Goal: Task Accomplishment & Management: Complete application form

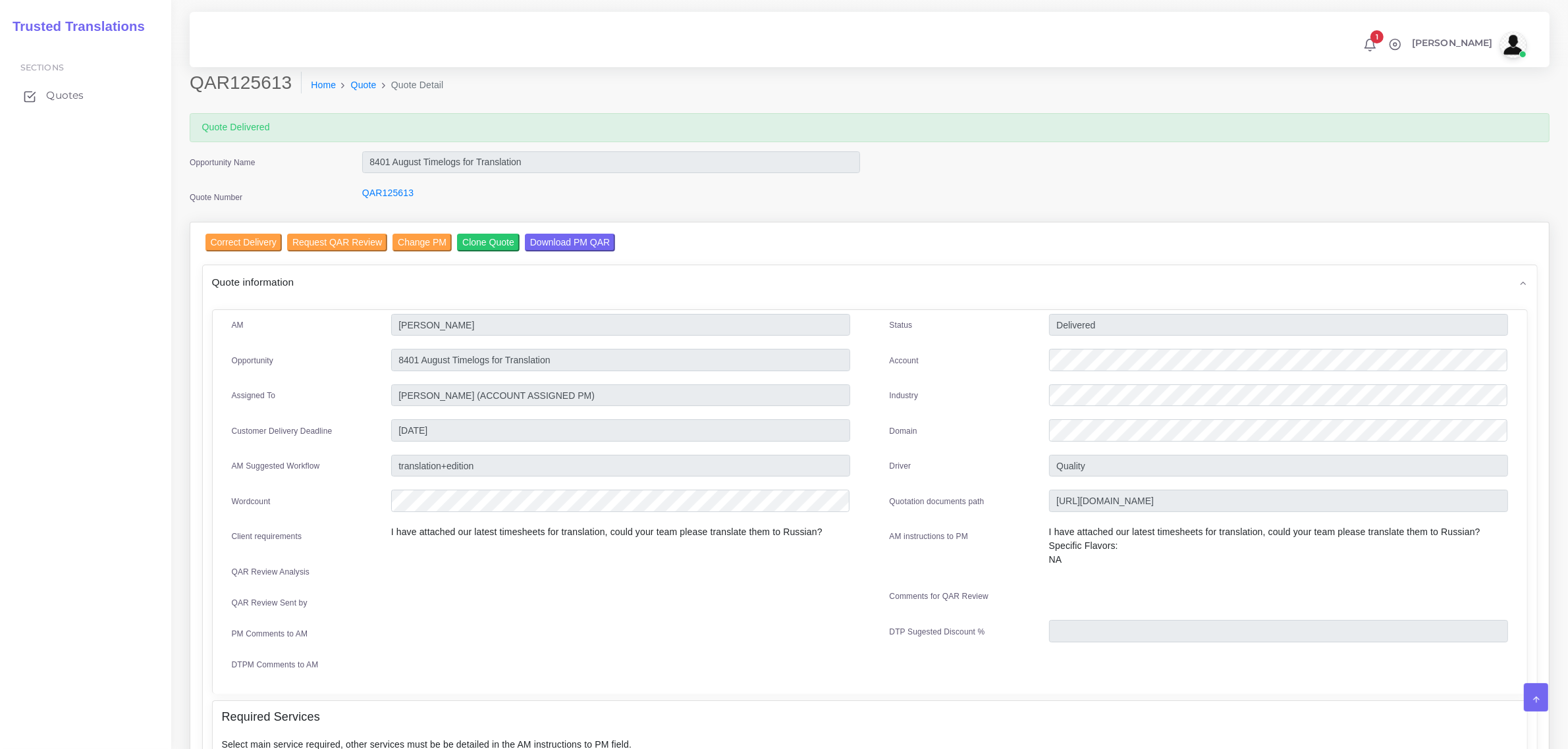
click at [70, 97] on span "Quotes" at bounding box center [65, 95] width 37 height 14
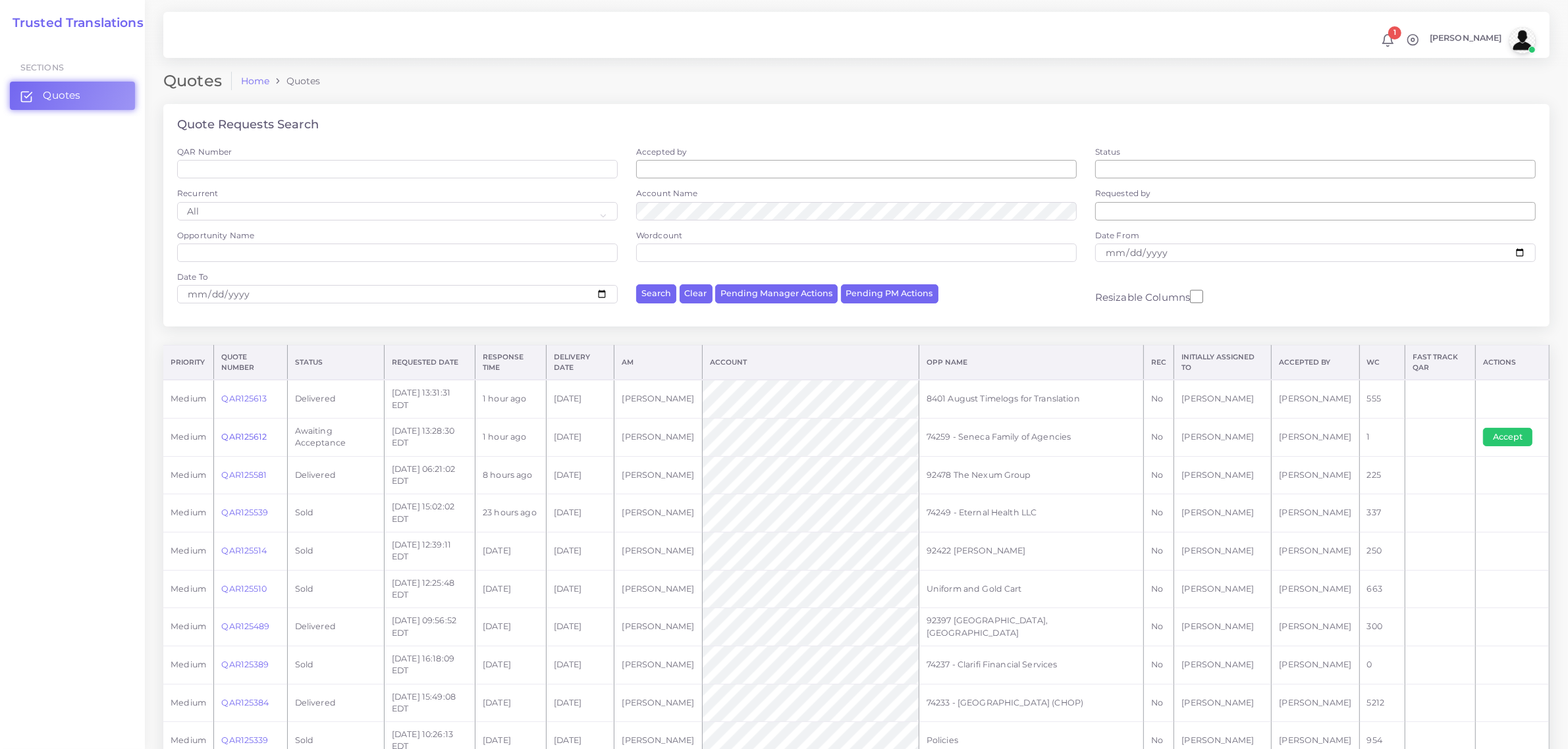
click at [242, 434] on link "QAR125612" at bounding box center [244, 437] width 46 height 10
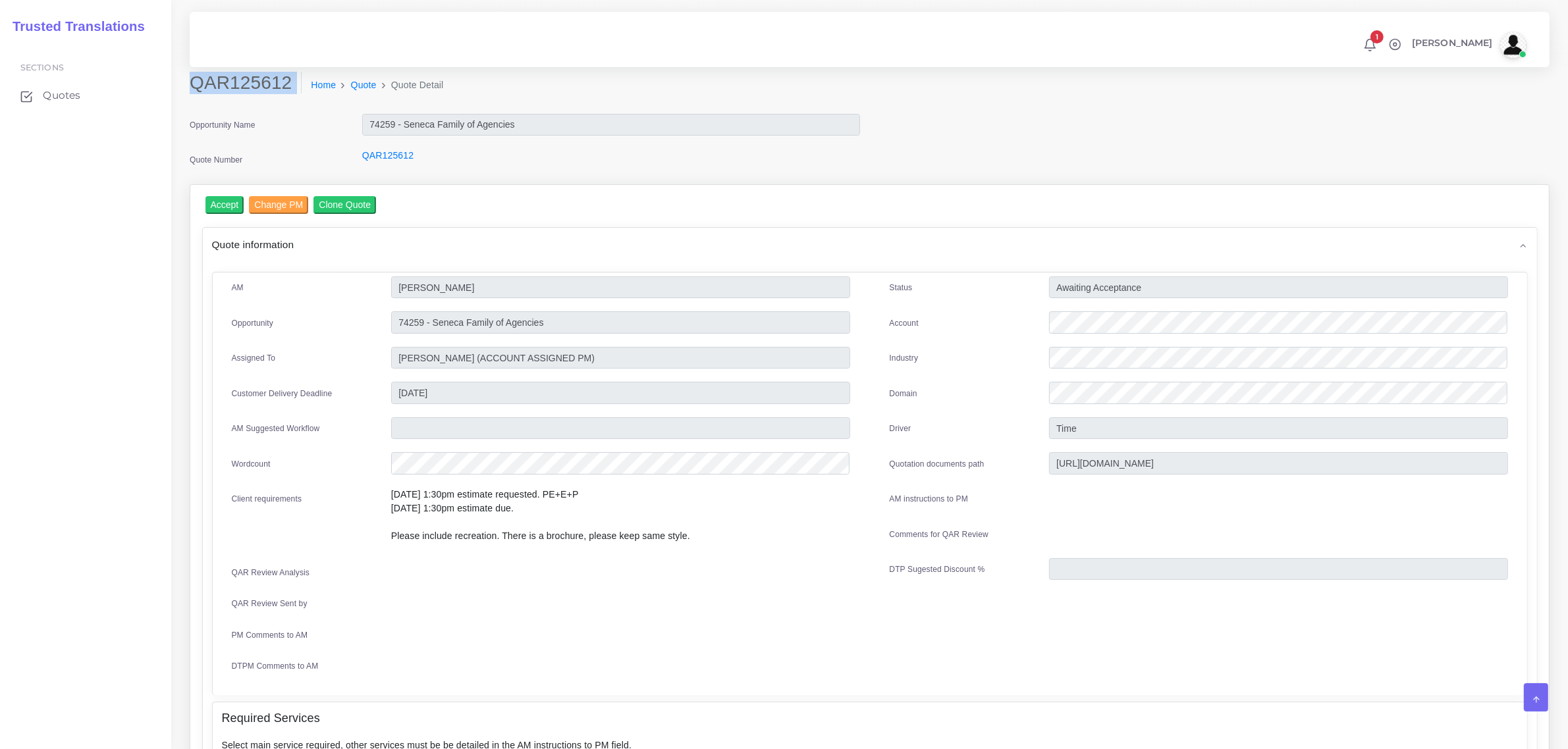
drag, startPoint x: 192, startPoint y: 80, endPoint x: 294, endPoint y: 103, distance: 104.6
click at [294, 103] on div "QAR125612 Home Quote Quote Detail" at bounding box center [697, 90] width 1034 height 37
copy div "QAR125612"
click at [231, 203] on input "Accept" at bounding box center [225, 205] width 39 height 18
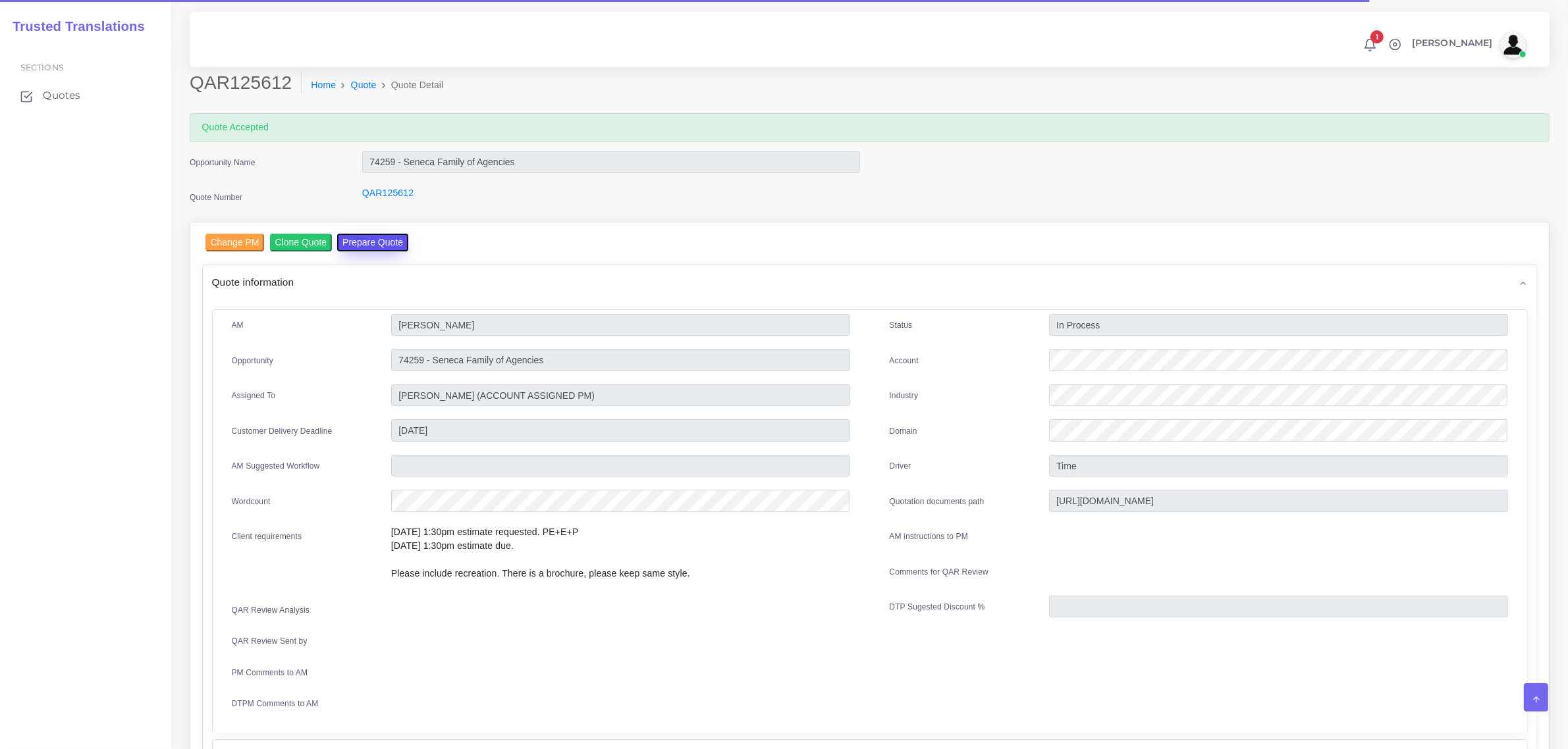
click at [349, 247] on button "Prepare Quote" at bounding box center [372, 243] width 71 height 18
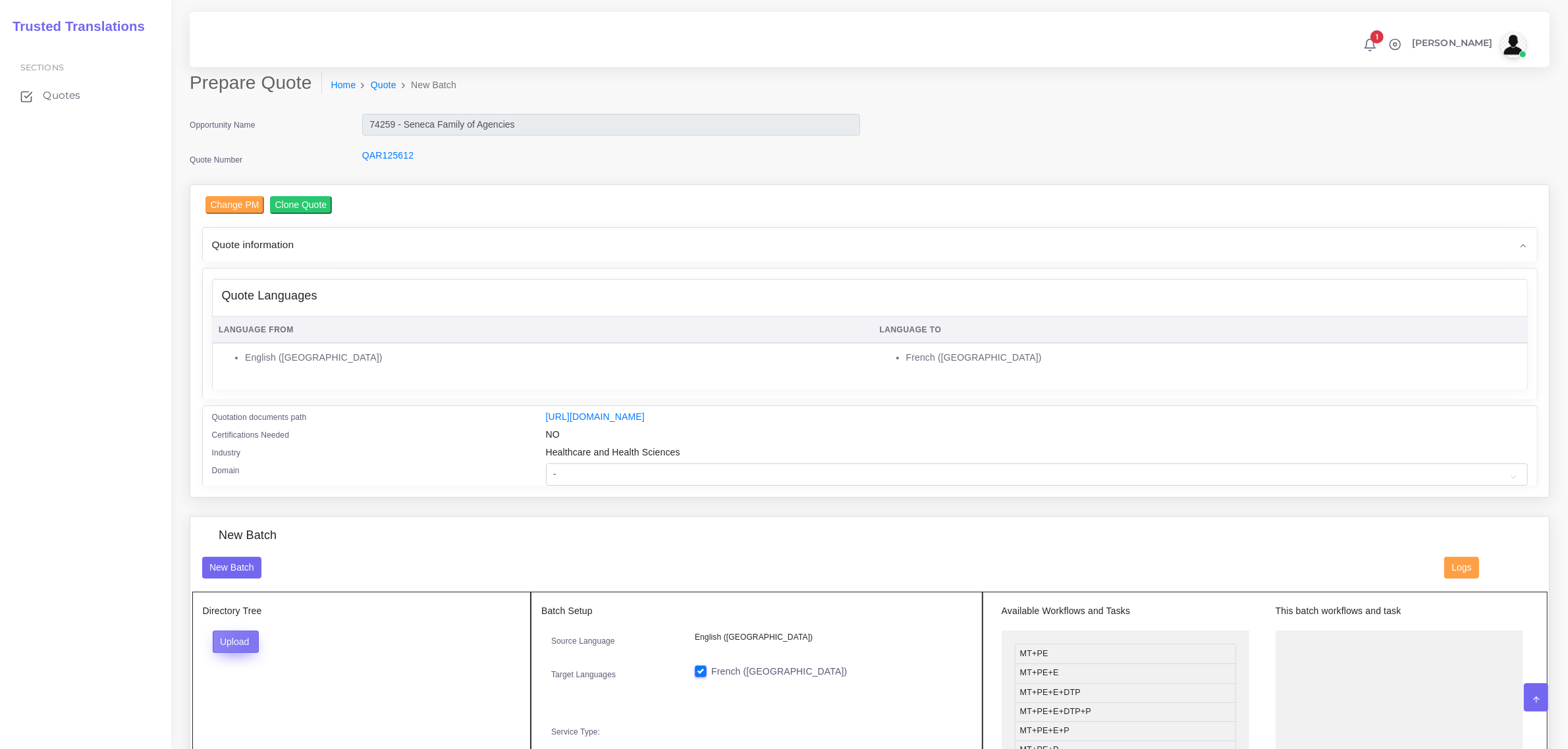
click at [248, 639] on button "Upload" at bounding box center [236, 642] width 47 height 22
click at [240, 689] on label "Files" at bounding box center [259, 692] width 91 height 17
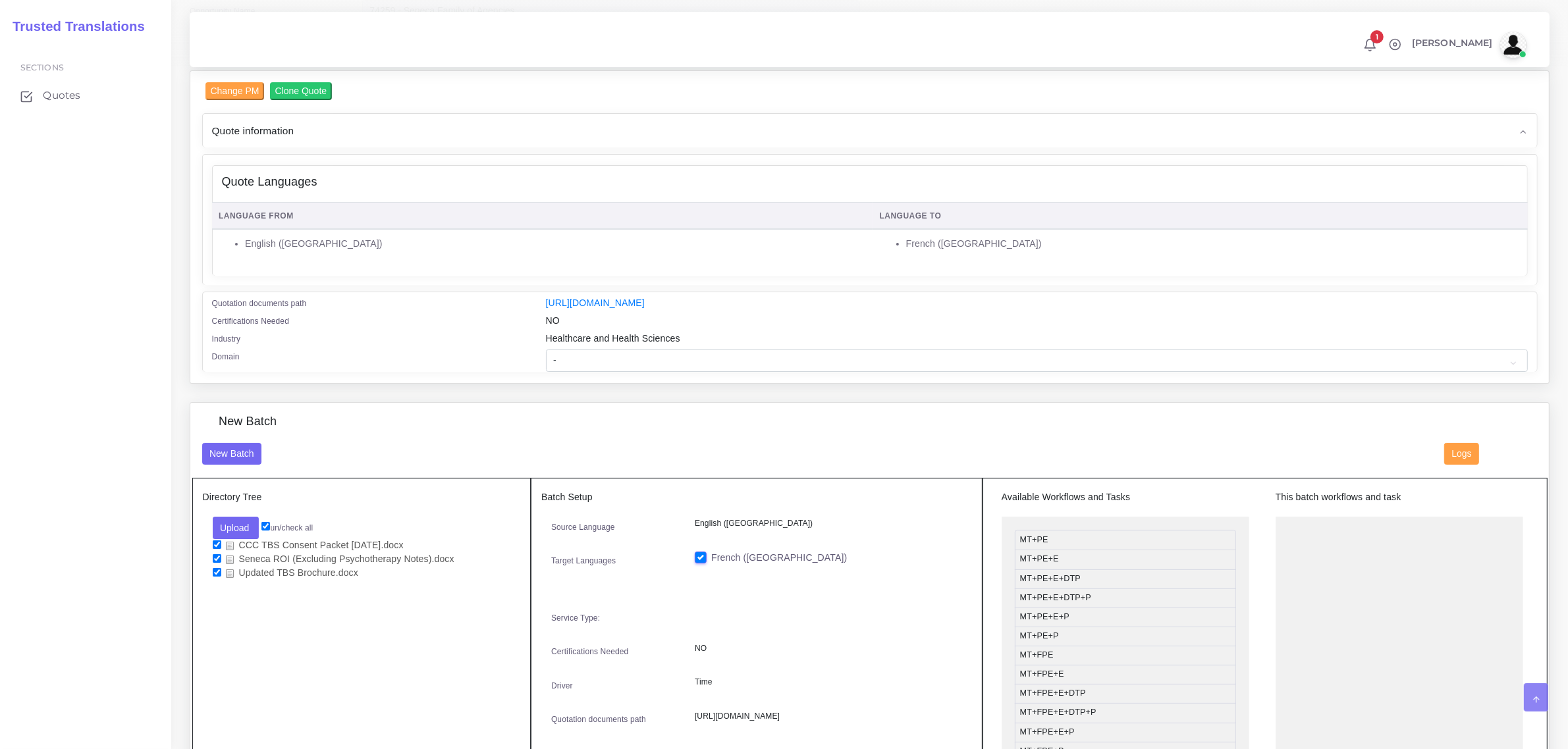
scroll to position [164, 0]
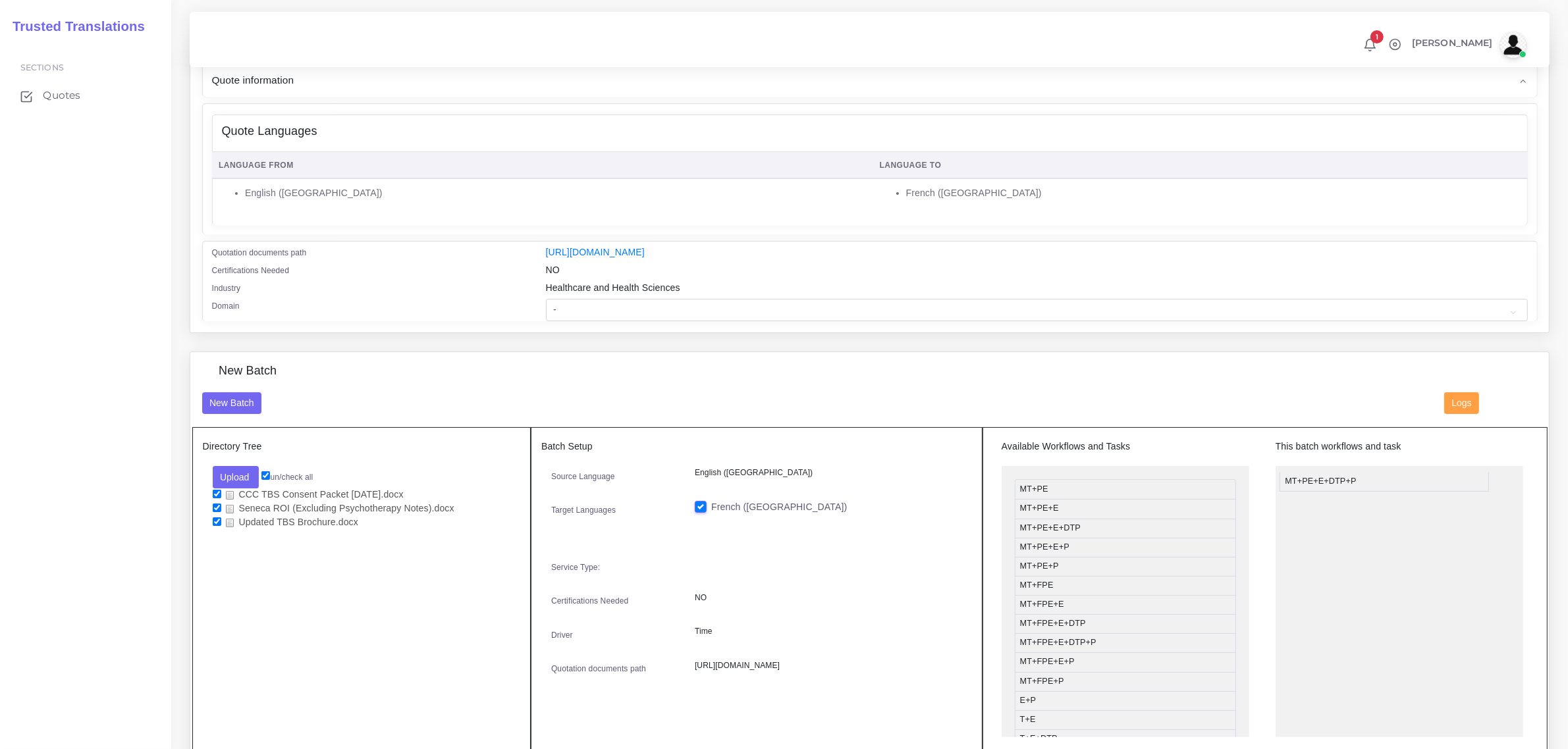
drag, startPoint x: 1114, startPoint y: 545, endPoint x: 1380, endPoint y: 478, distance: 274.3
drag, startPoint x: 1103, startPoint y: 639, endPoint x: 1373, endPoint y: 478, distance: 314.4
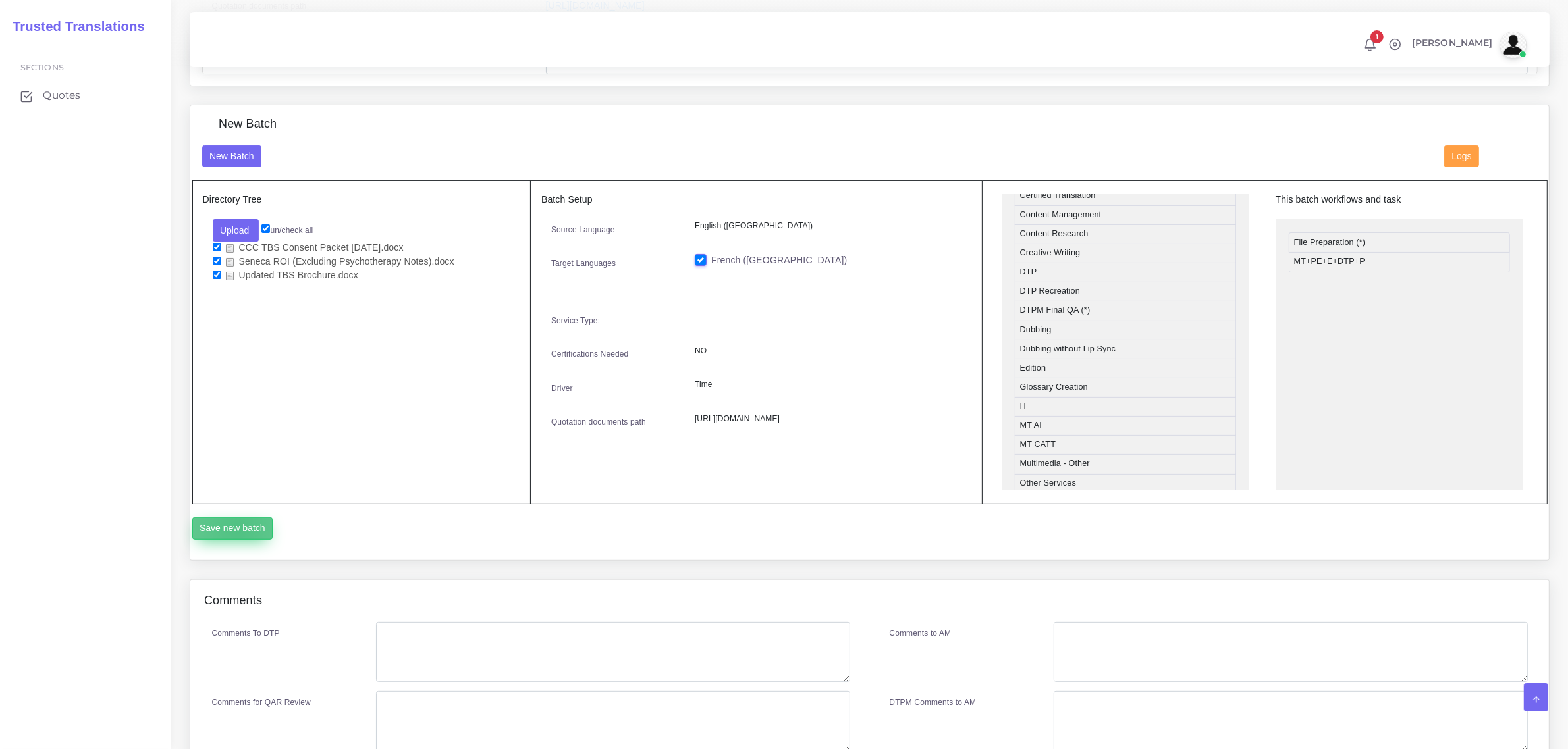
click at [237, 527] on button "Save new batch" at bounding box center [232, 529] width 81 height 22
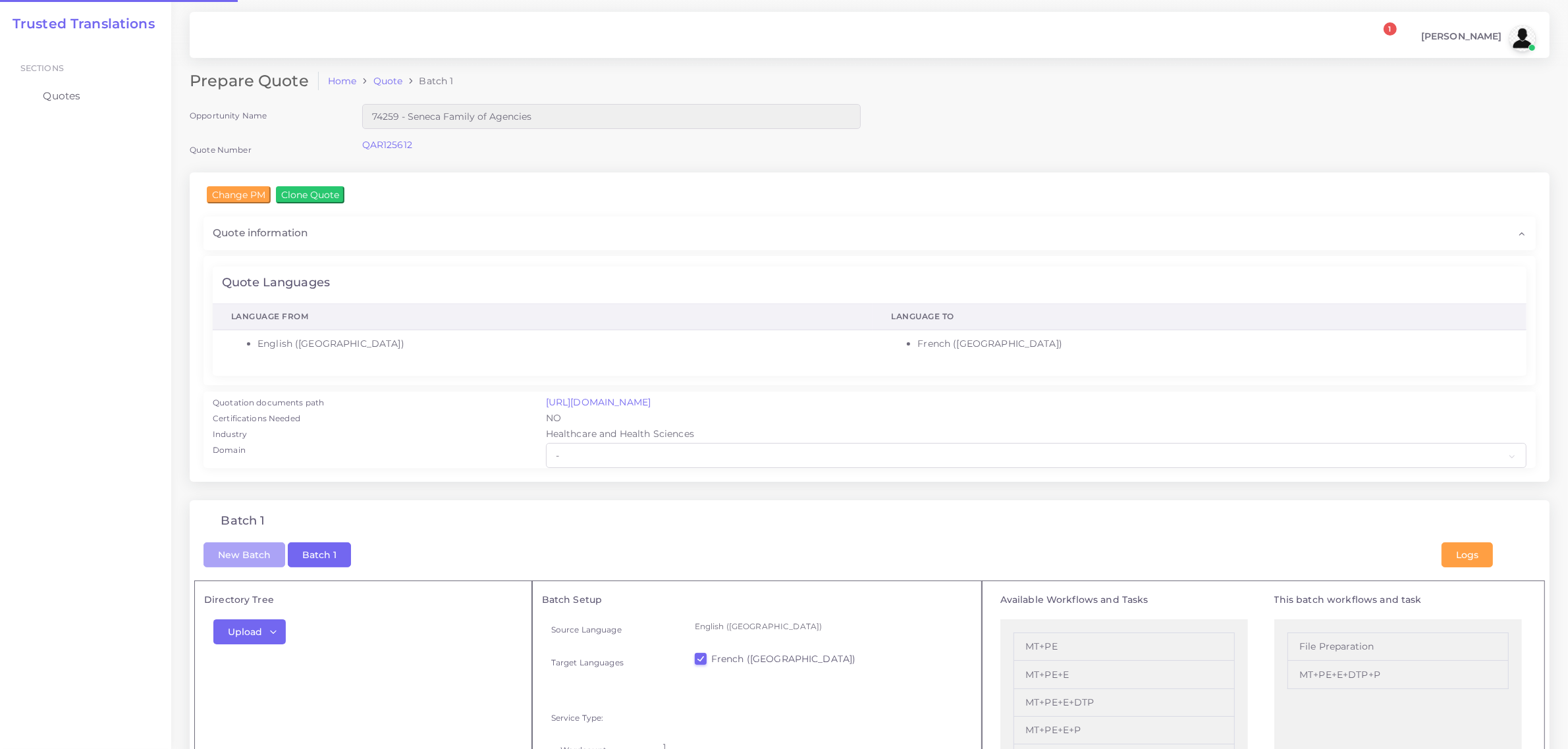
checkbox input "true"
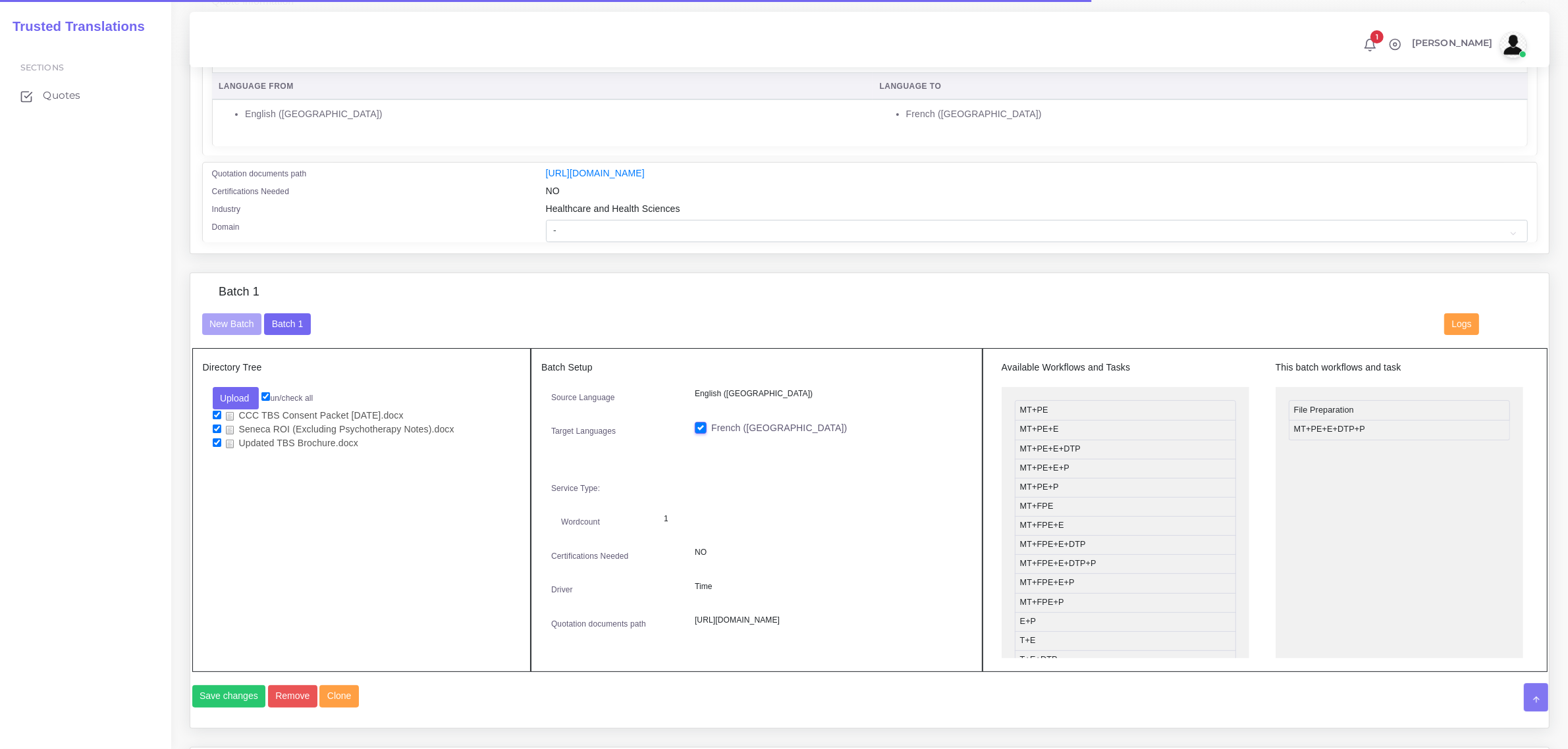
scroll to position [247, 0]
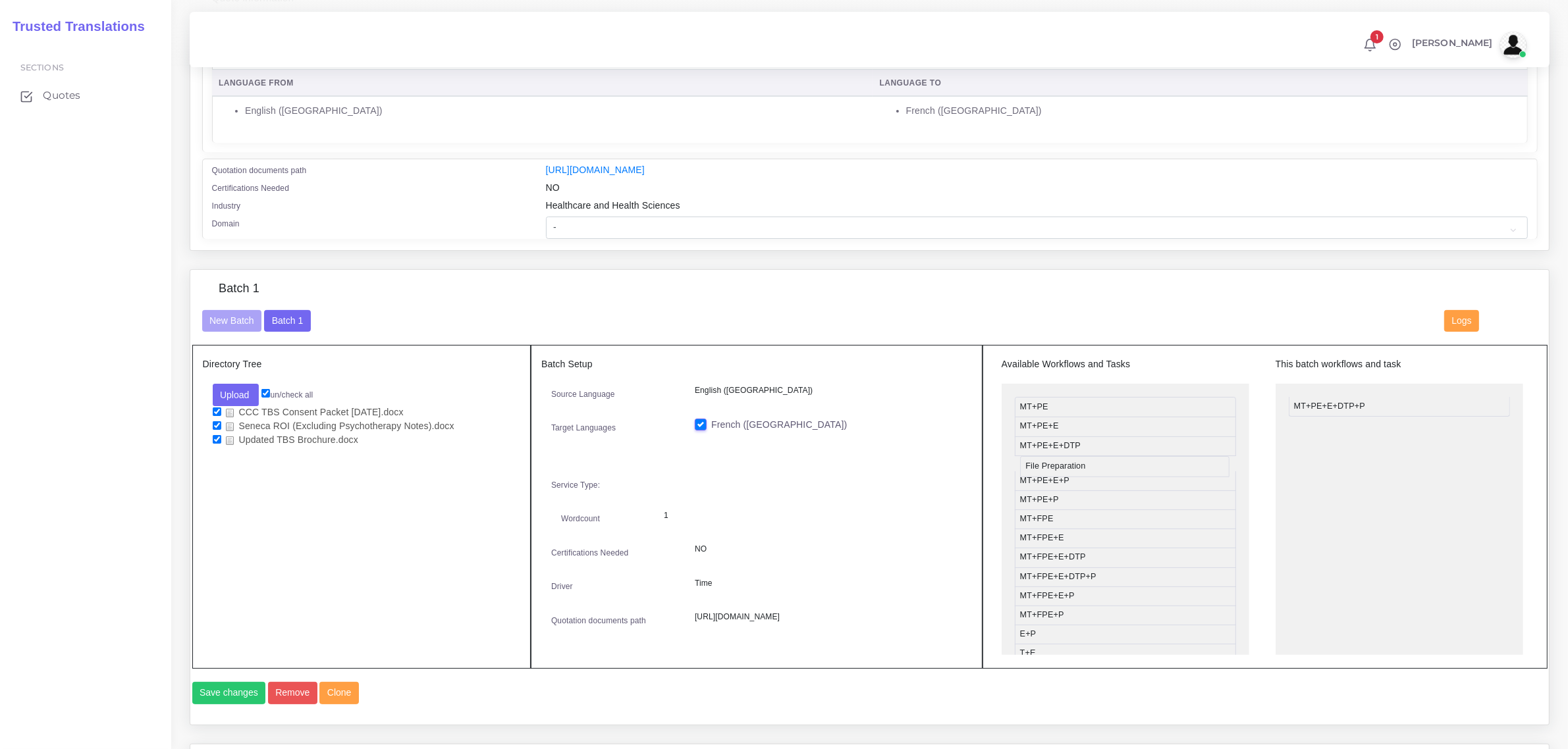
drag, startPoint x: 1331, startPoint y: 400, endPoint x: 1061, endPoint y: 460, distance: 276.6
drag, startPoint x: 1090, startPoint y: 527, endPoint x: 1357, endPoint y: 393, distance: 298.7
click at [224, 704] on button "Save changes" at bounding box center [229, 693] width 74 height 22
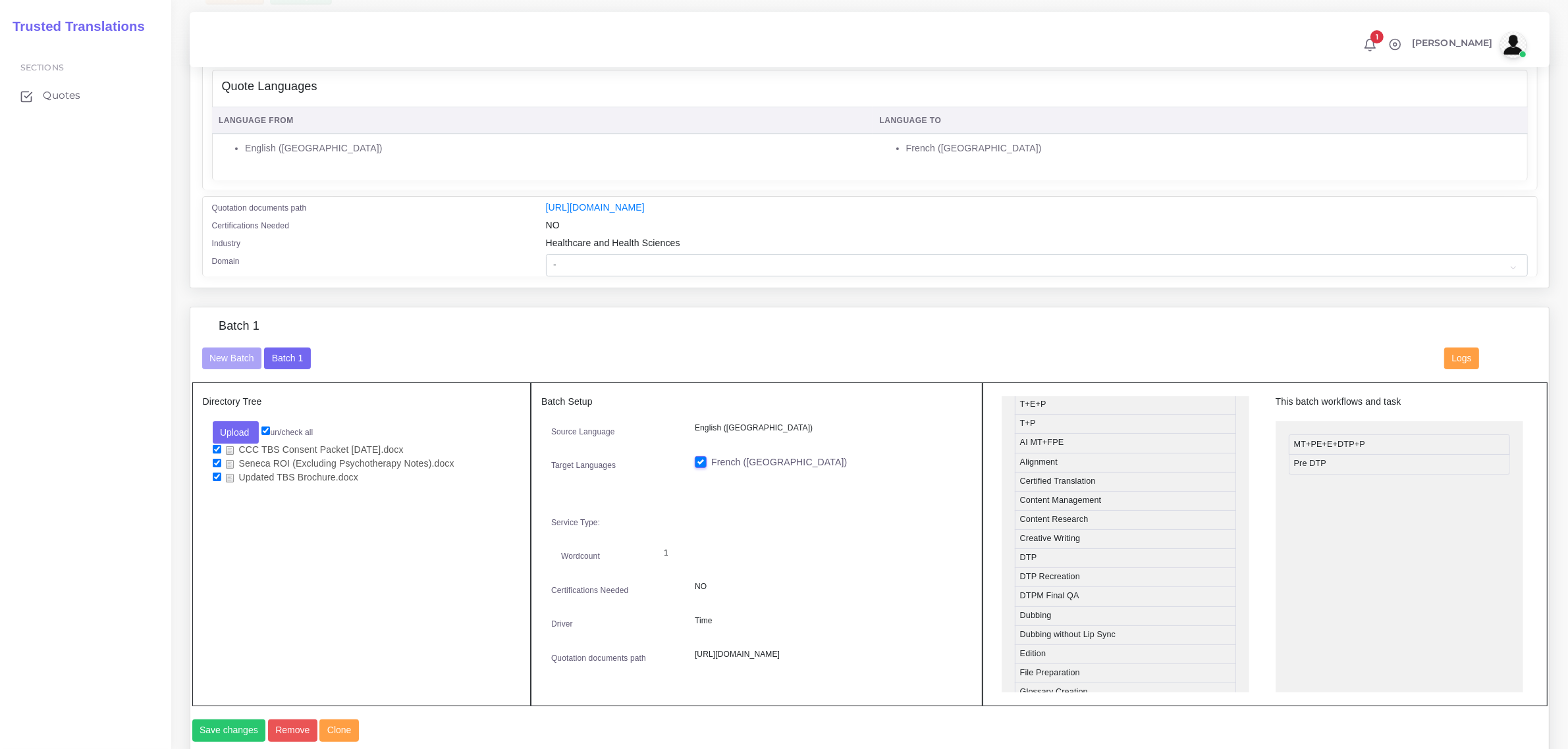
scroll to position [329, 0]
drag, startPoint x: 1097, startPoint y: 577, endPoint x: 1367, endPoint y: 436, distance: 304.6
drag, startPoint x: 1357, startPoint y: 463, endPoint x: 1355, endPoint y: 480, distance: 17.1
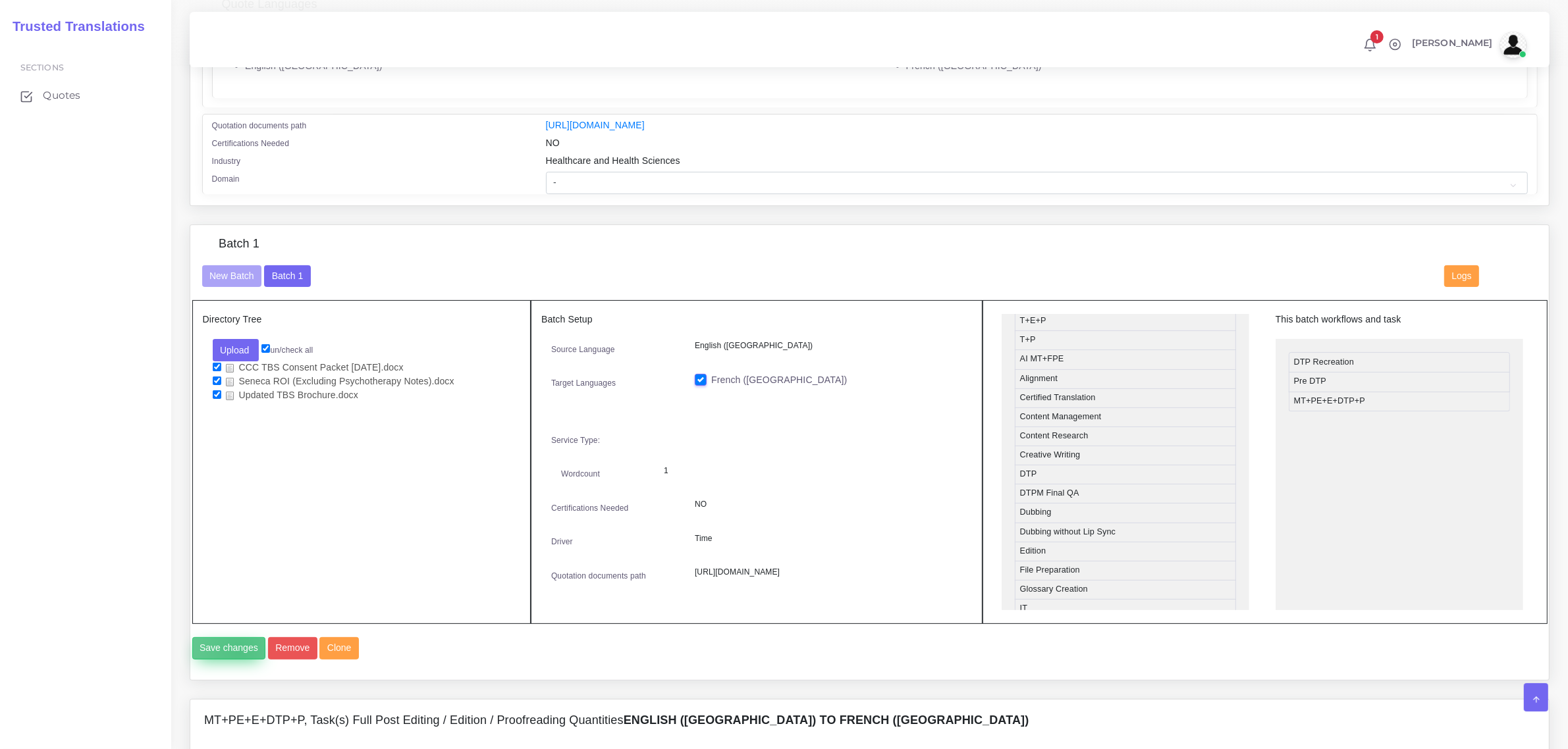
click at [238, 659] on button "Save changes" at bounding box center [229, 648] width 74 height 22
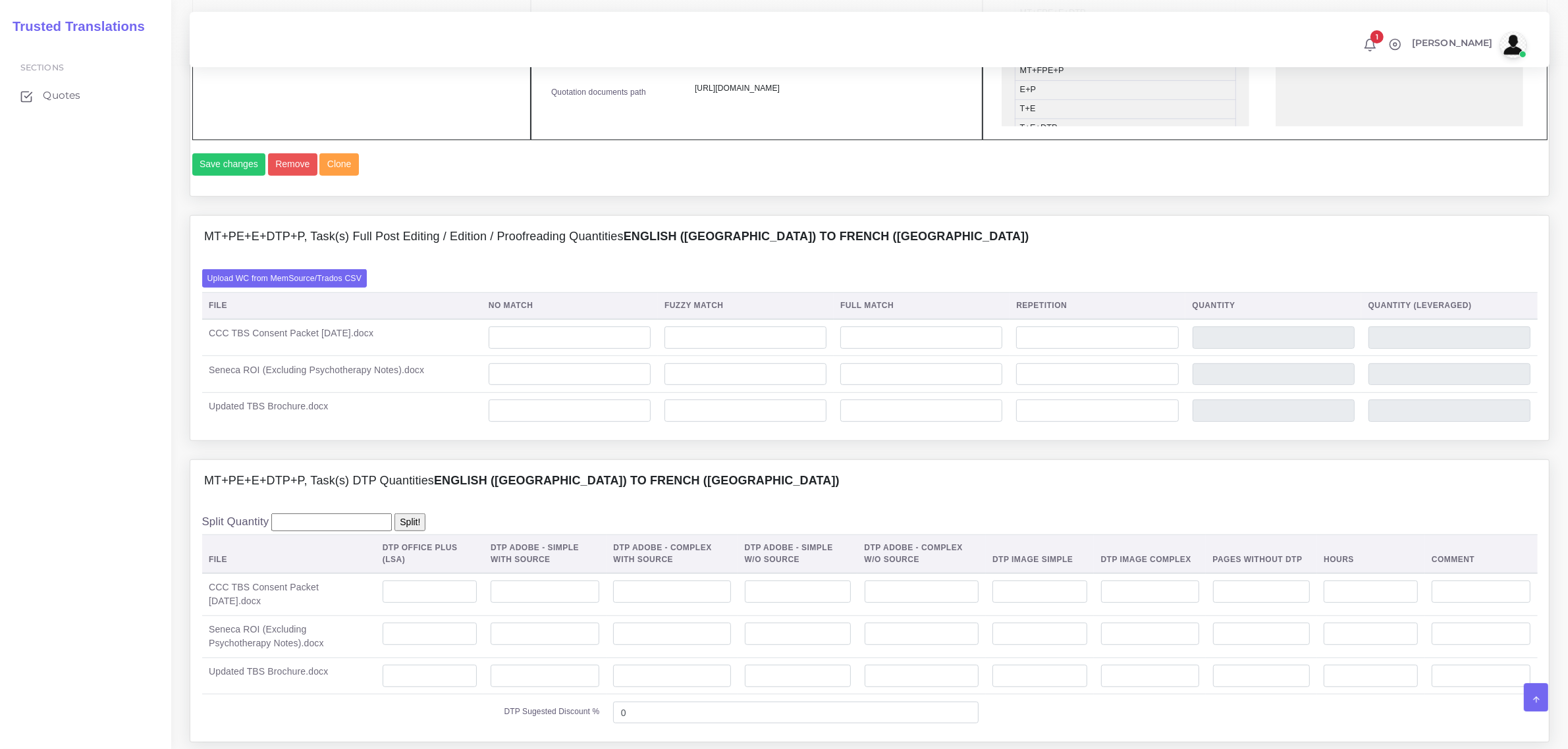
scroll to position [905, 0]
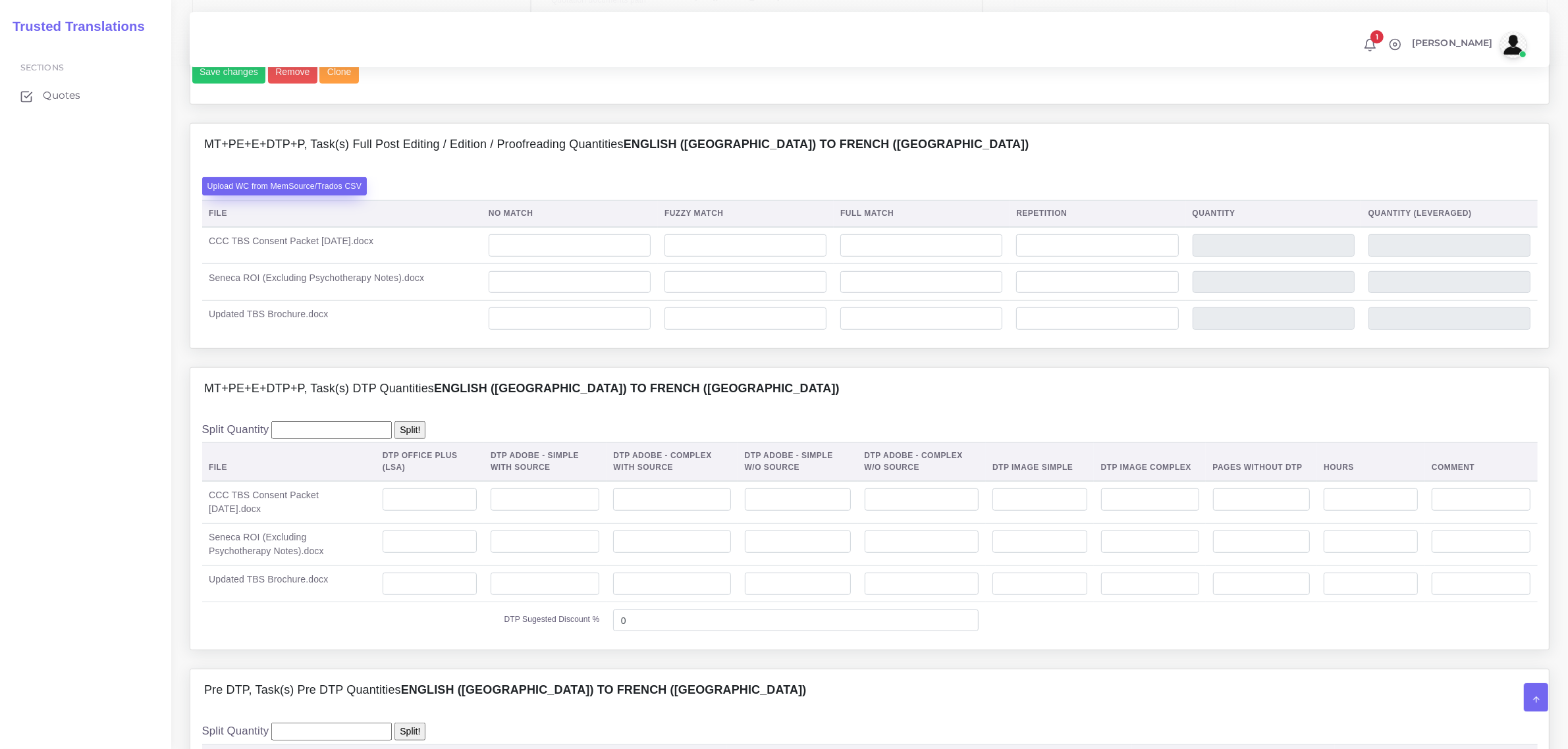
click at [337, 195] on label "Upload WC from MemSource/Trados CSV" at bounding box center [284, 186] width 165 height 18
click at [0, 0] on input "Upload WC from MemSource/Trados CSV" at bounding box center [0, 0] width 0 height 0
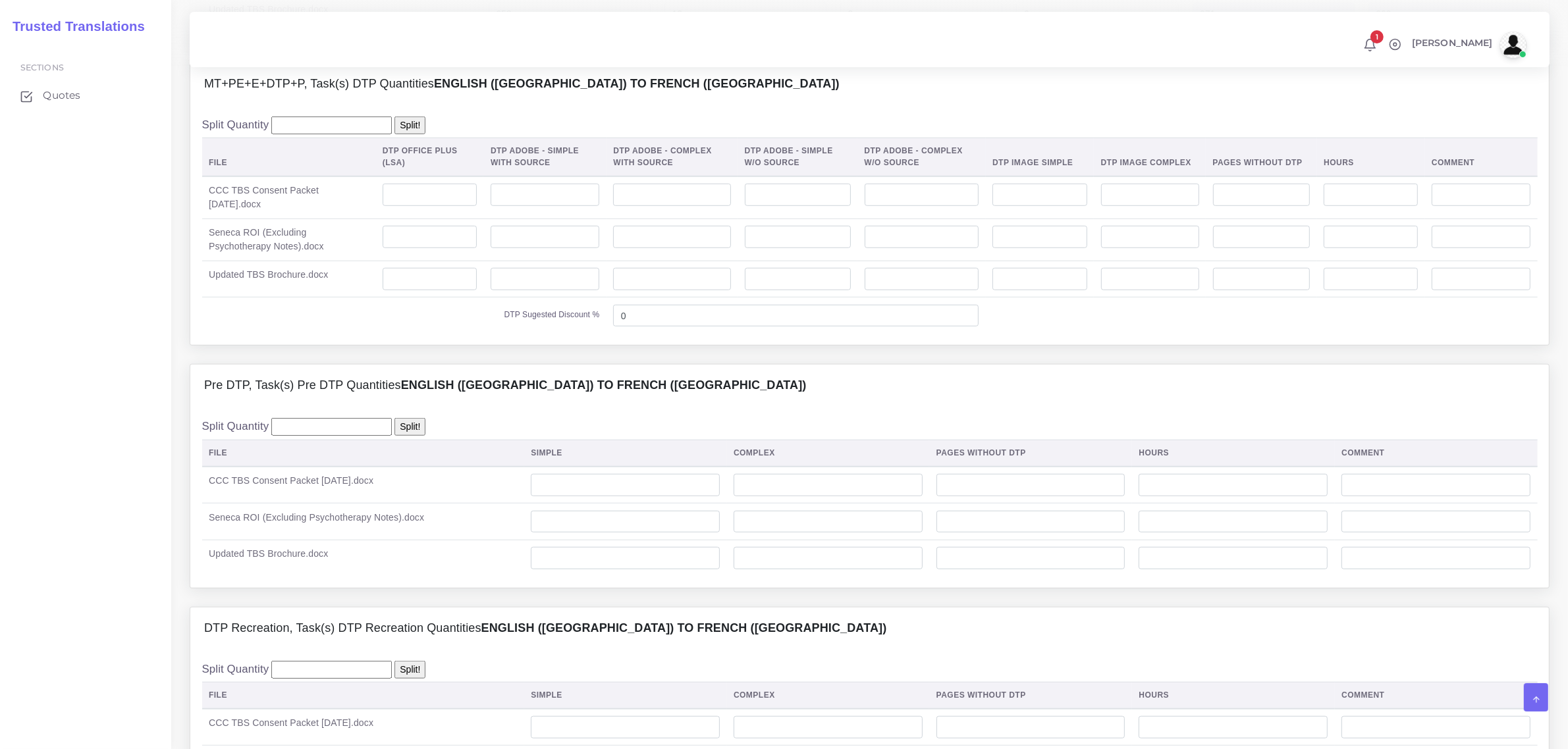
scroll to position [1234, 0]
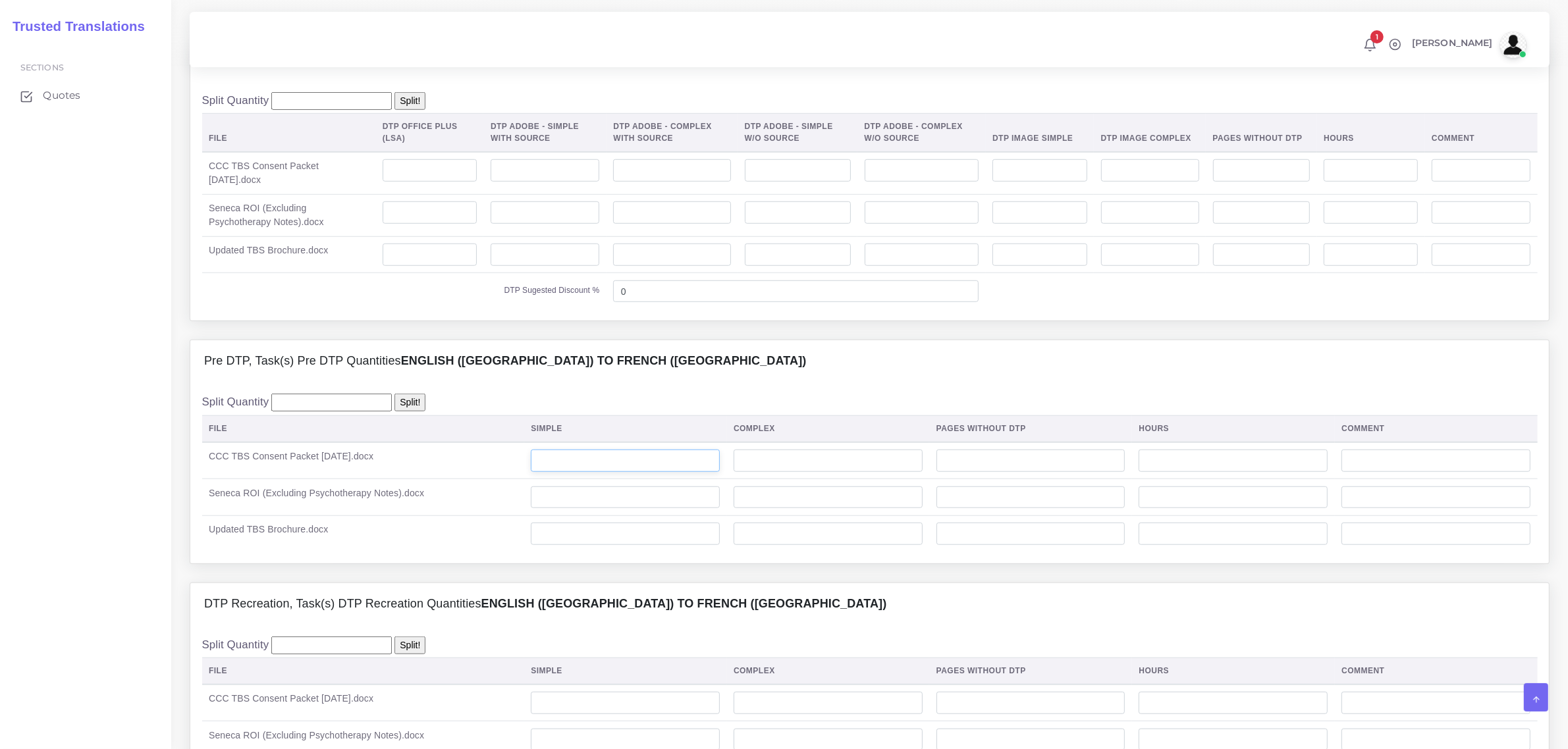
click at [606, 472] on input "number" at bounding box center [626, 460] width 189 height 22
click at [755, 472] on input "number" at bounding box center [828, 460] width 189 height 22
type input "2"
click at [667, 472] on input "number" at bounding box center [626, 460] width 189 height 22
type input "1"
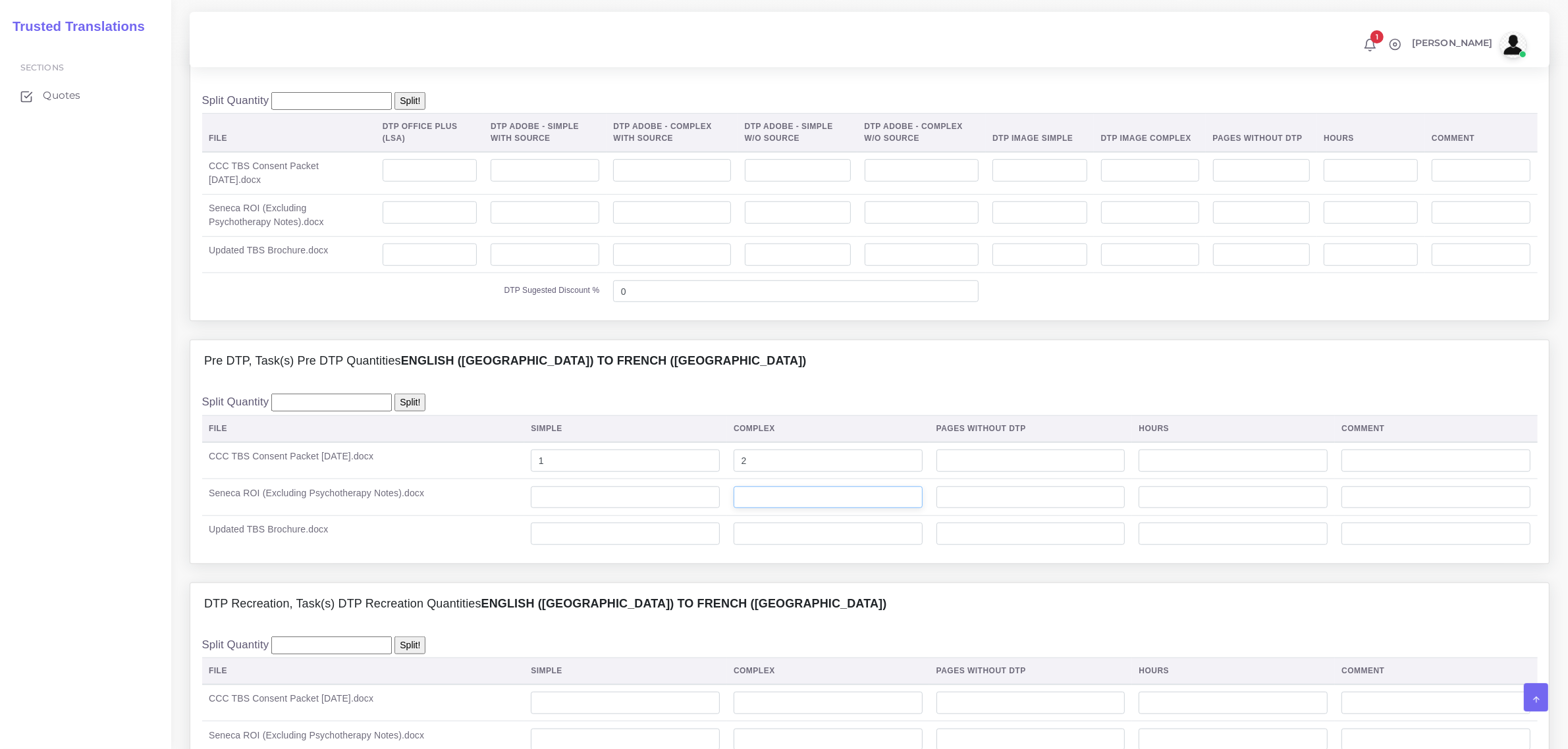
click at [773, 509] on input "number" at bounding box center [828, 498] width 189 height 22
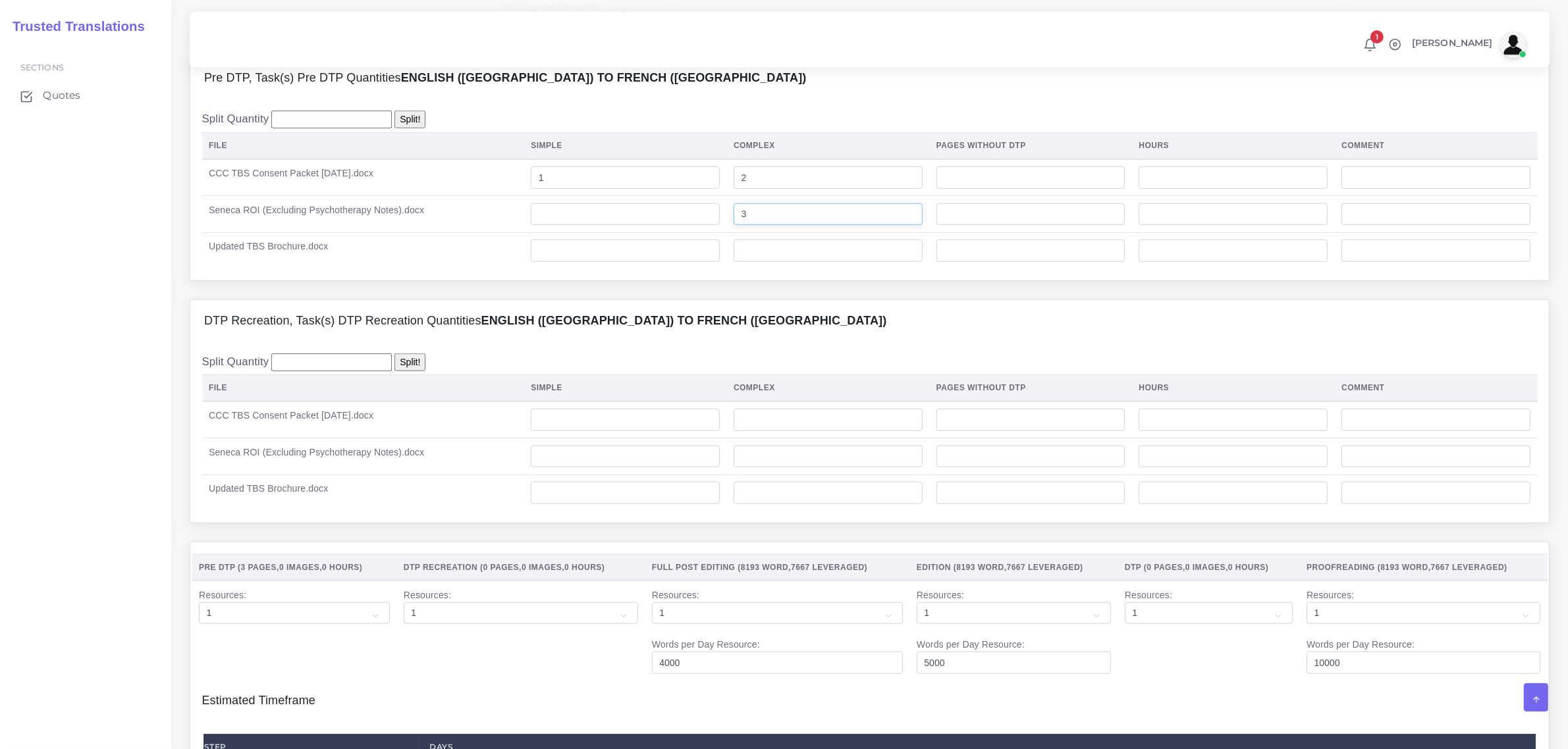
scroll to position [1564, 0]
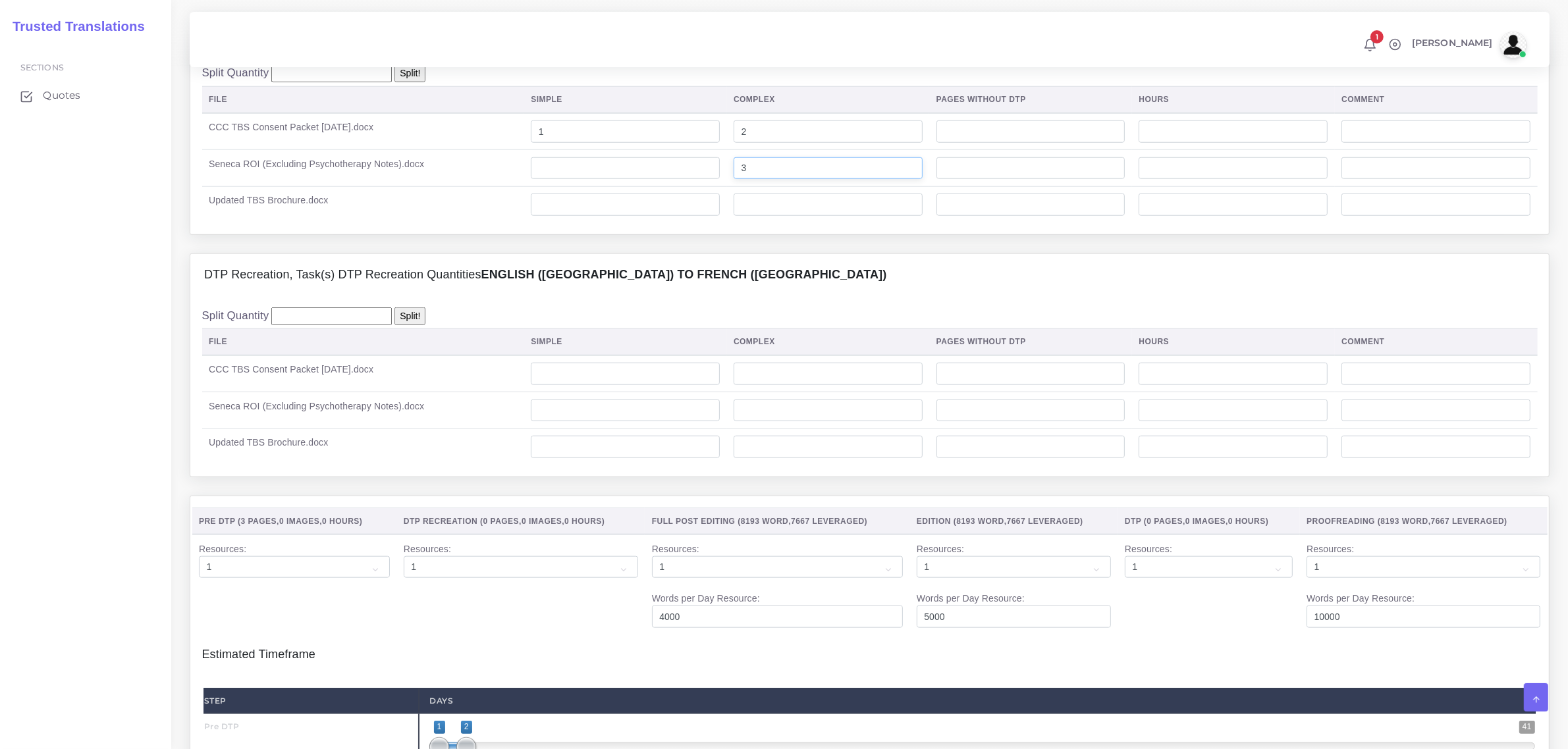
type input "3"
click at [630, 458] on input "number" at bounding box center [626, 447] width 189 height 22
type input "6"
click at [597, 422] on input "number" at bounding box center [626, 411] width 189 height 22
type input "2"
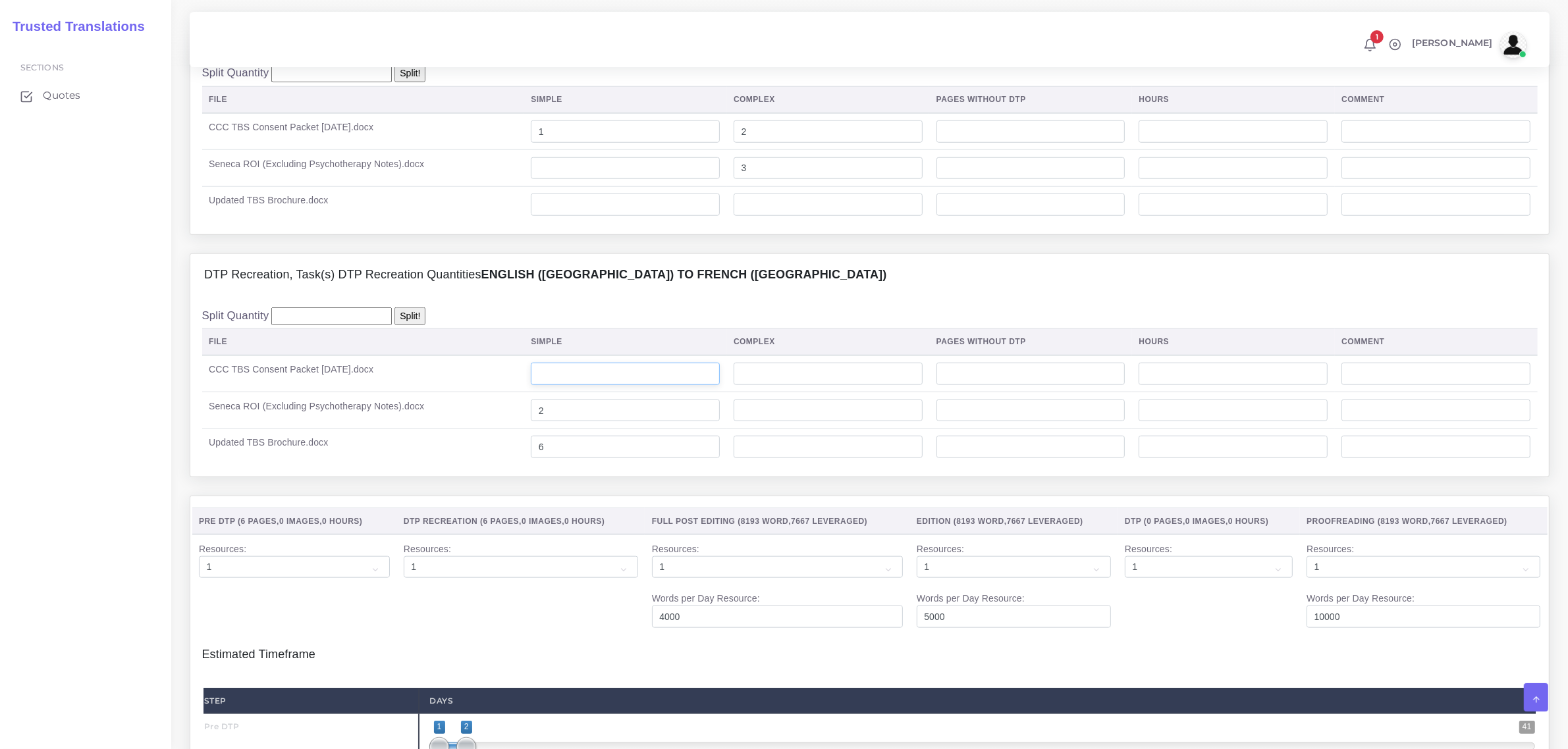
click at [593, 385] on input "number" at bounding box center [626, 373] width 189 height 22
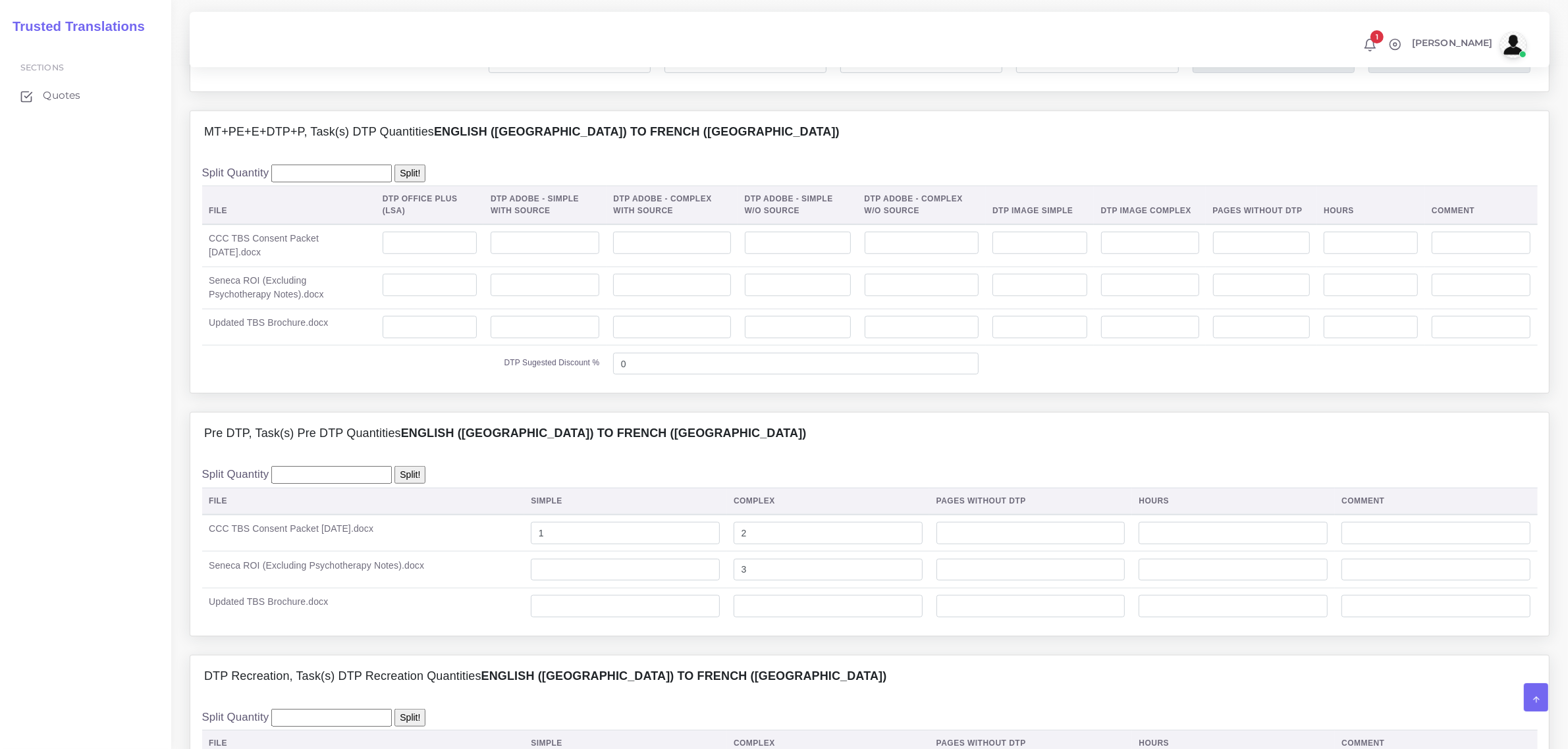
scroll to position [1152, 0]
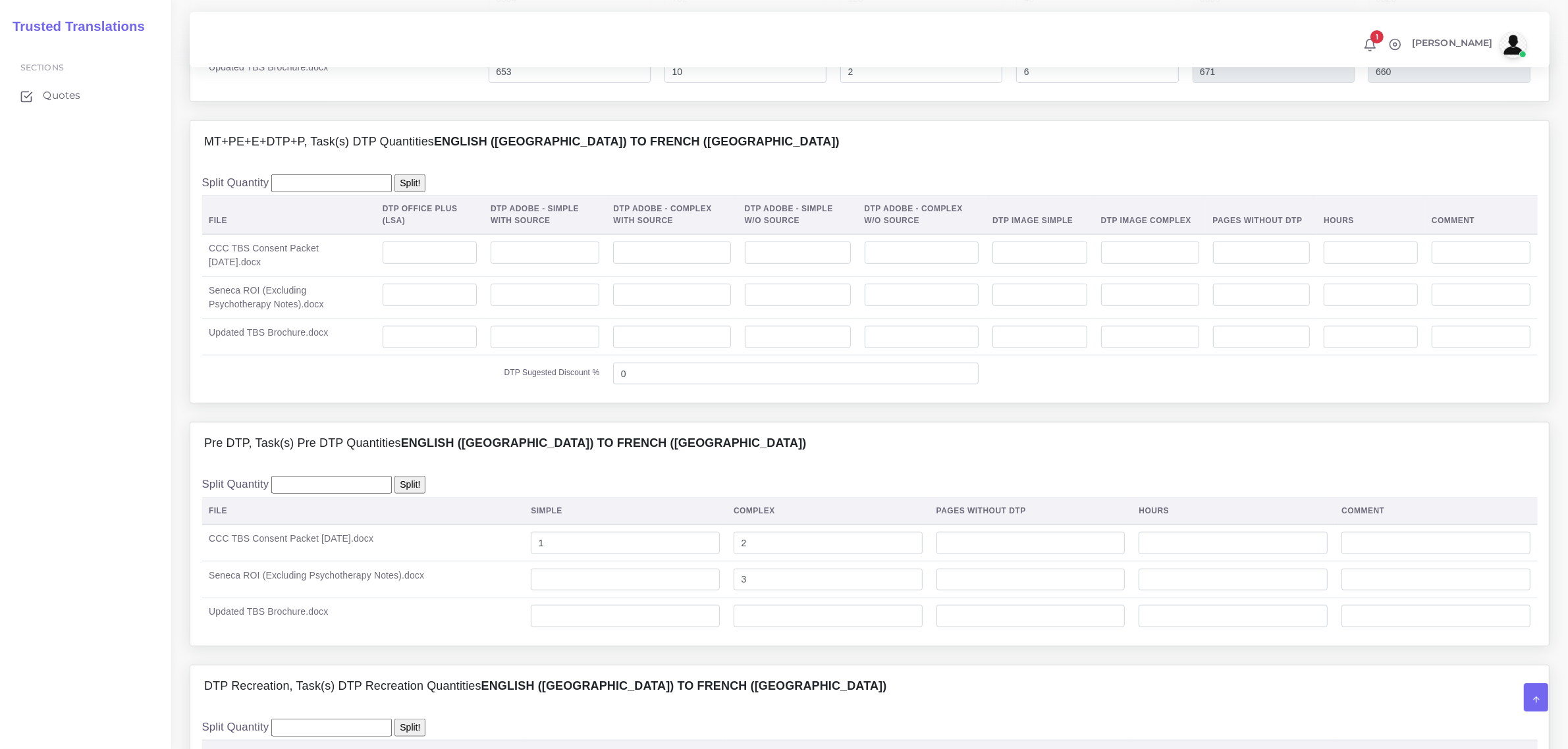
type input "20"
click at [433, 264] on input "number" at bounding box center [429, 253] width 94 height 22
type input "20"
click at [420, 306] on input "number" at bounding box center [429, 295] width 94 height 22
type input "2"
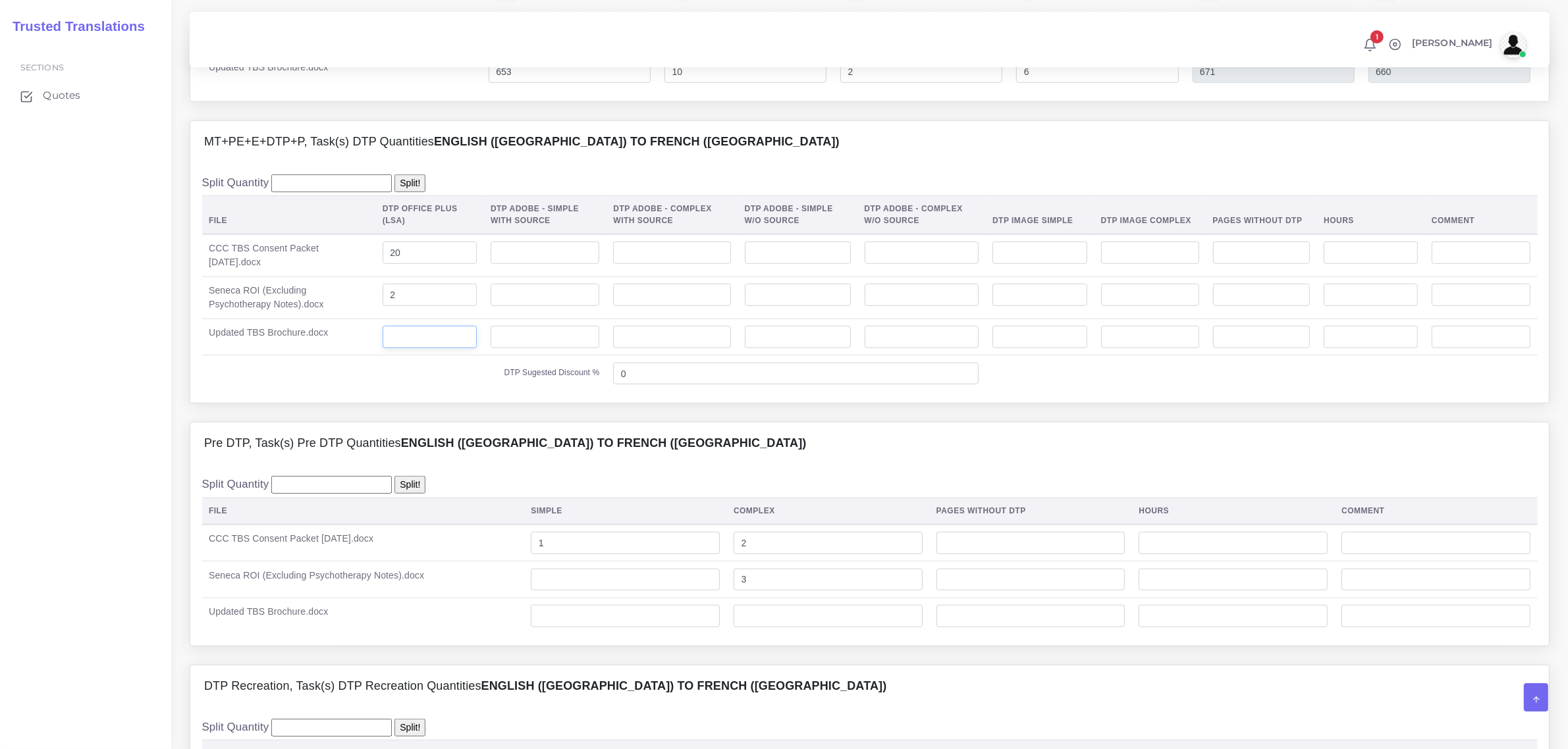
click at [425, 348] on input "number" at bounding box center [429, 337] width 94 height 22
type input "6"
click at [947, 264] on input "number" at bounding box center [922, 253] width 115 height 22
type input "2"
click at [840, 264] on input "number" at bounding box center [798, 253] width 106 height 22
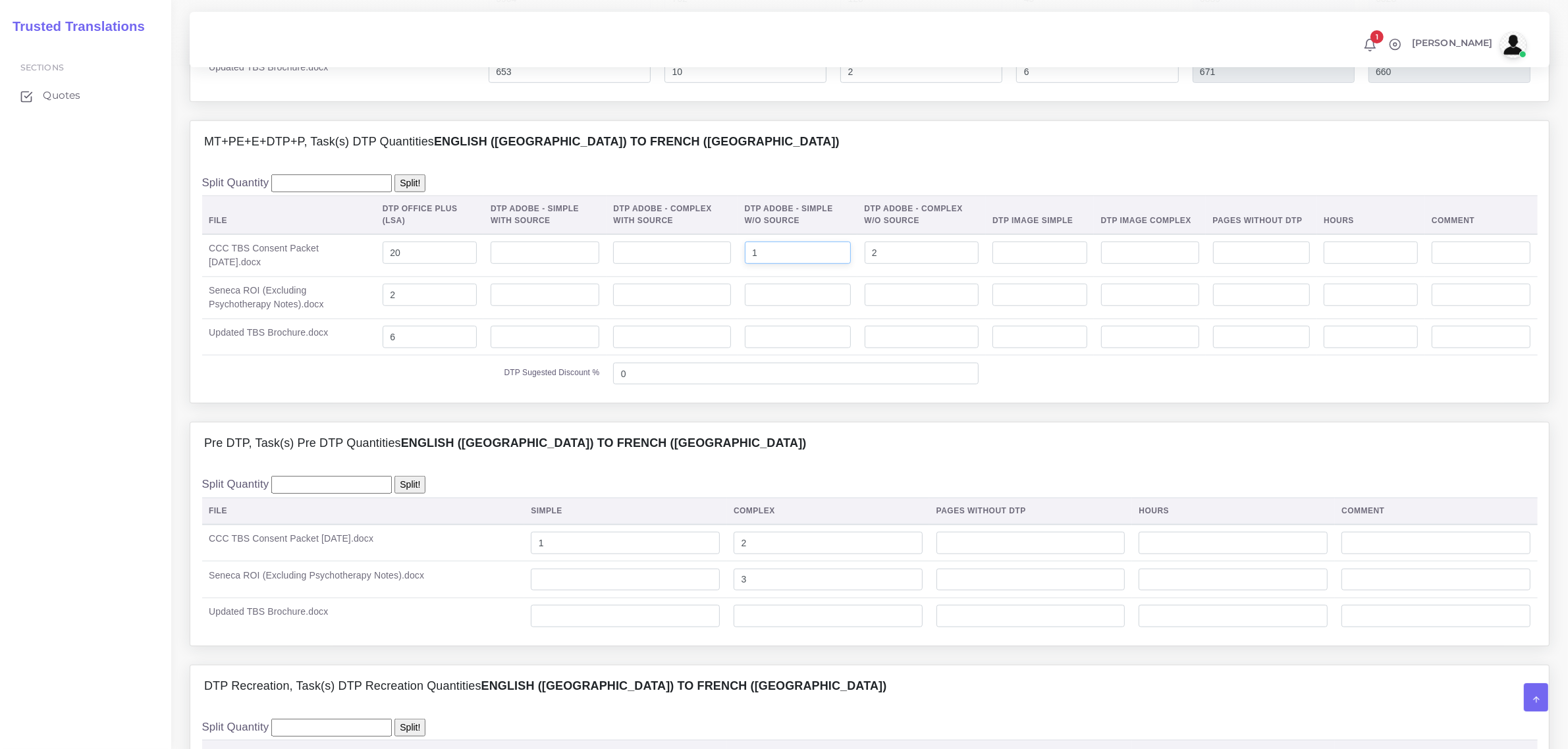
type input "1"
click at [911, 306] on input "number" at bounding box center [922, 295] width 115 height 22
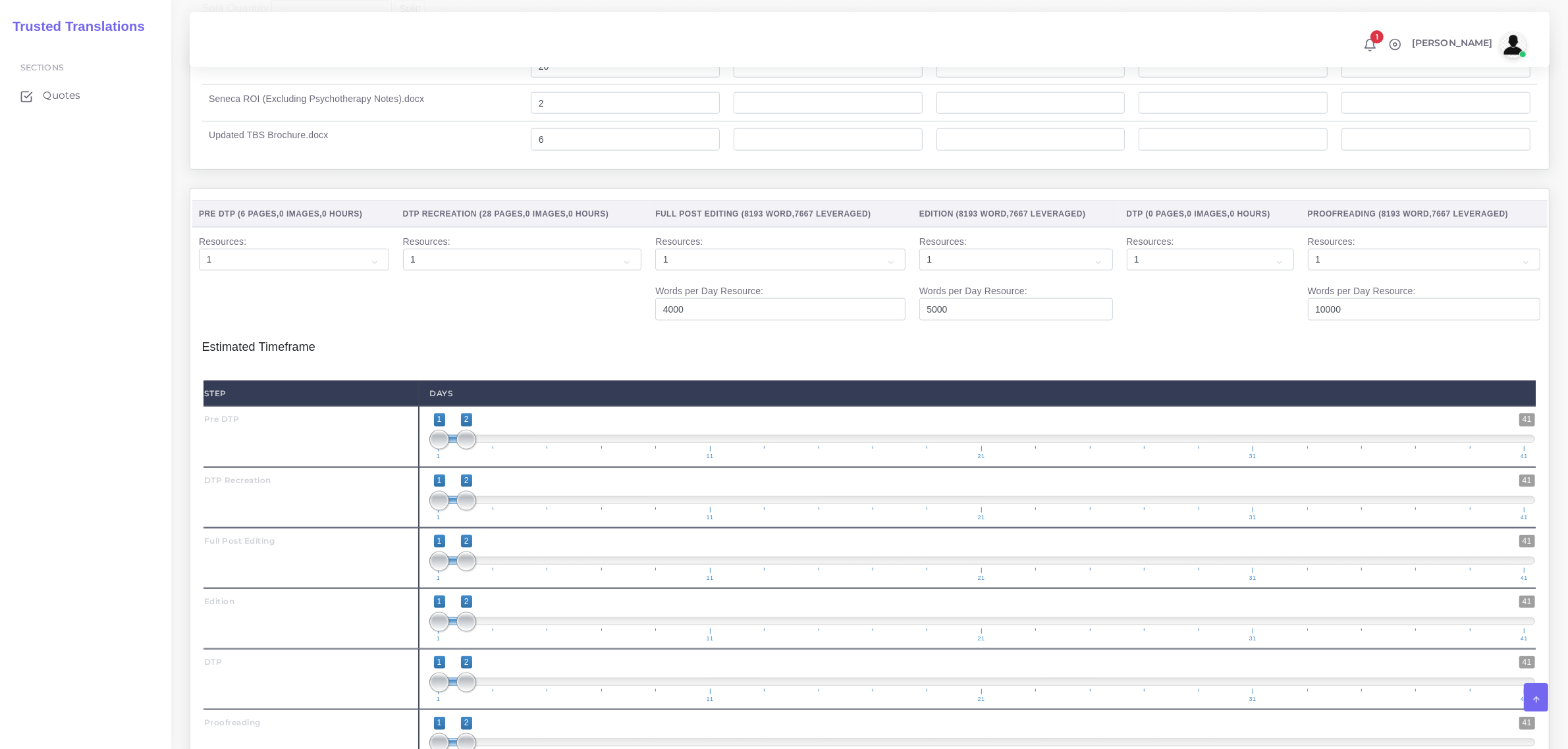
scroll to position [1893, 0]
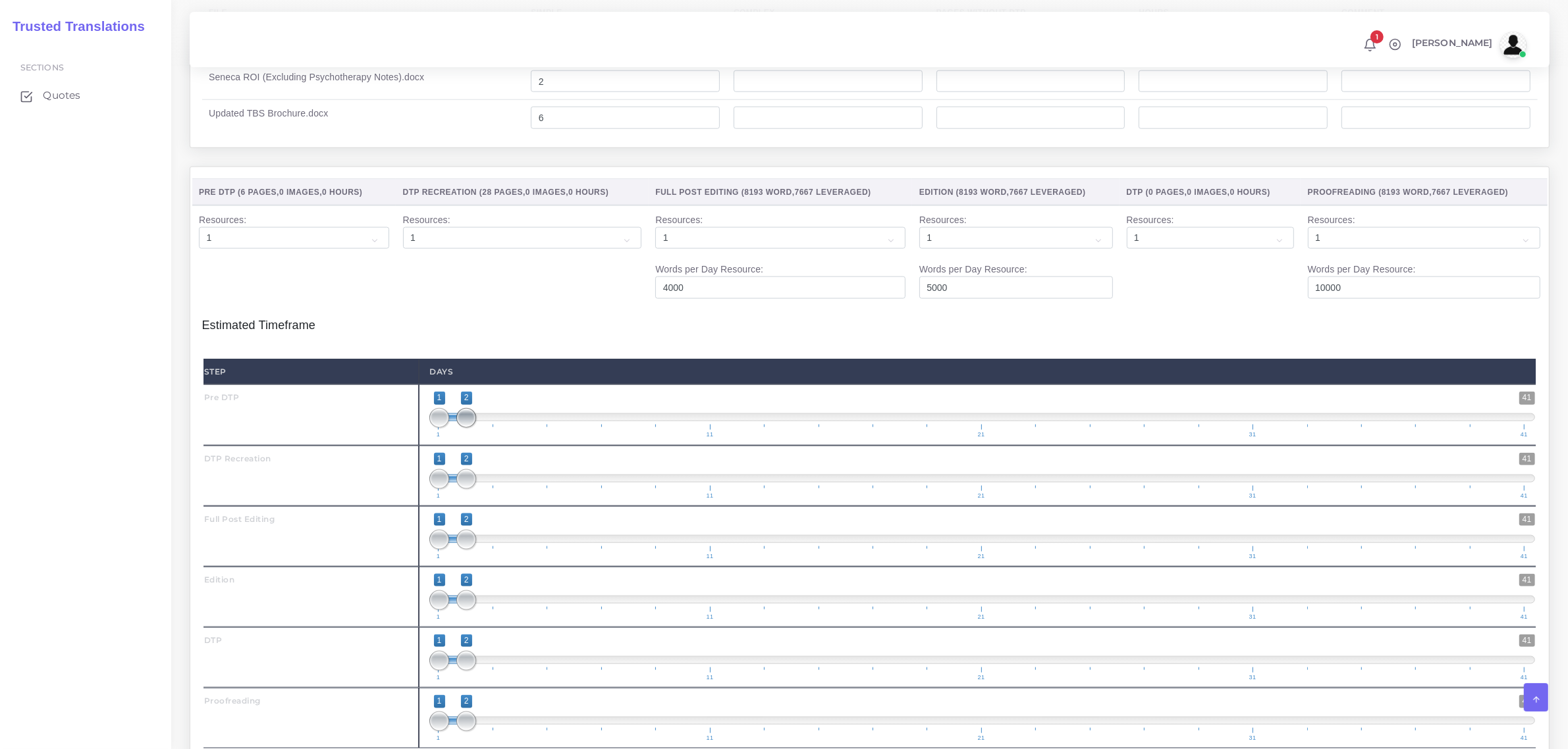
type input "3"
type input "1;1"
drag, startPoint x: 464, startPoint y: 442, endPoint x: 429, endPoint y: 455, distance: 37.3
click at [429, 445] on div "1 41 1 2 1 — 2 1 11 21 31 41 1;1" at bounding box center [982, 415] width 1127 height 61
drag, startPoint x: 436, startPoint y: 563, endPoint x: 458, endPoint y: 561, distance: 22.1
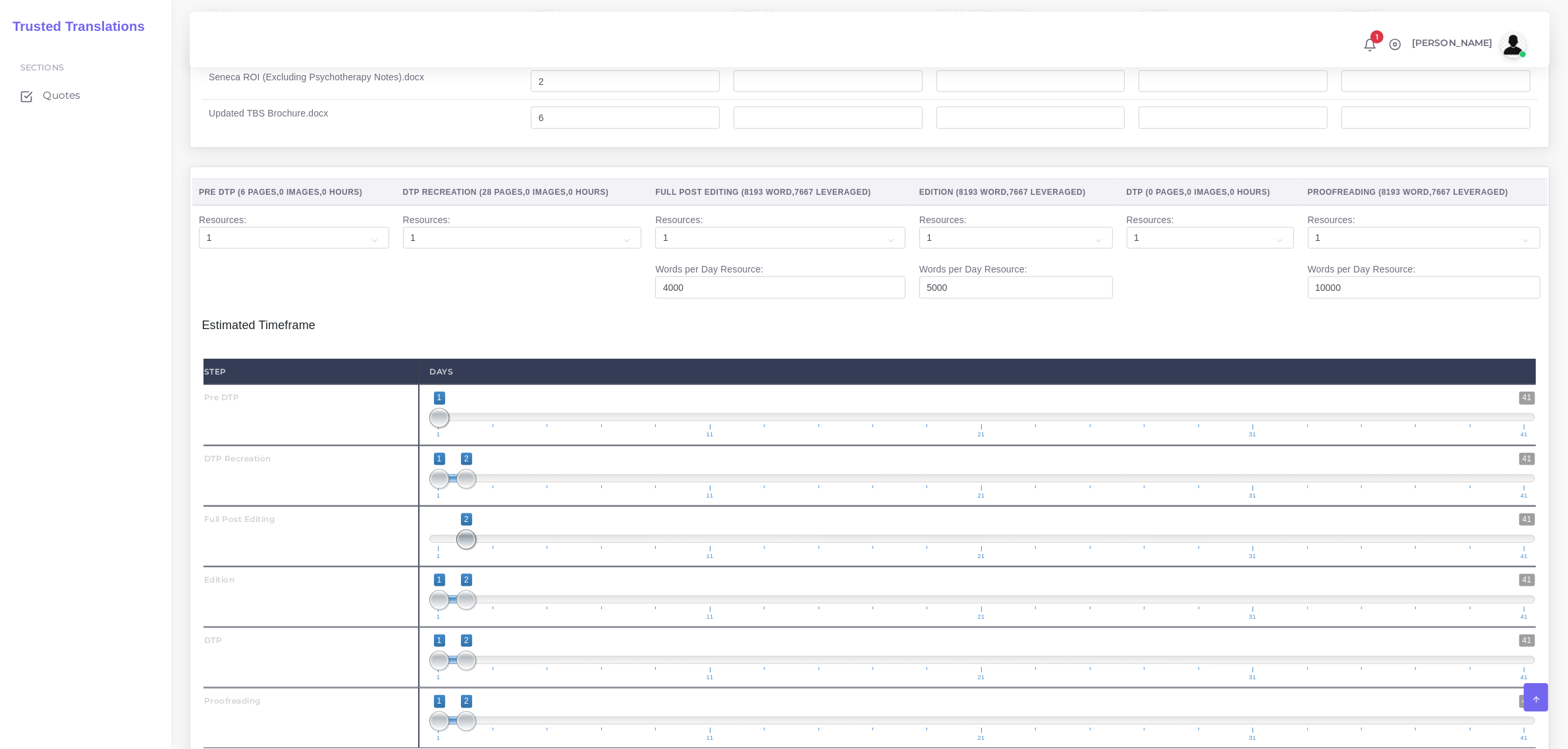
click at [458, 549] on span at bounding box center [466, 540] width 20 height 20
drag, startPoint x: 470, startPoint y: 564, endPoint x: 452, endPoint y: 567, distance: 18.2
click at [448, 549] on span at bounding box center [439, 540] width 20 height 20
drag, startPoint x: 465, startPoint y: 561, endPoint x: 485, endPoint y: 567, distance: 20.9
click at [485, 549] on span at bounding box center [494, 540] width 20 height 20
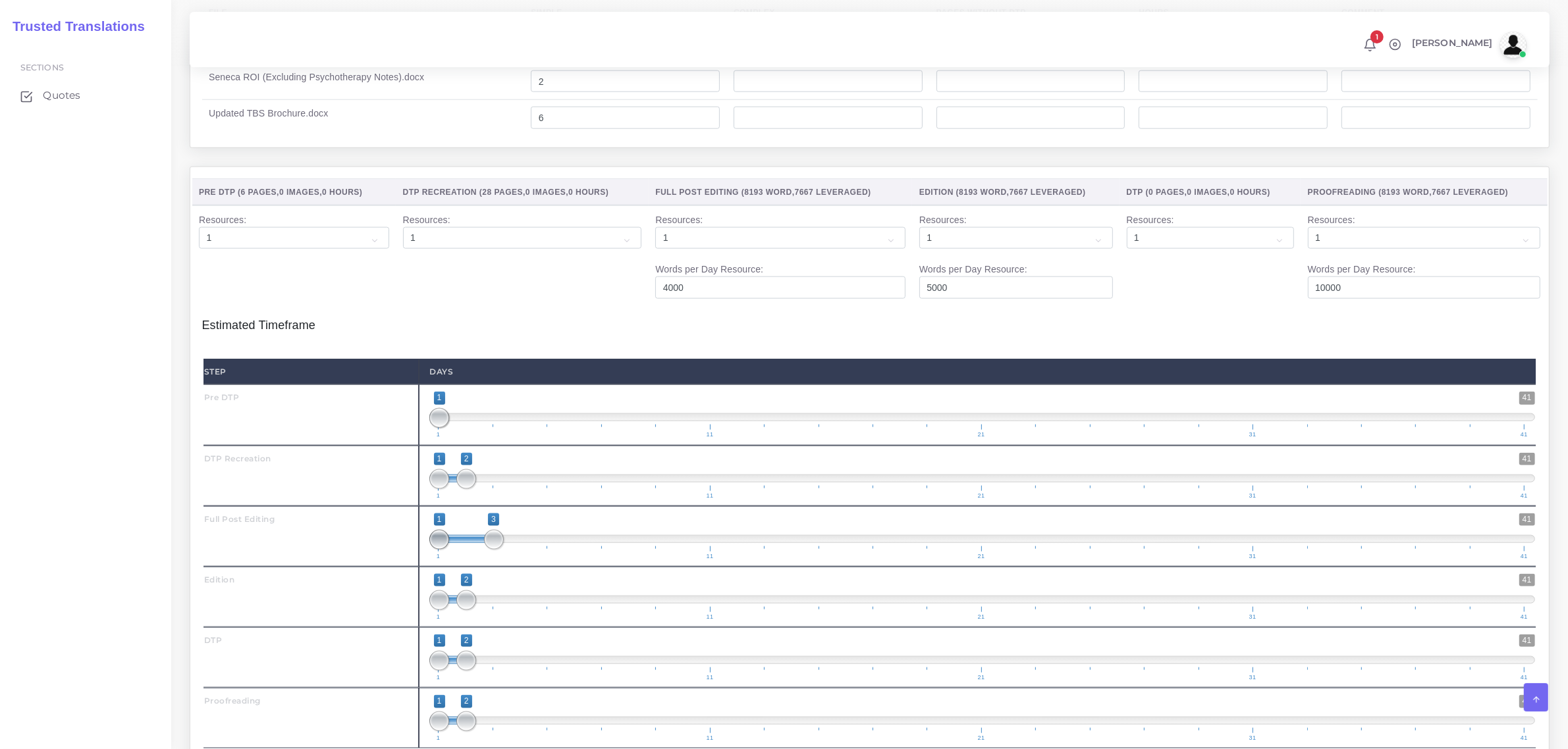
type input "2;3"
drag, startPoint x: 445, startPoint y: 564, endPoint x: 463, endPoint y: 564, distance: 18.0
click at [463, 549] on span at bounding box center [466, 540] width 20 height 20
drag, startPoint x: 467, startPoint y: 624, endPoint x: 518, endPoint y: 622, distance: 51.0
click at [518, 610] on span at bounding box center [521, 600] width 20 height 20
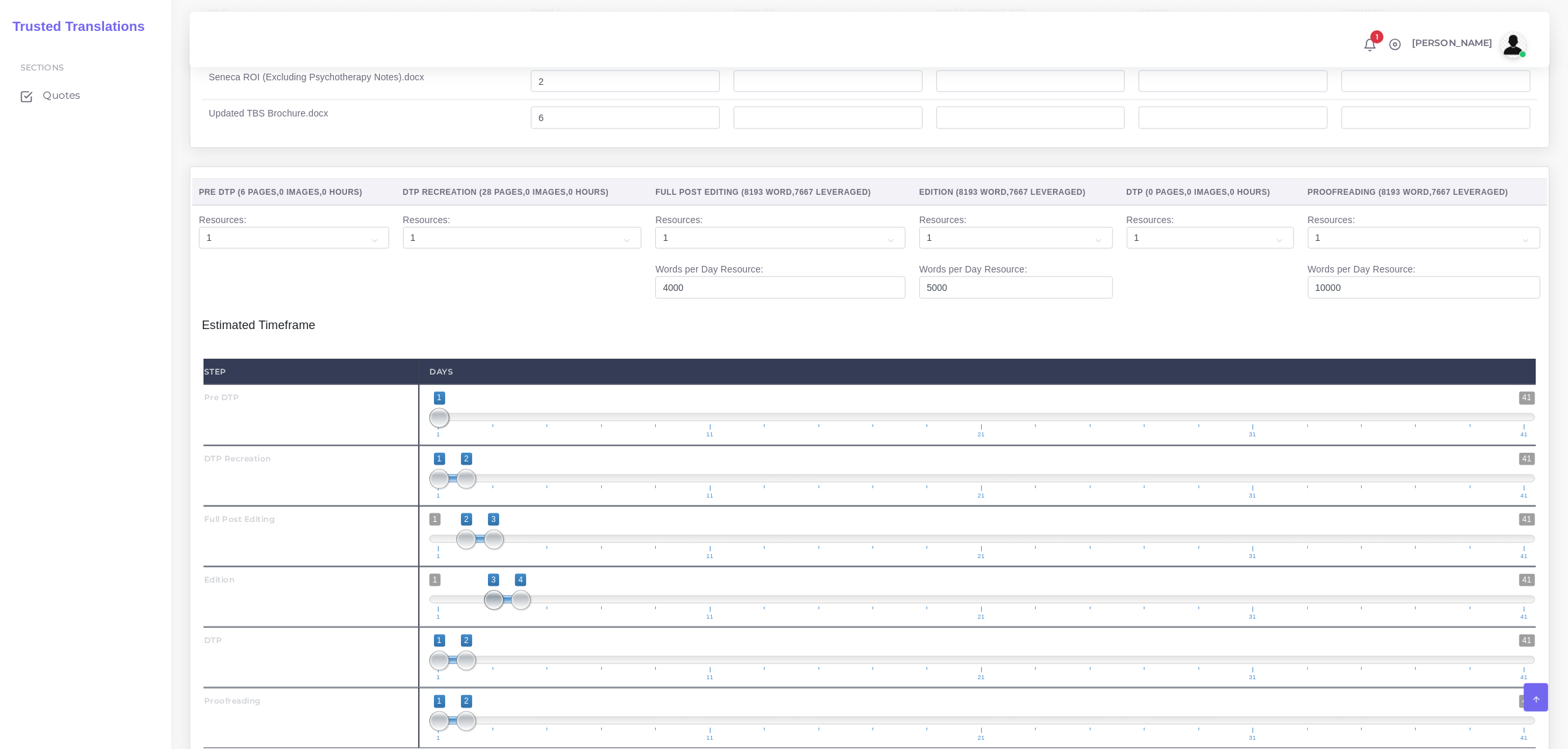
drag, startPoint x: 438, startPoint y: 623, endPoint x: 498, endPoint y: 621, distance: 60.0
click at [498, 610] on span at bounding box center [494, 600] width 20 height 20
drag, startPoint x: 521, startPoint y: 620, endPoint x: 537, endPoint y: 621, distance: 16.0
click at [537, 620] on span "1 41 3 5 3 — 5 1 11 21 31 41" at bounding box center [982, 597] width 1105 height 46
type input "4;5"
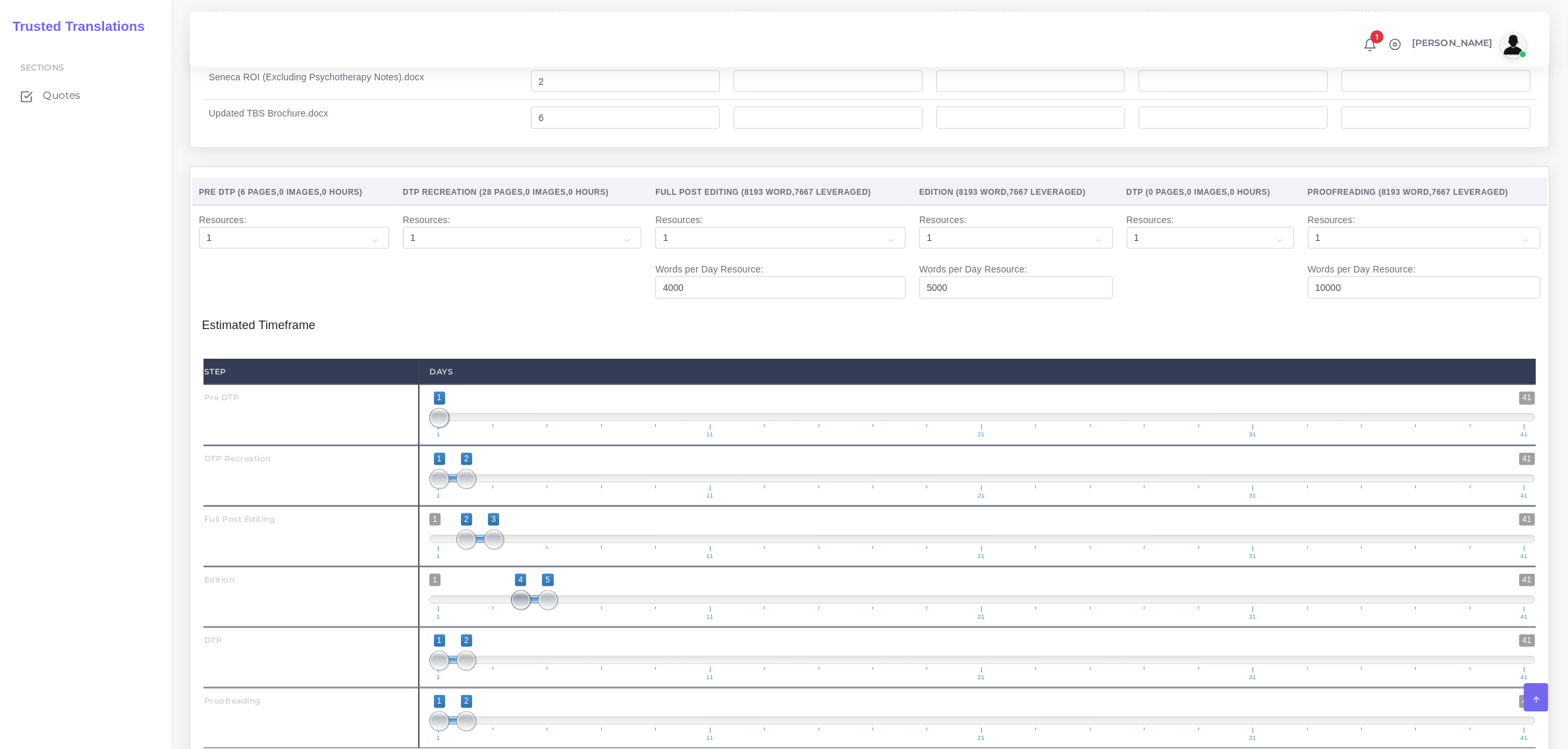
drag, startPoint x: 496, startPoint y: 623, endPoint x: 515, endPoint y: 628, distance: 19.6
click at [515, 610] on span at bounding box center [521, 600] width 20 height 20
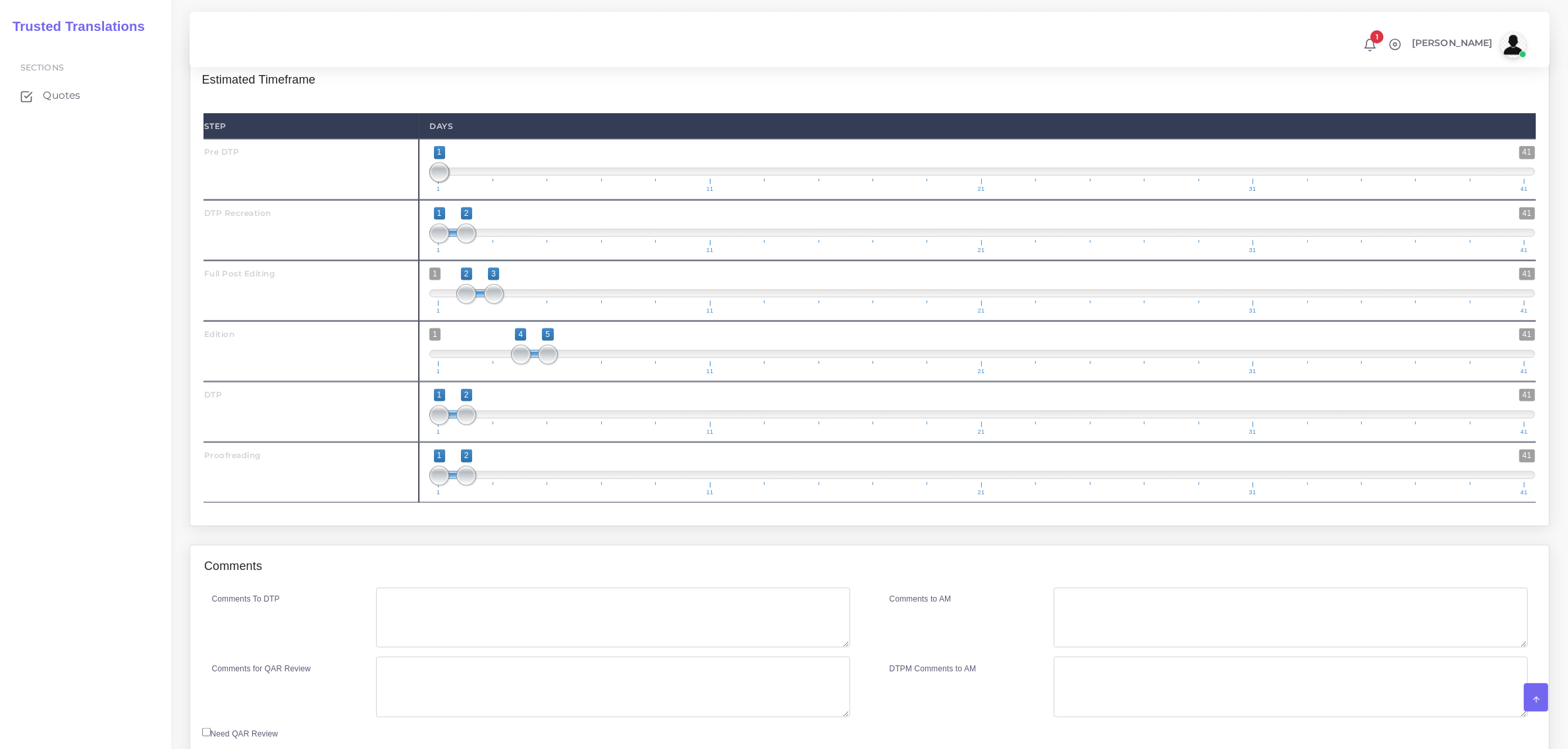
scroll to position [2139, 0]
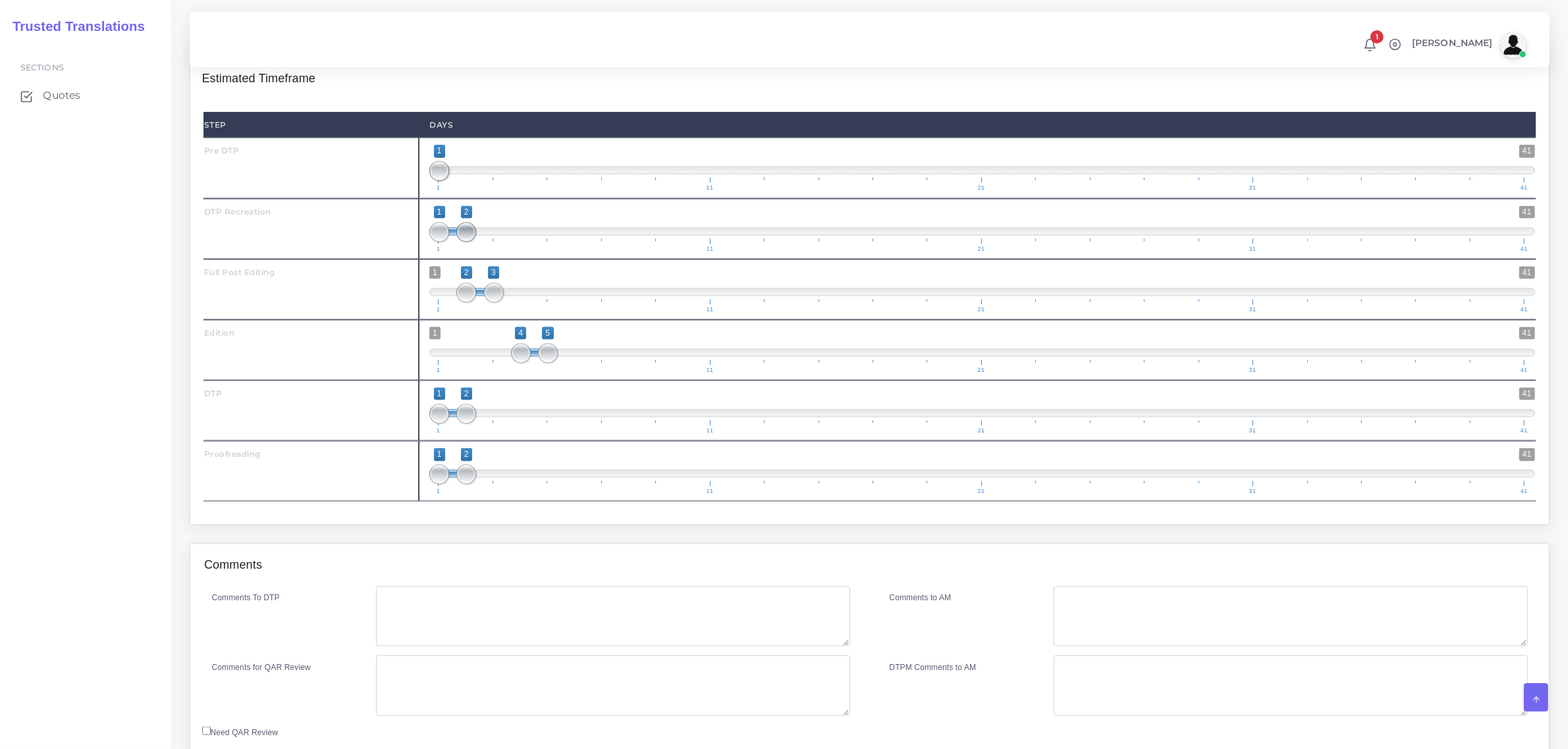
type input "1;1"
drag, startPoint x: 472, startPoint y: 252, endPoint x: 438, endPoint y: 253, distance: 34.0
click at [438, 242] on span at bounding box center [439, 232] width 20 height 20
drag, startPoint x: 467, startPoint y: 436, endPoint x: 594, endPoint y: 415, distance: 128.7
click at [594, 415] on span "1 41 1 7 1 — 7 1 11 21 31 41" at bounding box center [982, 411] width 1105 height 46
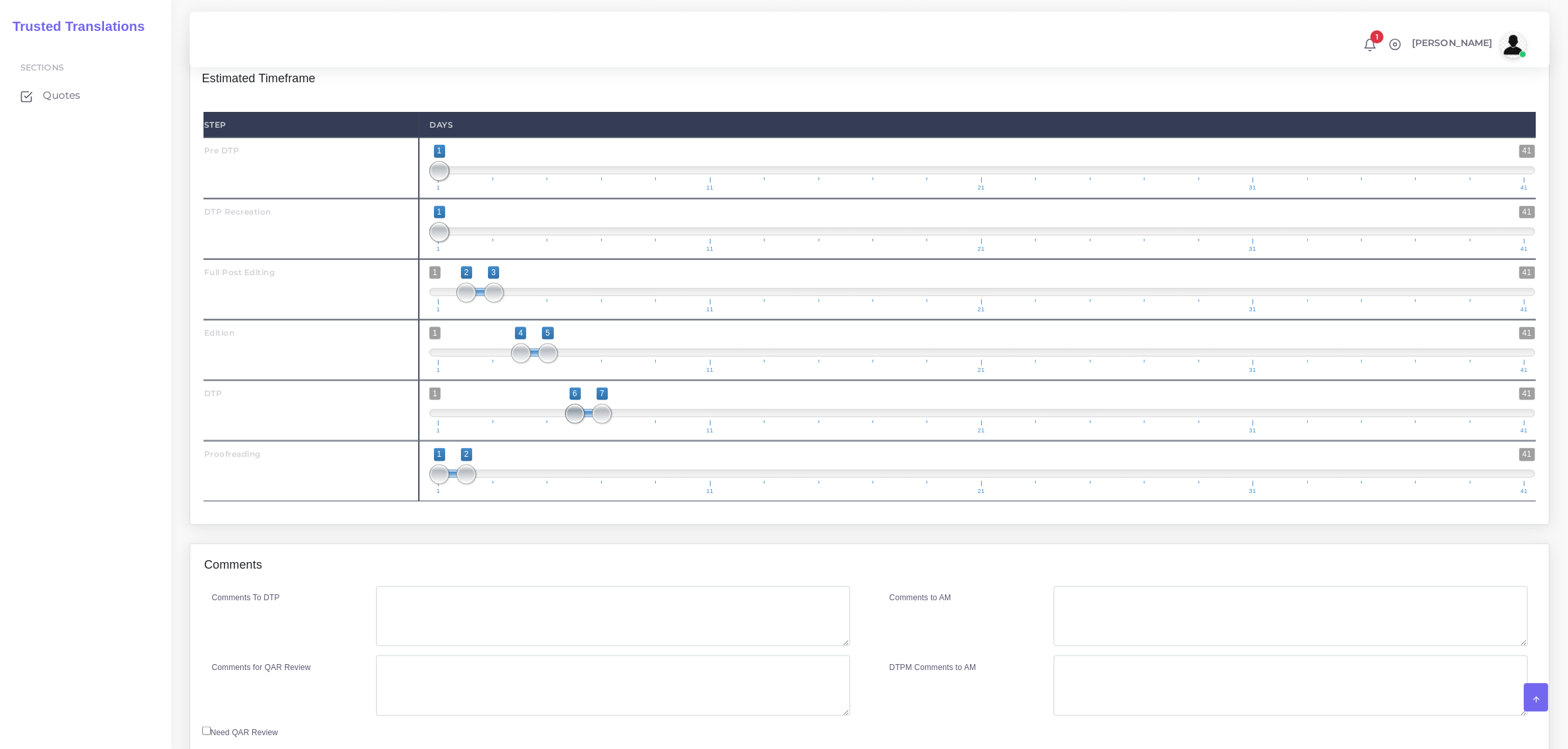
type input "7;7"
drag, startPoint x: 435, startPoint y: 436, endPoint x: 586, endPoint y: 438, distance: 151.0
click at [586, 434] on span "1 41 7 7 7 — 7 1 11 21 31 41" at bounding box center [982, 411] width 1105 height 46
drag, startPoint x: 469, startPoint y: 499, endPoint x: 647, endPoint y: 474, distance: 179.7
click at [647, 474] on span "1 41 1 9 1 — 9 1 11 21 31 41" at bounding box center [982, 471] width 1105 height 46
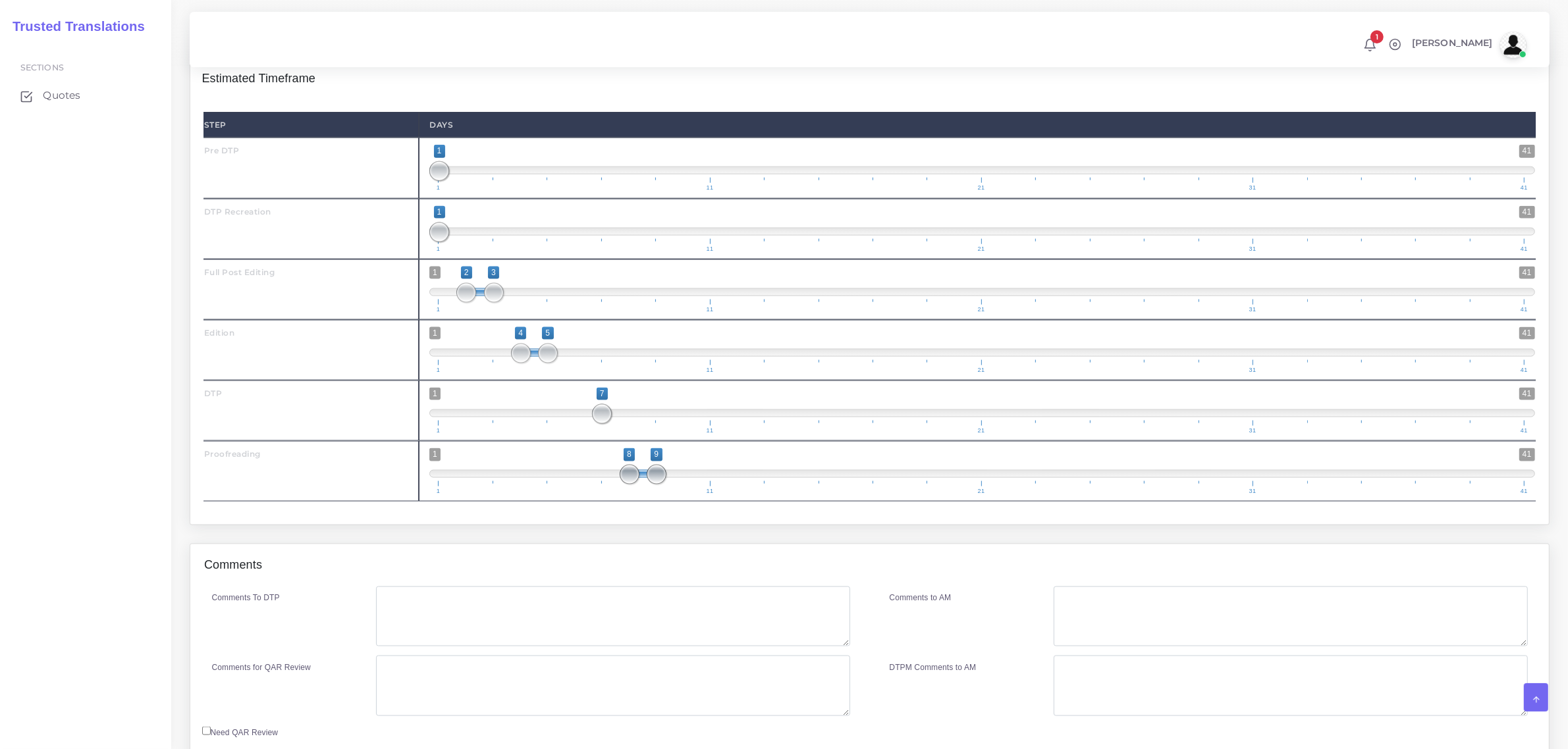
type input "9;9"
drag, startPoint x: 441, startPoint y: 502, endPoint x: 657, endPoint y: 496, distance: 216.1
click at [657, 485] on span at bounding box center [656, 474] width 20 height 20
drag, startPoint x: 601, startPoint y: 438, endPoint x: 573, endPoint y: 445, distance: 28.9
click at [573, 424] on span at bounding box center [574, 414] width 20 height 20
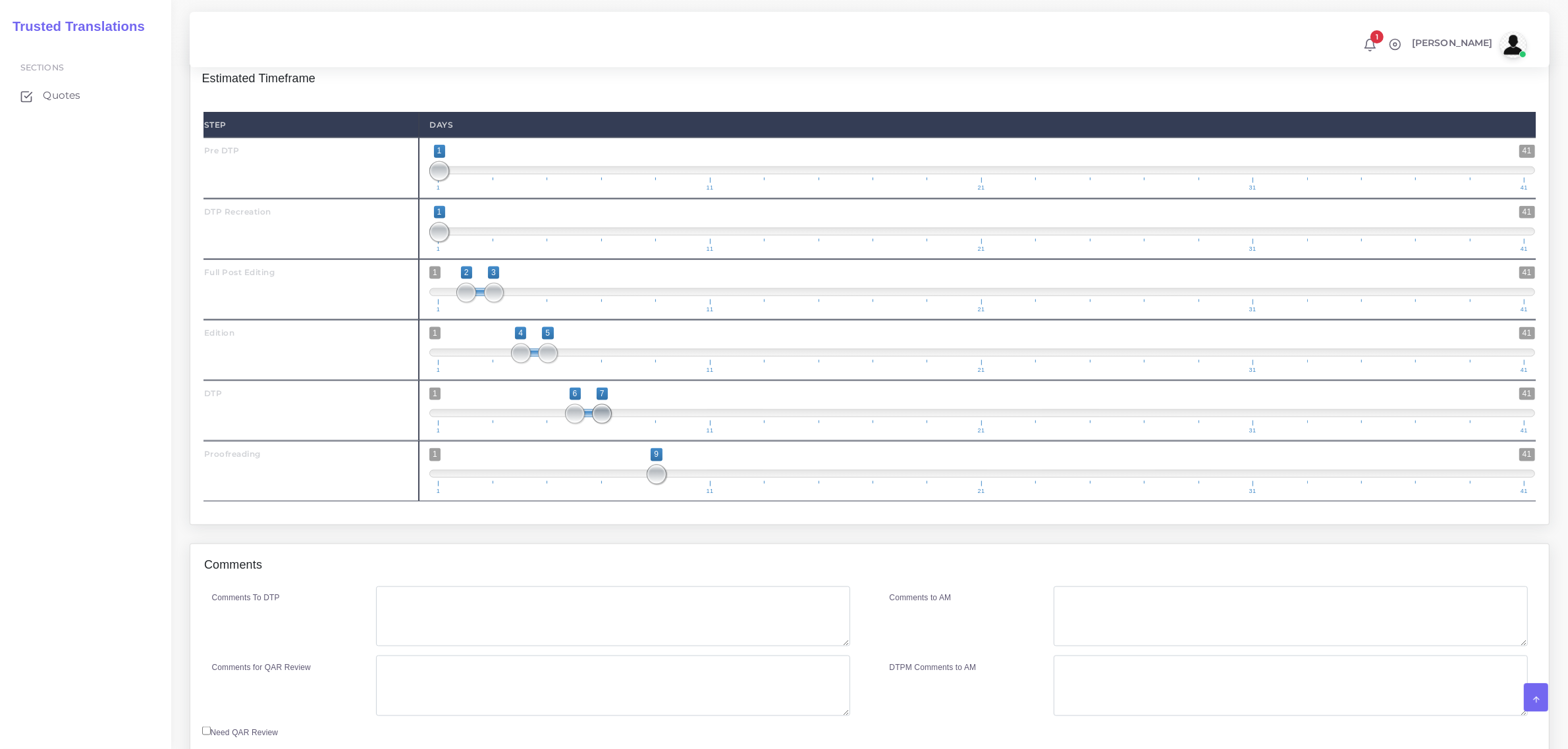
type input "6;6"
drag, startPoint x: 603, startPoint y: 435, endPoint x: 610, endPoint y: 469, distance: 34.7
click at [583, 424] on span at bounding box center [574, 414] width 20 height 20
click at [626, 485] on span at bounding box center [629, 474] width 20 height 20
drag, startPoint x: 666, startPoint y: 502, endPoint x: 650, endPoint y: 498, distance: 16.5
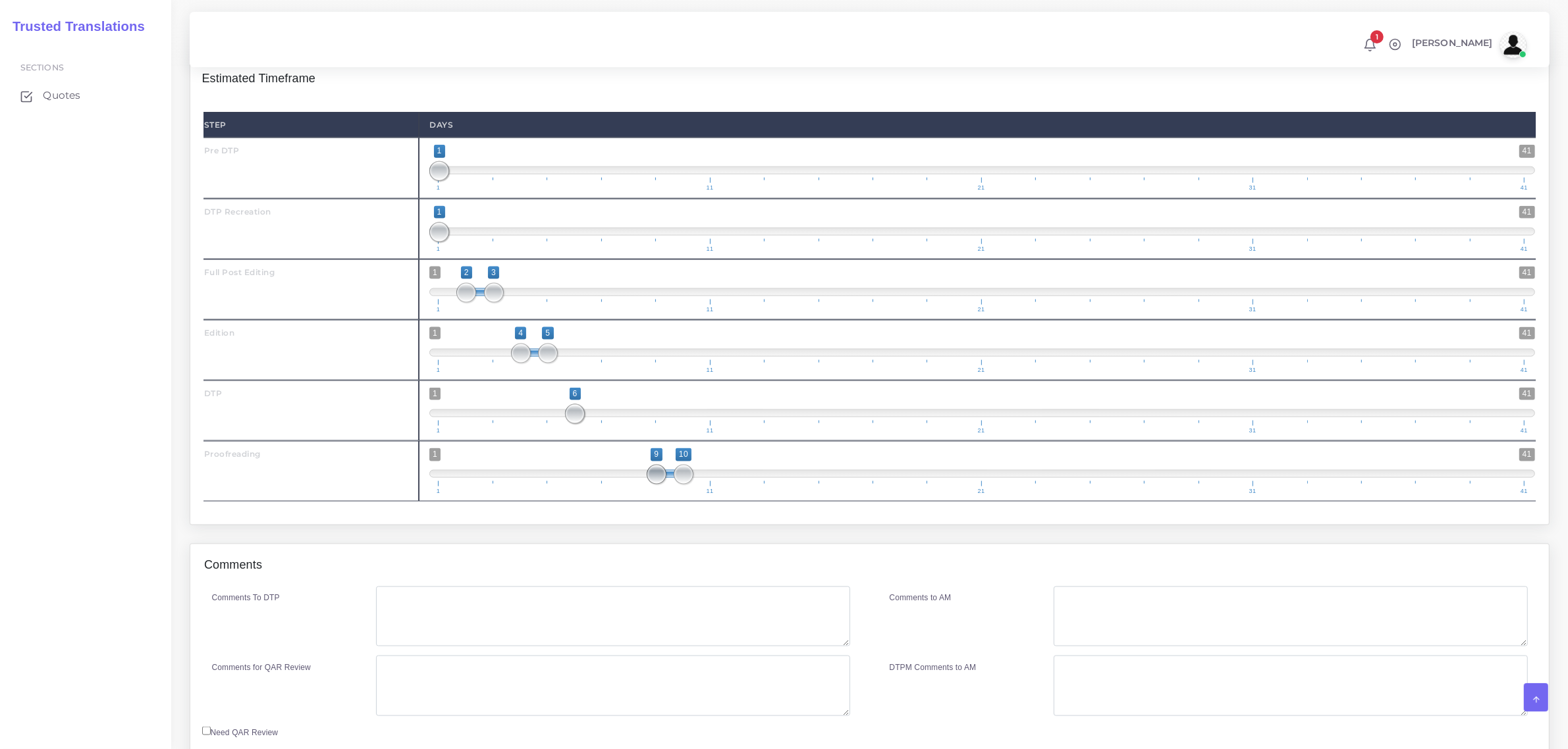
click at [648, 494] on span "1 41 9 10 9 — 10 1 11 21 31 41" at bounding box center [982, 471] width 1105 height 46
drag, startPoint x: 657, startPoint y: 498, endPoint x: 619, endPoint y: 499, distance: 38.0
click at [619, 485] on span at bounding box center [629, 474] width 20 height 20
type input "8;8"
drag, startPoint x: 685, startPoint y: 498, endPoint x: 646, endPoint y: 516, distance: 43.0
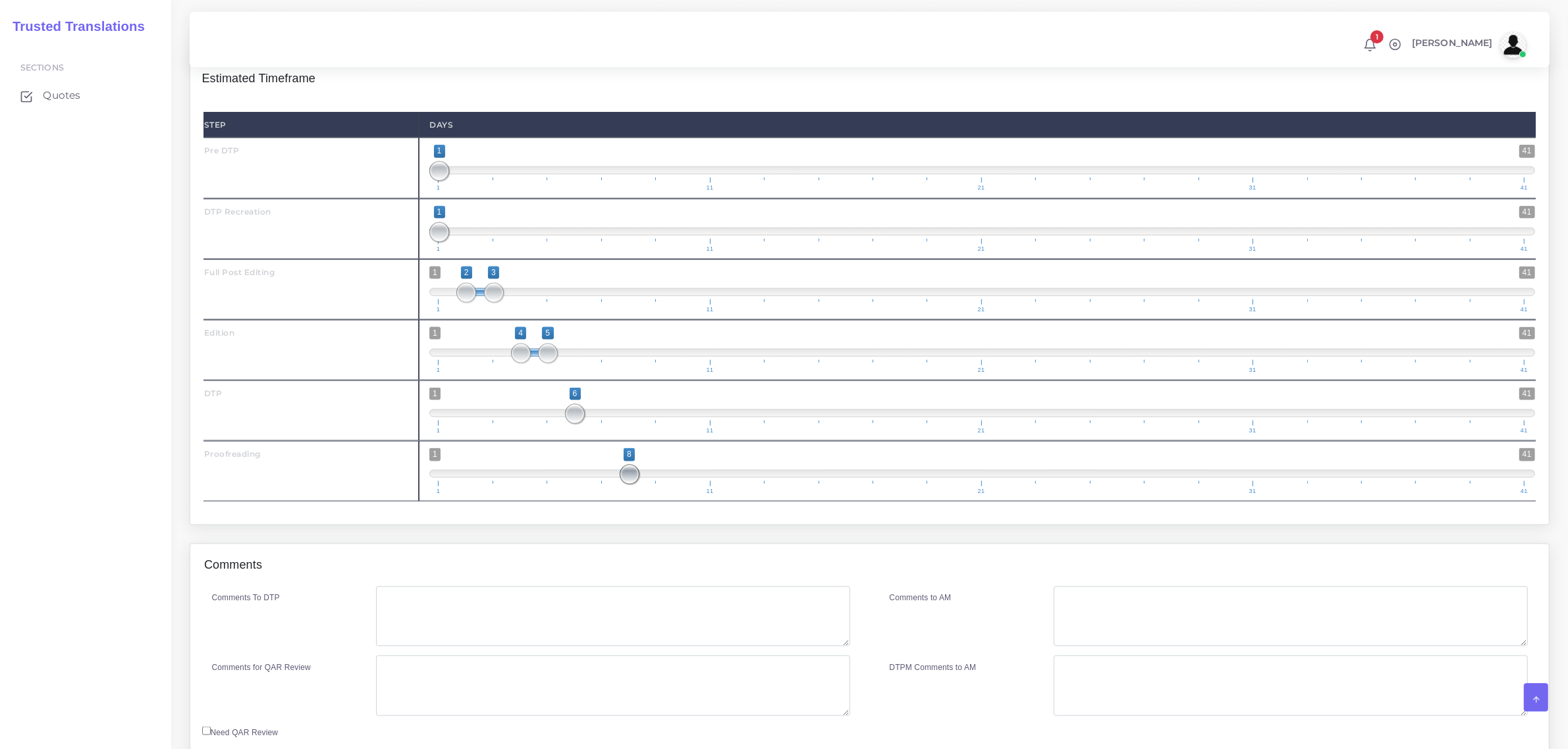
click at [631, 485] on span at bounding box center [629, 474] width 20 height 20
click at [477, 640] on textarea "Comments To DTP" at bounding box center [613, 617] width 474 height 61
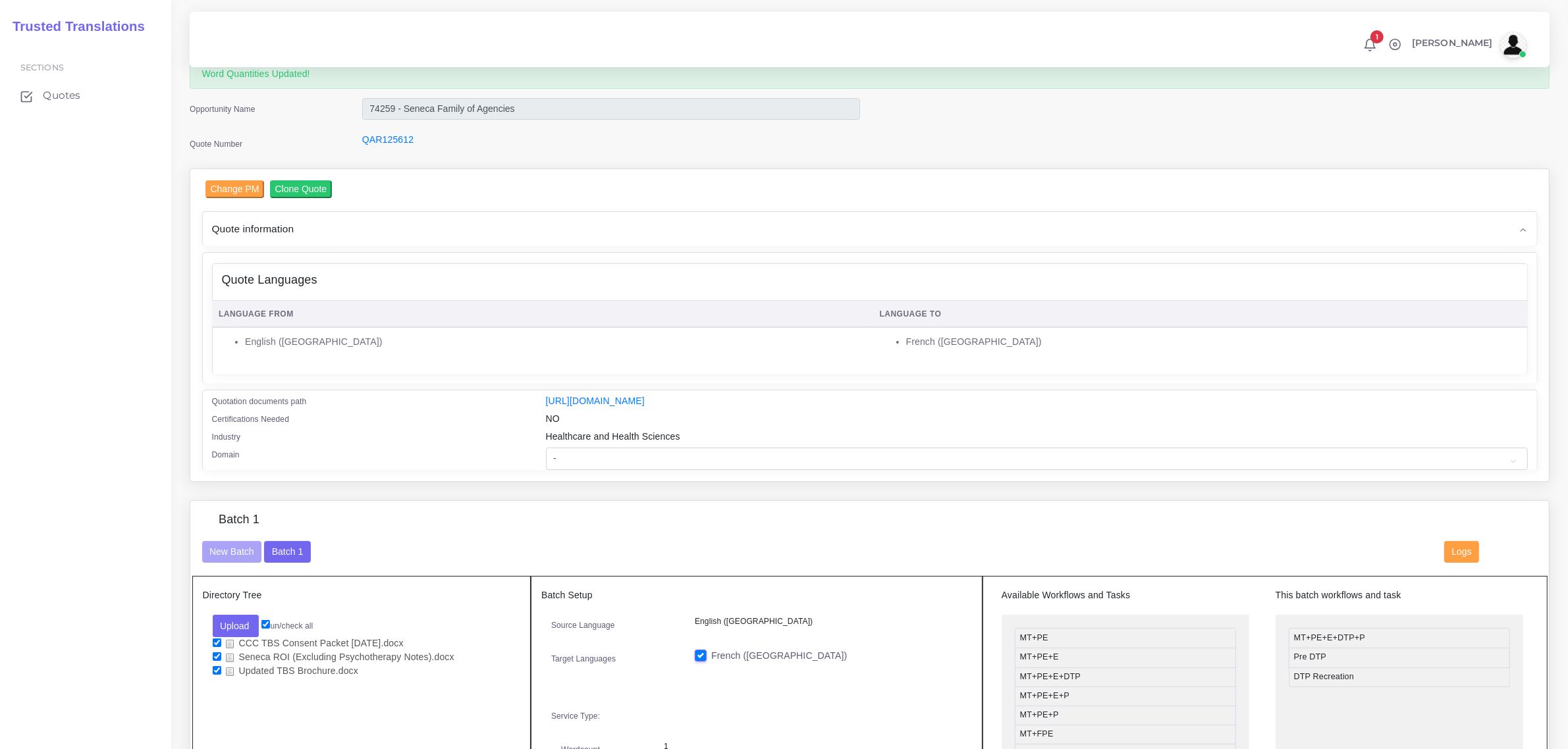
scroll to position [31, 0]
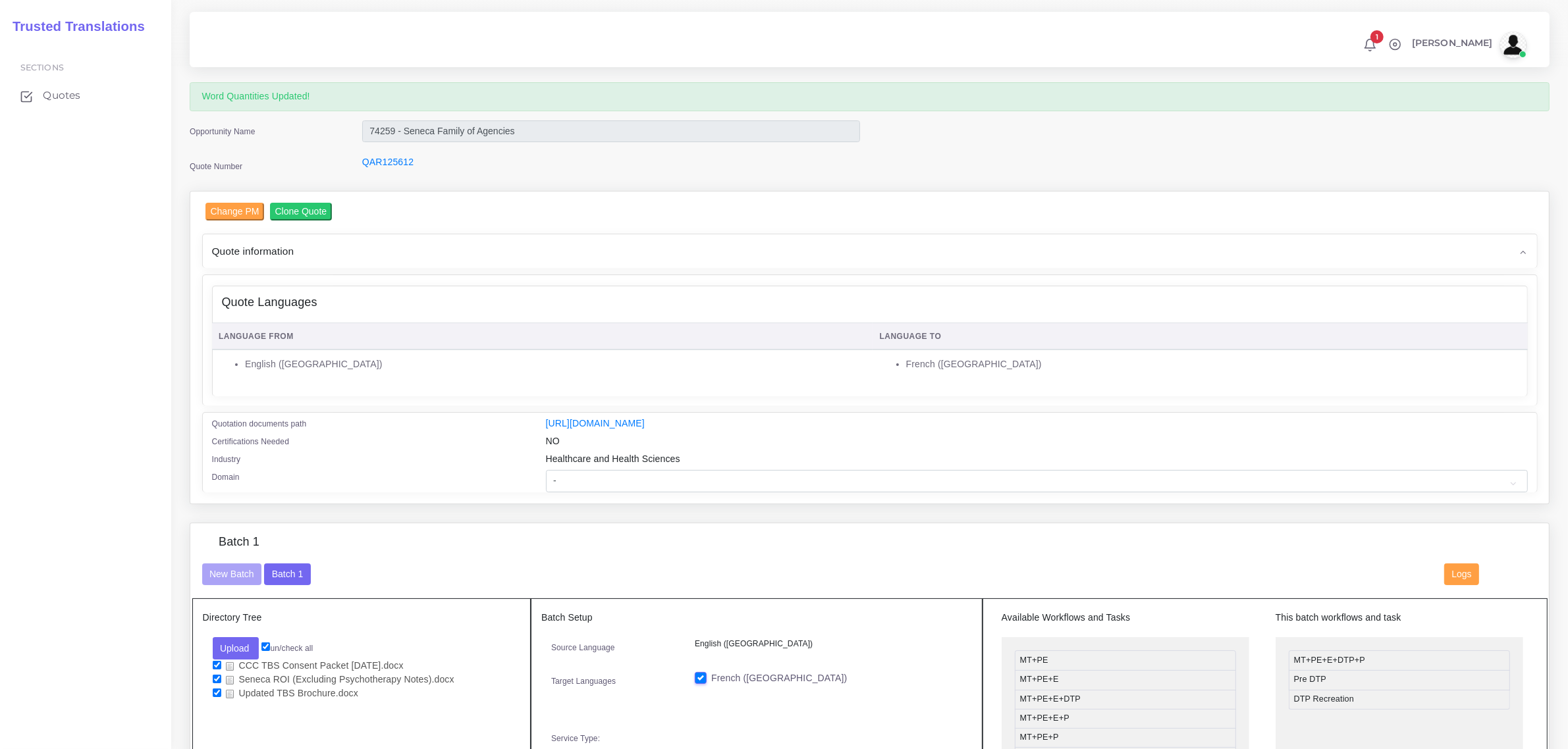
type textarea "fillable fields - tooltips"
click at [577, 478] on select "- Advertising and Media Agriculture, Forestry and Fishing Architecture, Buildin…" at bounding box center [1037, 481] width 982 height 22
select select "Healthcare and Health Sciences"
click at [546, 470] on select "- Advertising and Media Agriculture, Forestry and Fishing Architecture, Buildin…" at bounding box center [1037, 481] width 982 height 22
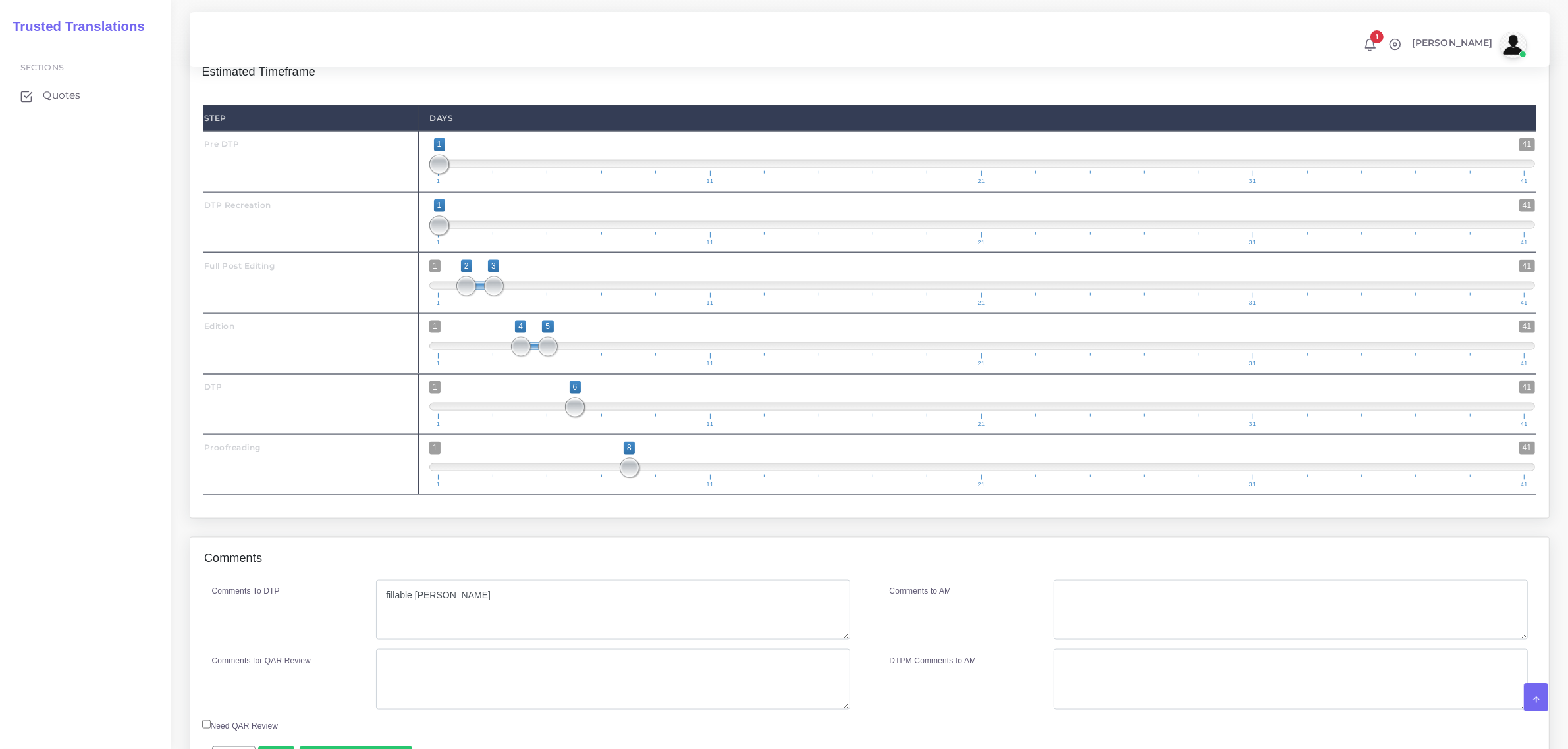
scroll to position [2253, 0]
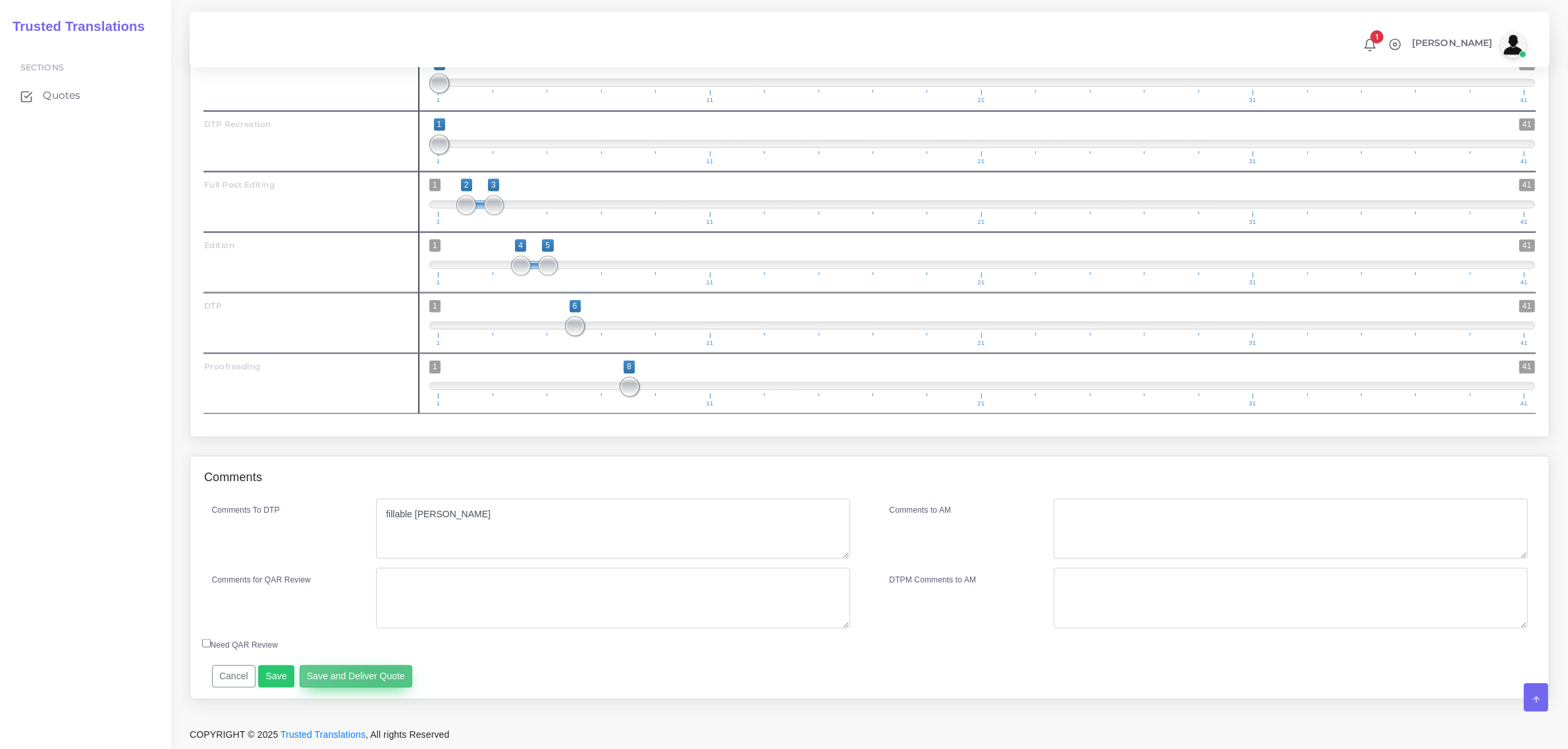
click at [373, 674] on button "Save and Deliver Quote" at bounding box center [356, 677] width 113 height 22
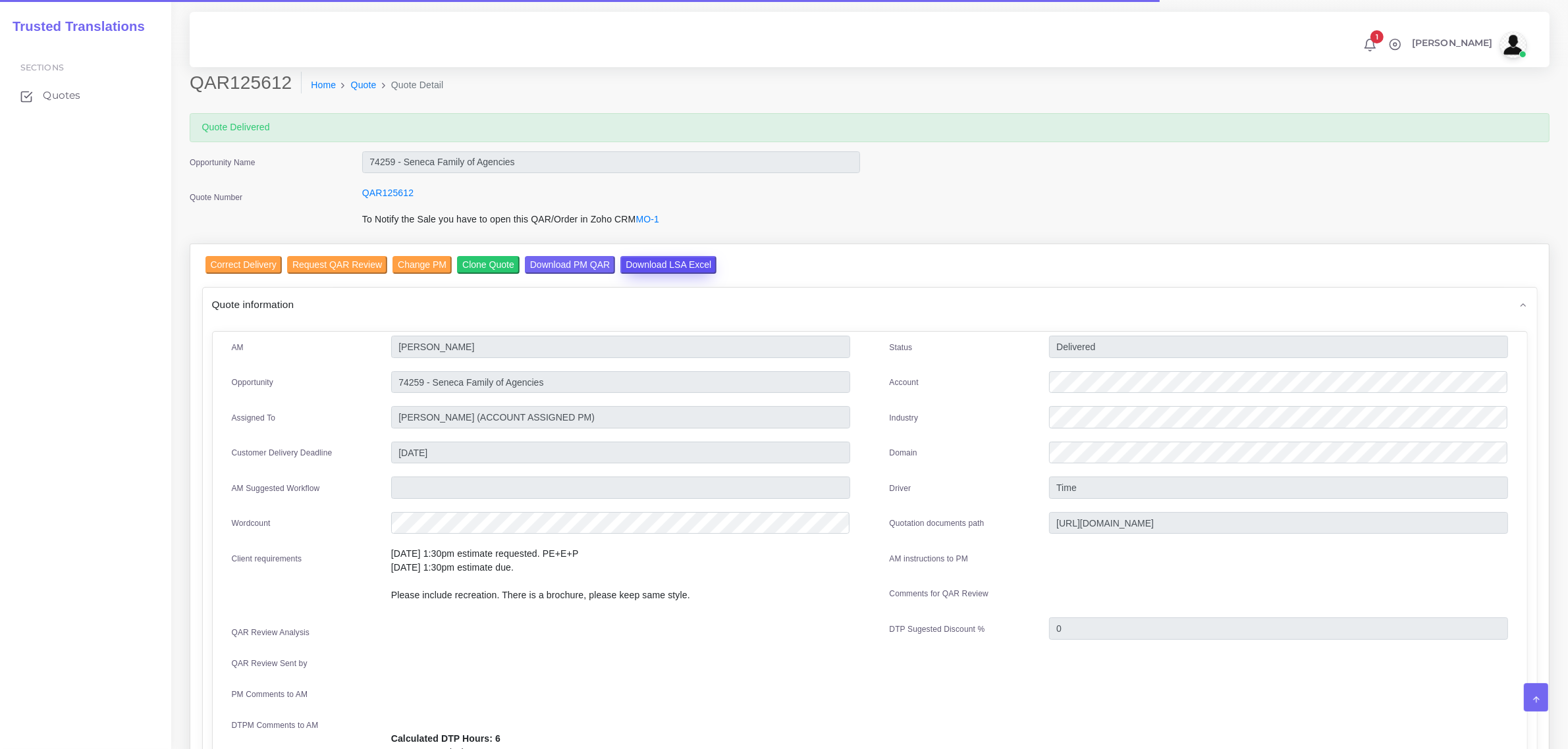
click at [646, 265] on input "Download LSA Excel" at bounding box center [668, 265] width 96 height 18
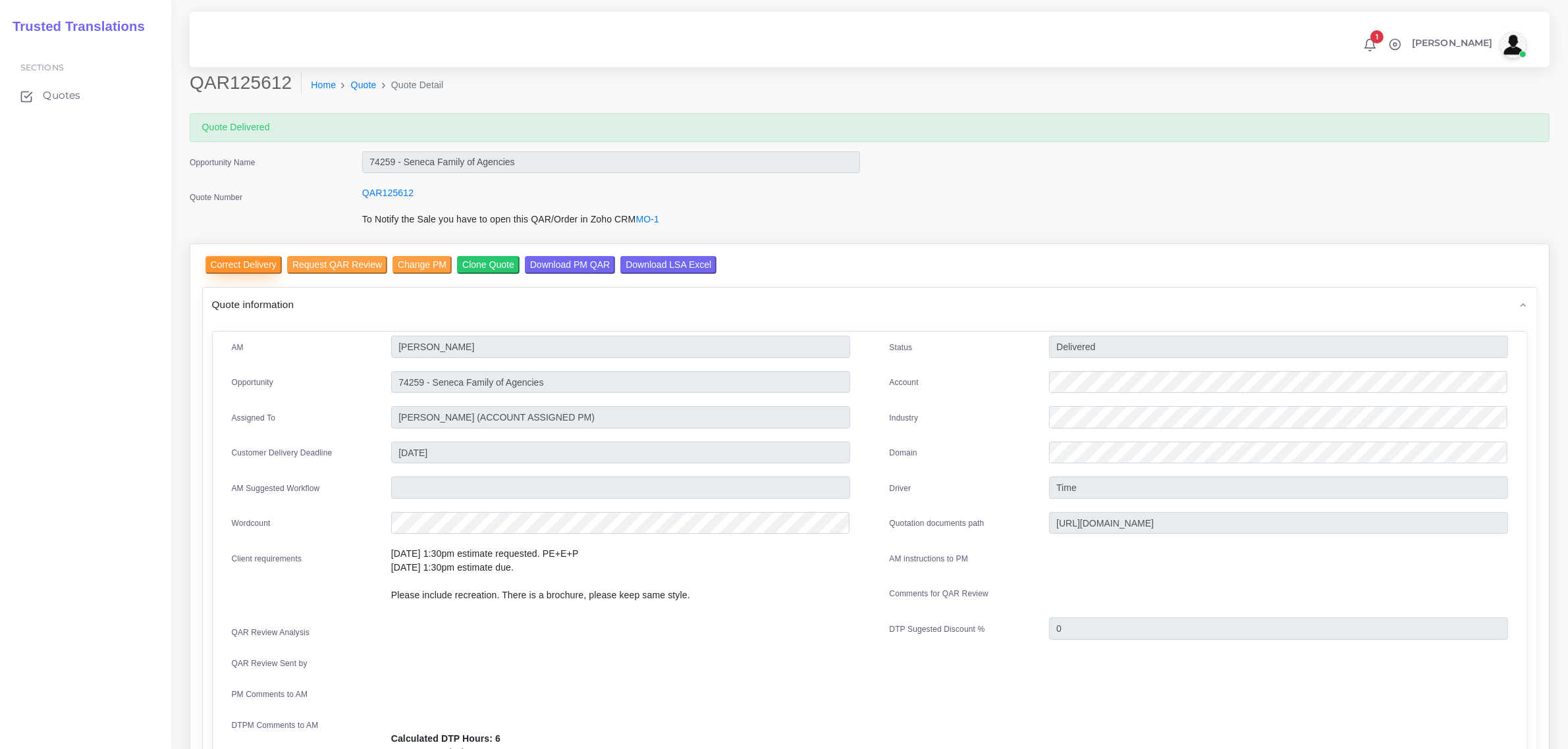
click at [246, 265] on input "Correct Delivery" at bounding box center [244, 265] width 77 height 18
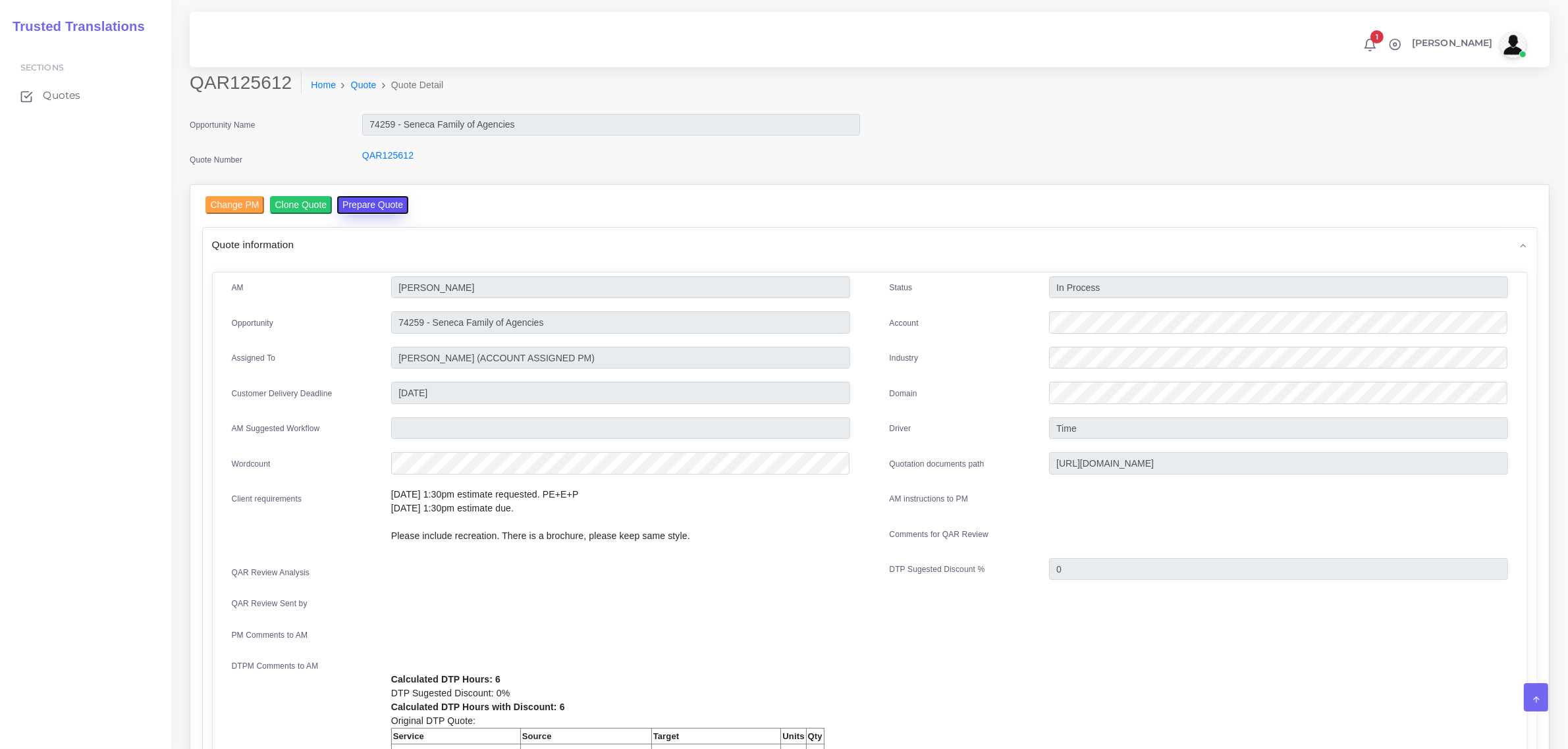
click at [354, 201] on button "Prepare Quote" at bounding box center [372, 205] width 71 height 18
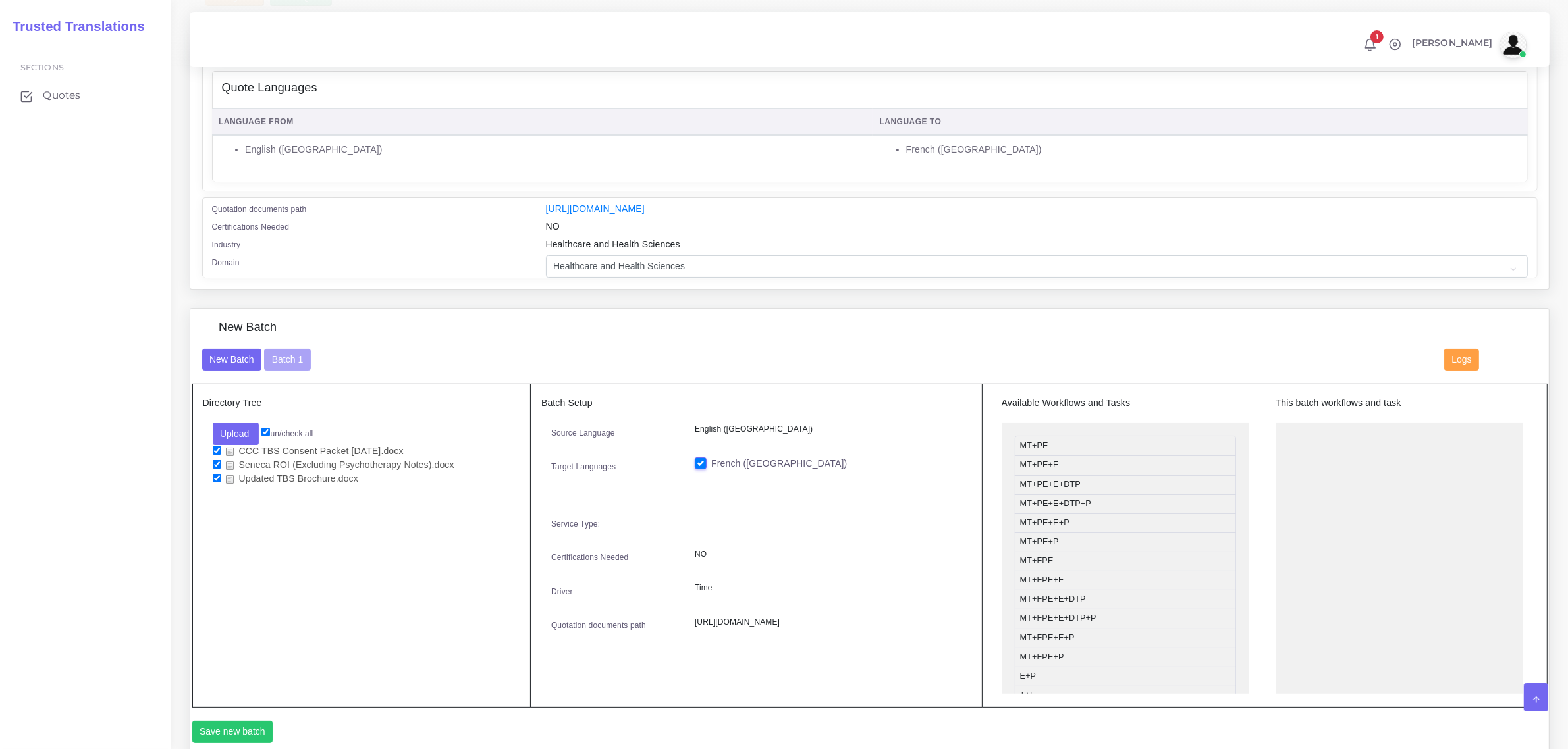
scroll to position [206, 0]
click at [291, 351] on button "Batch 1" at bounding box center [287, 362] width 46 height 22
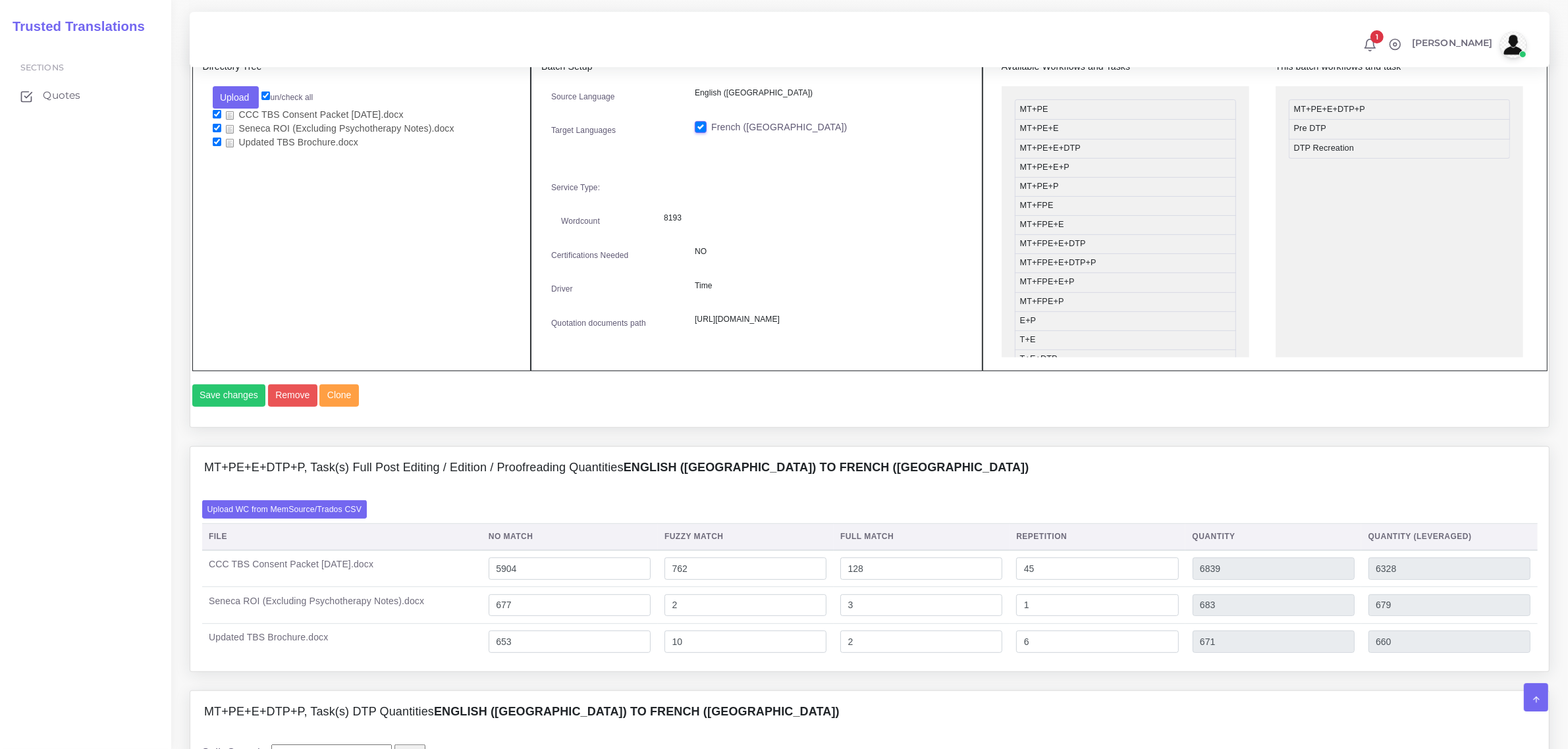
scroll to position [741, 0]
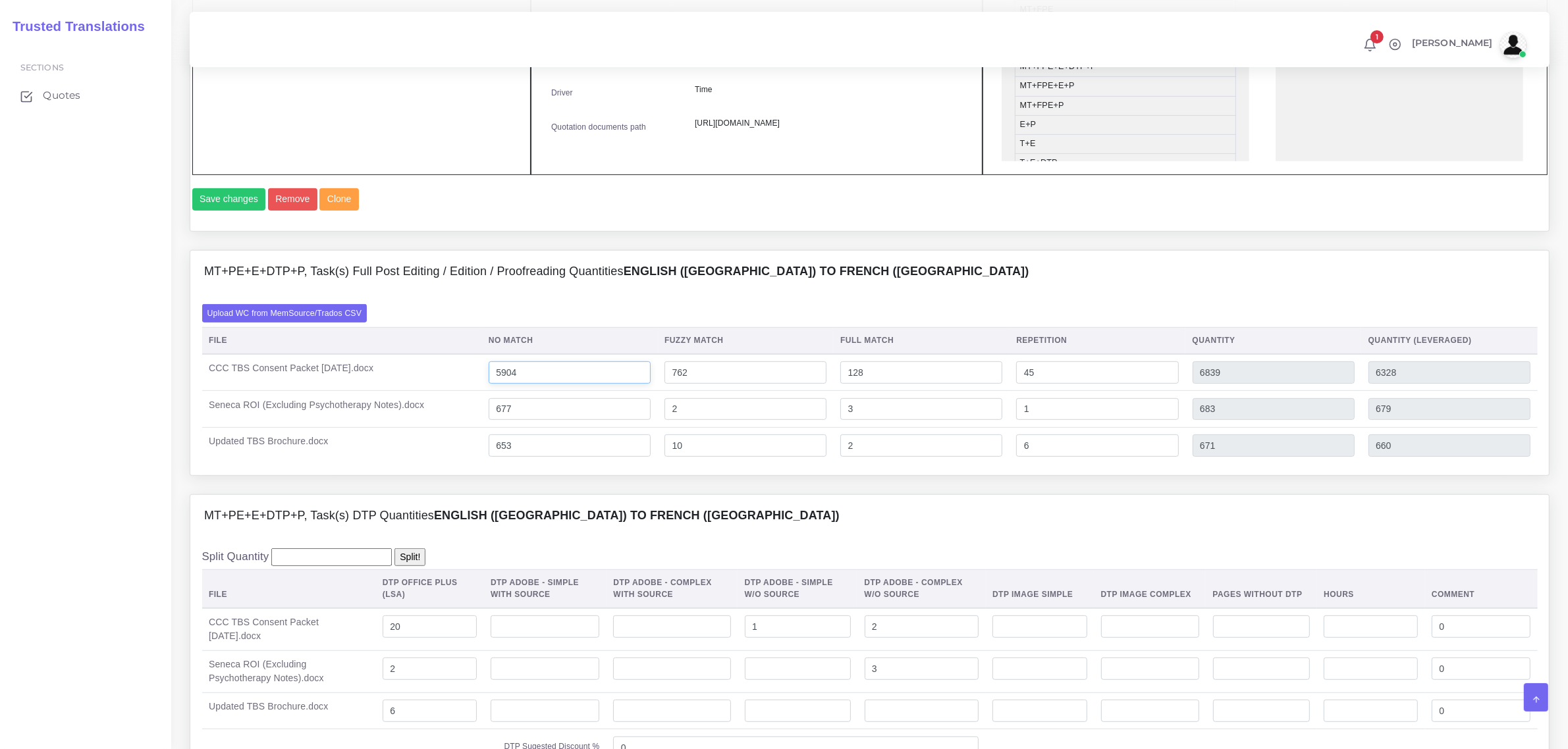
drag, startPoint x: 512, startPoint y: 400, endPoint x: 505, endPoint y: 400, distance: 7.0
click at [505, 384] on input "5904" at bounding box center [570, 373] width 162 height 22
click at [518, 384] on input "5904" at bounding box center [570, 373] width 162 height 22
type input "5984"
type input "6919"
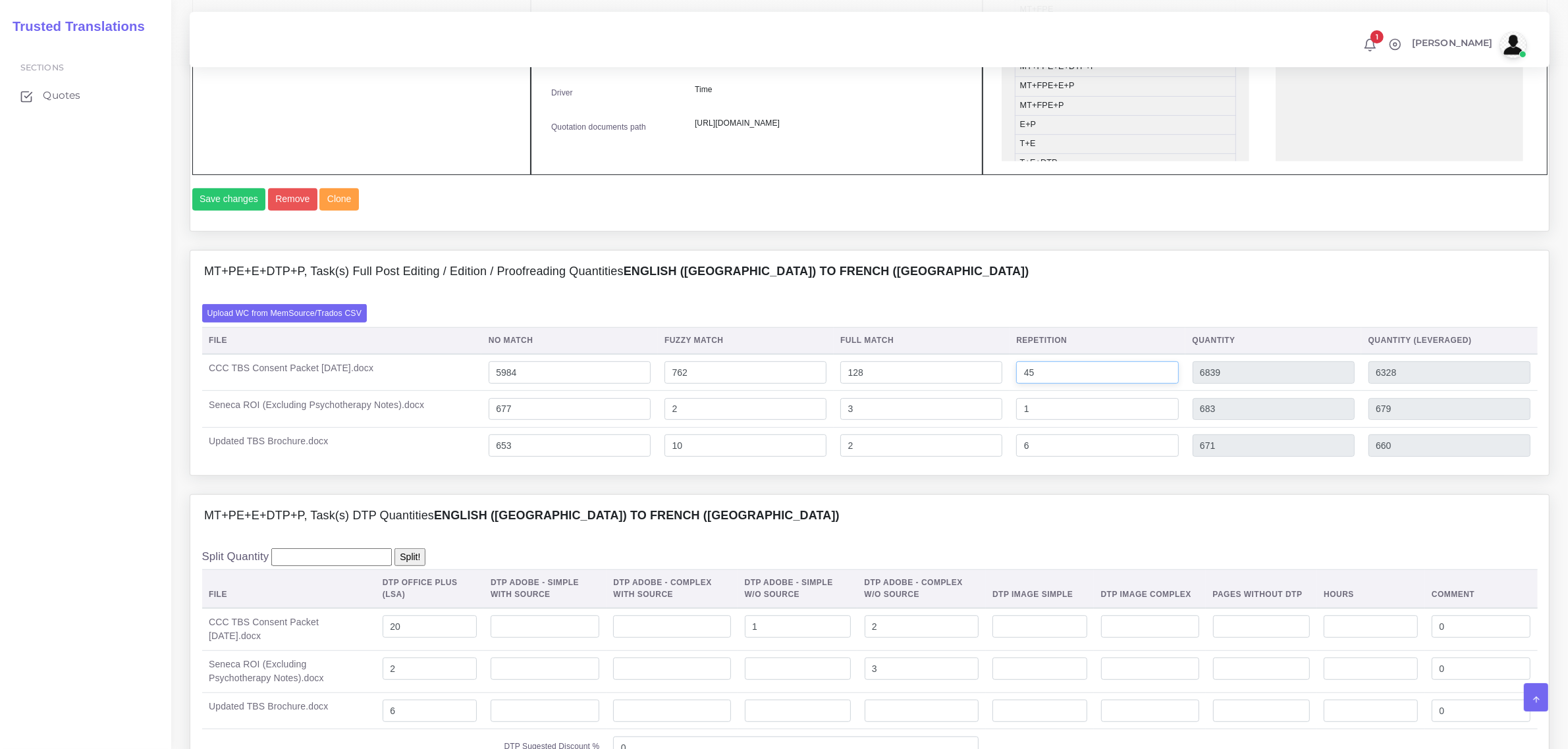
type input "6408"
click at [1034, 384] on input "45" at bounding box center [1096, 373] width 162 height 22
type input "75"
type input "6949"
type input "6415"
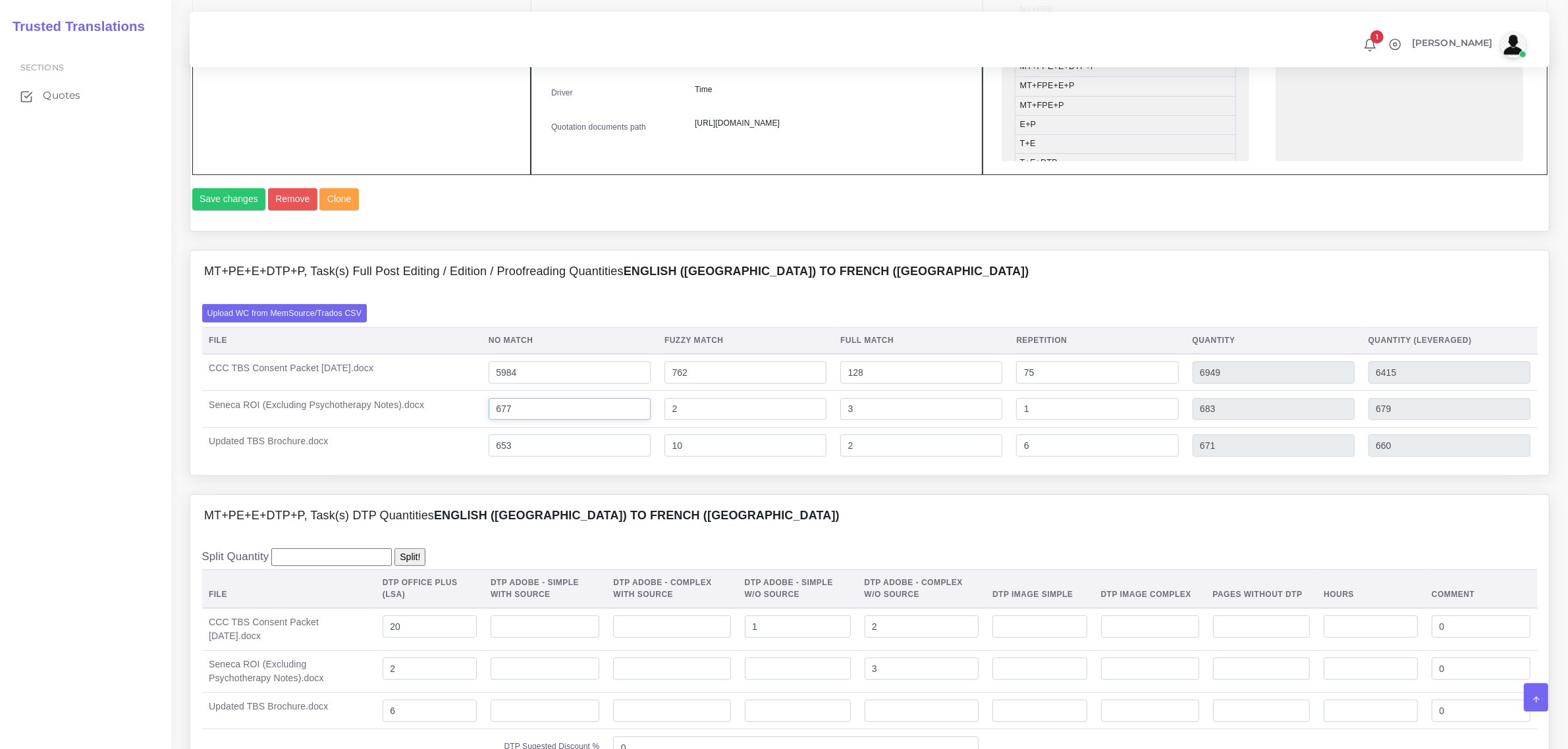
click at [512, 420] on input "677" at bounding box center [570, 409] width 162 height 22
type input "717"
type input "723"
type input "719"
click at [1036, 420] on input "1" at bounding box center [1096, 409] width 162 height 22
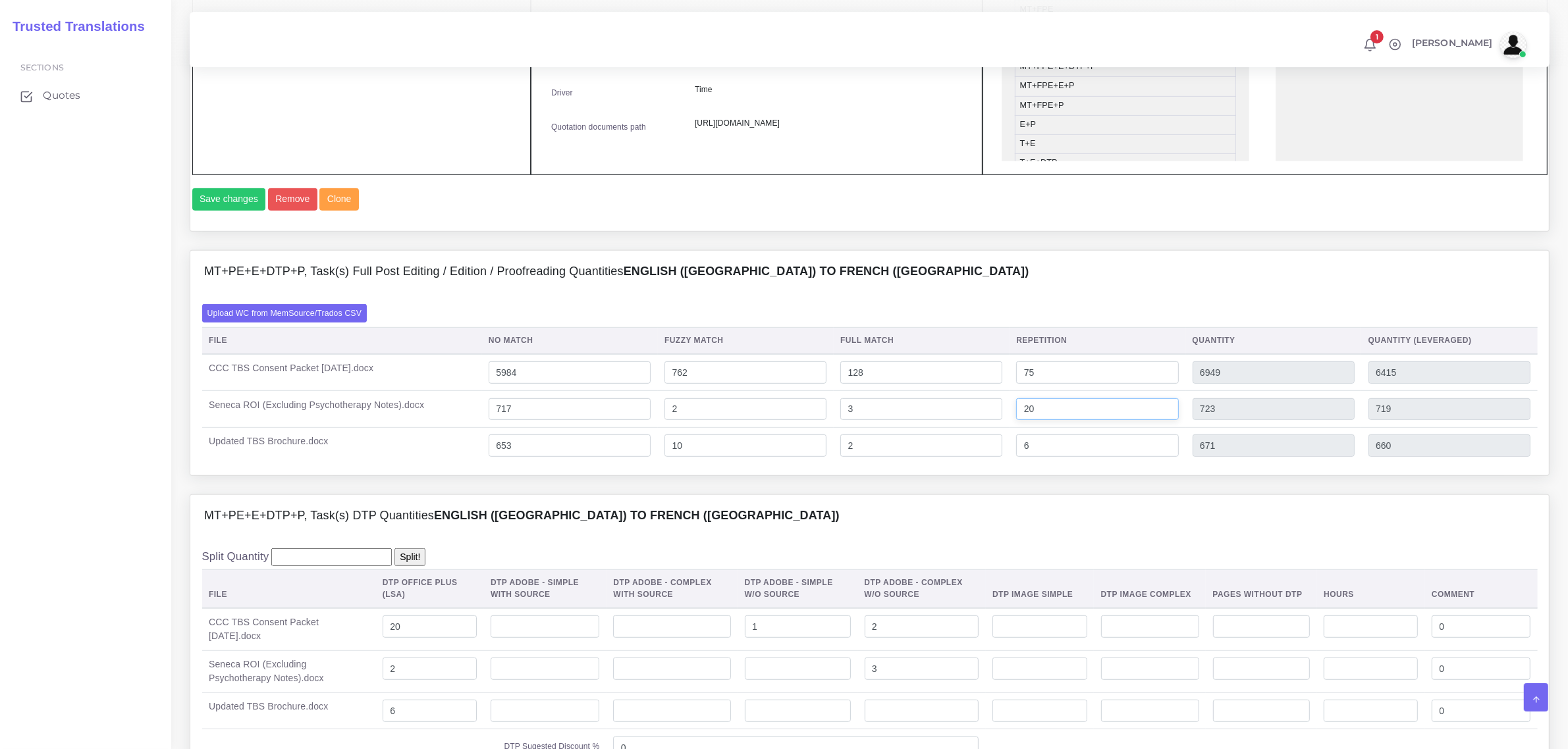
type input "20"
type input "742"
type input "723"
click at [1042, 527] on div "MT+PE+E+DTP+P, Task(s) DTP Quantities English (US) TO French (Europe)" at bounding box center [869, 516] width 1358 height 42
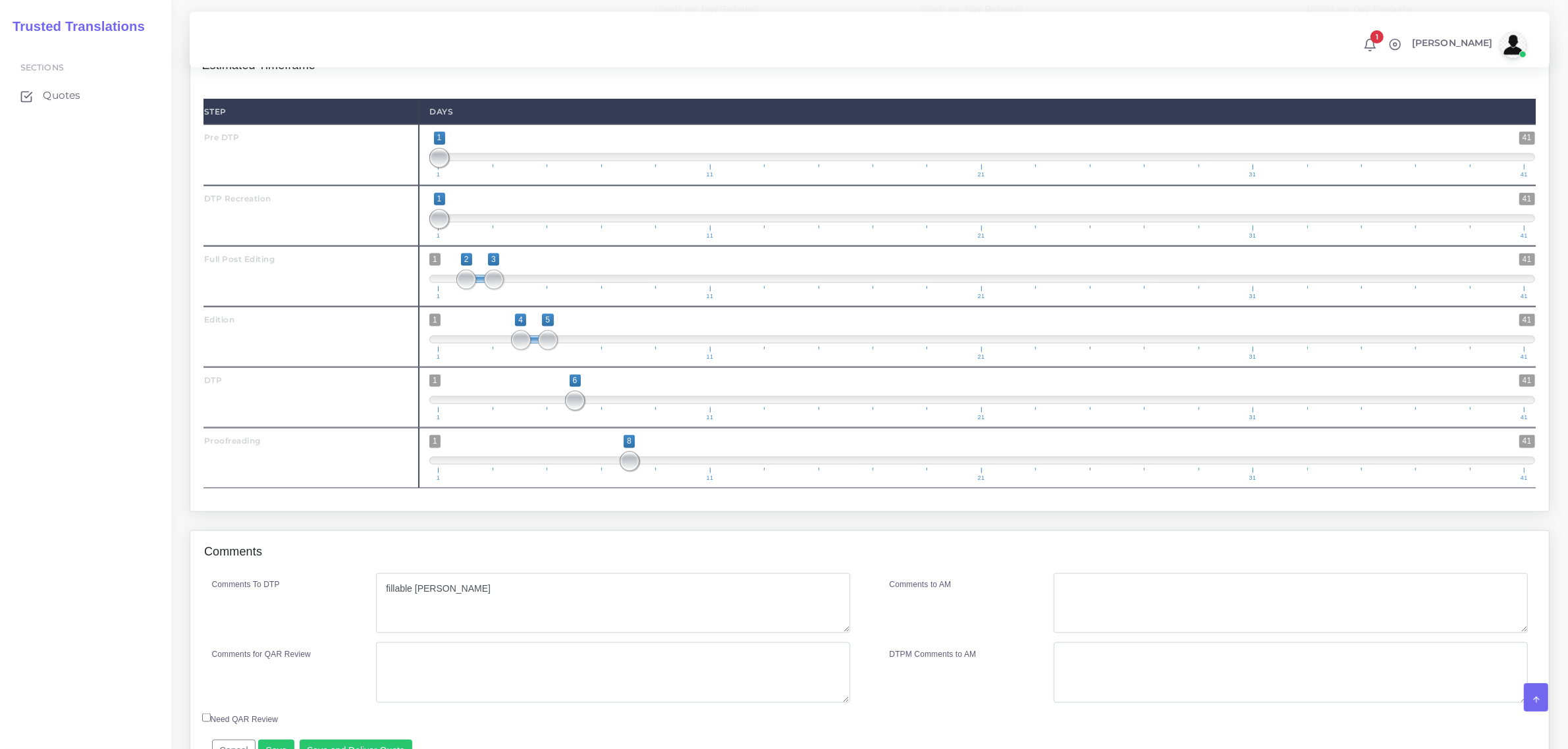
scroll to position [2215, 0]
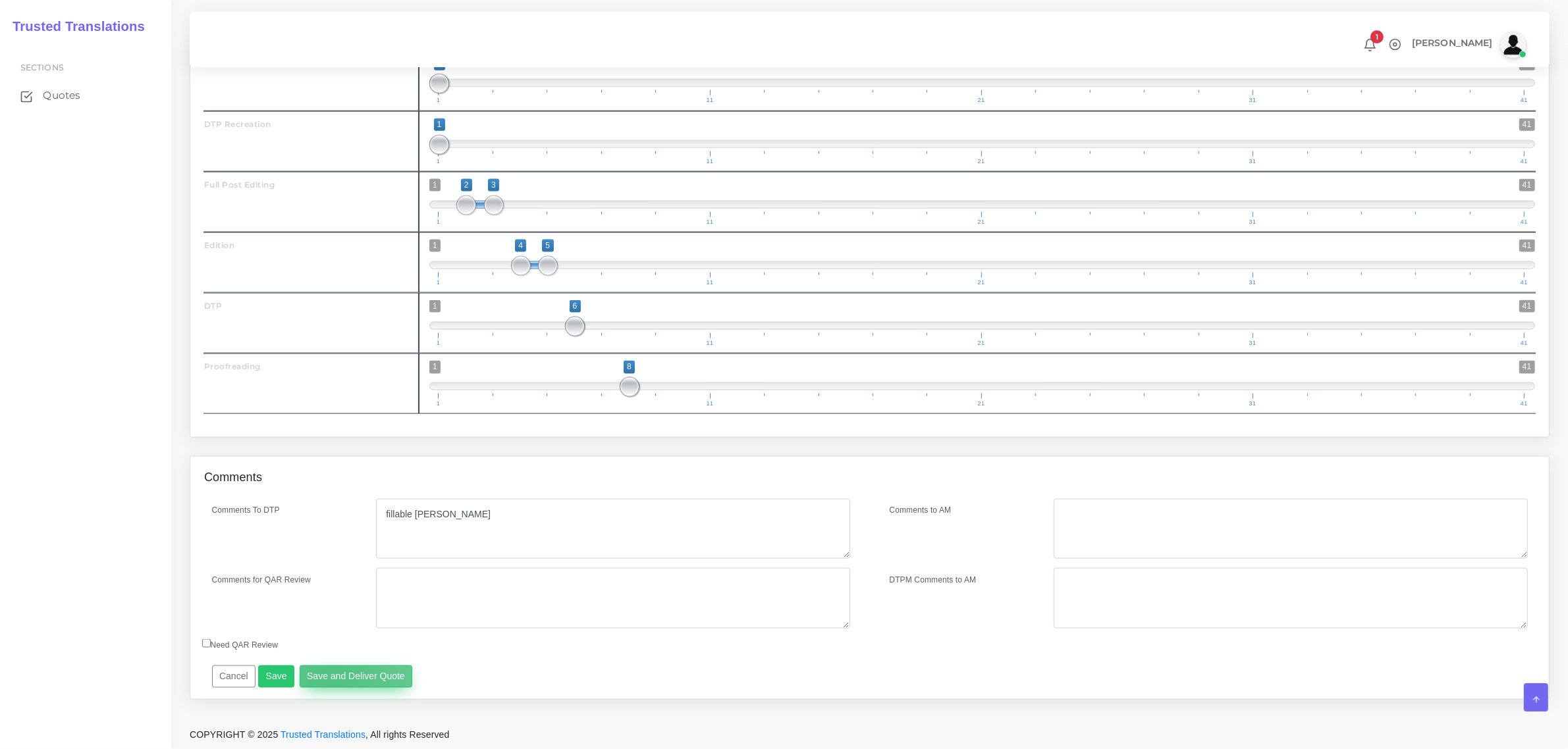
click at [329, 676] on button "Save and Deliver Quote" at bounding box center [356, 677] width 113 height 22
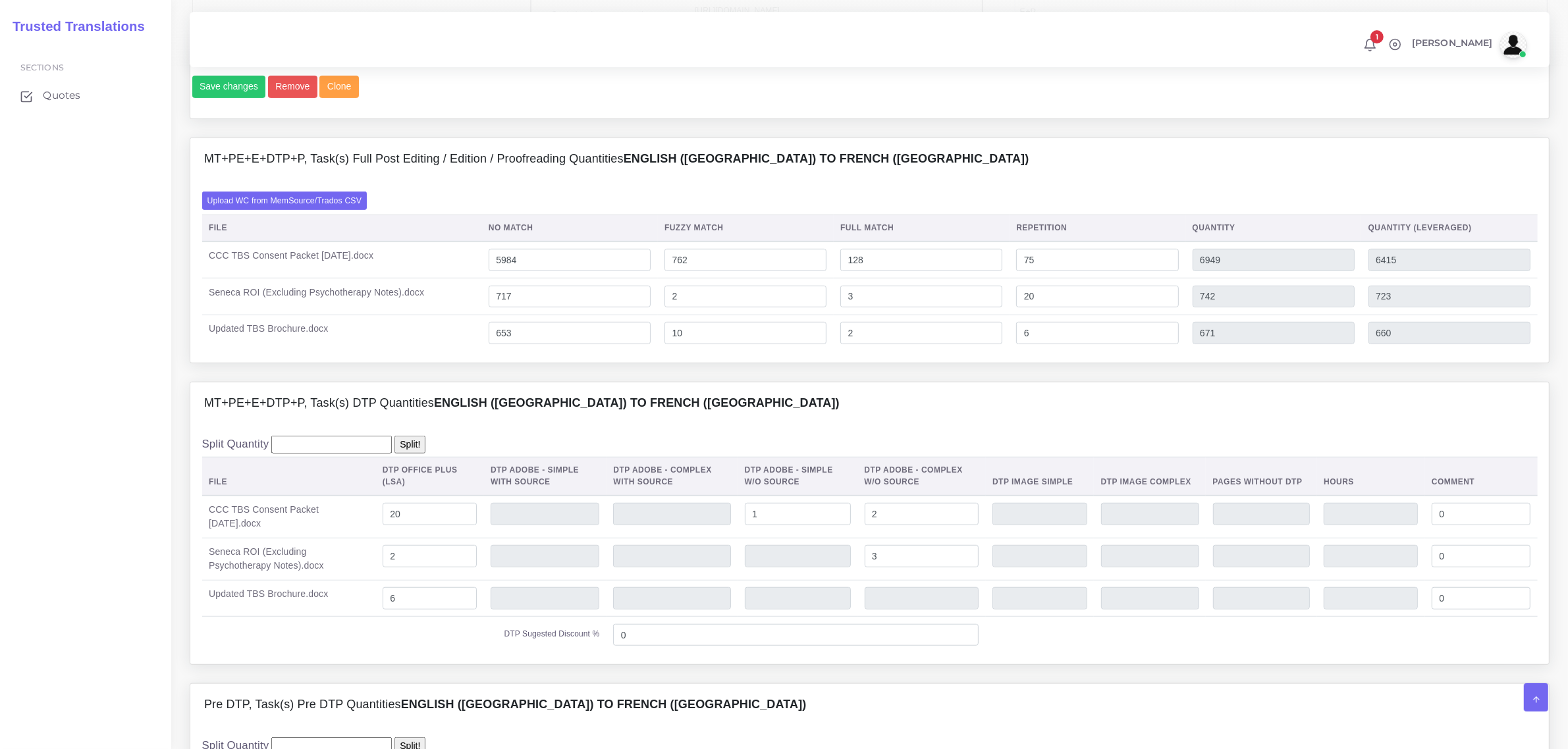
scroll to position [816, 0]
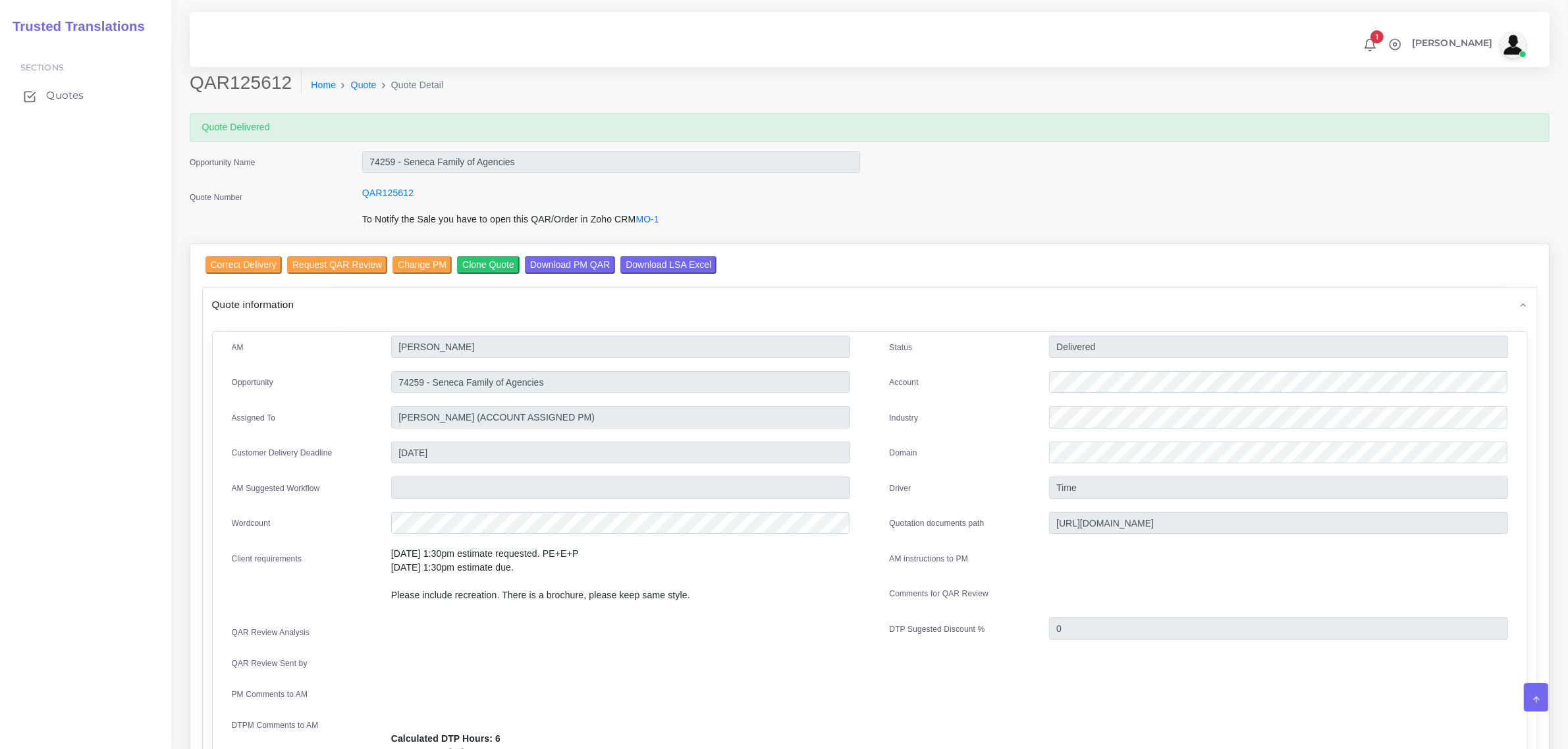
click at [57, 94] on span "Quotes" at bounding box center [65, 95] width 37 height 14
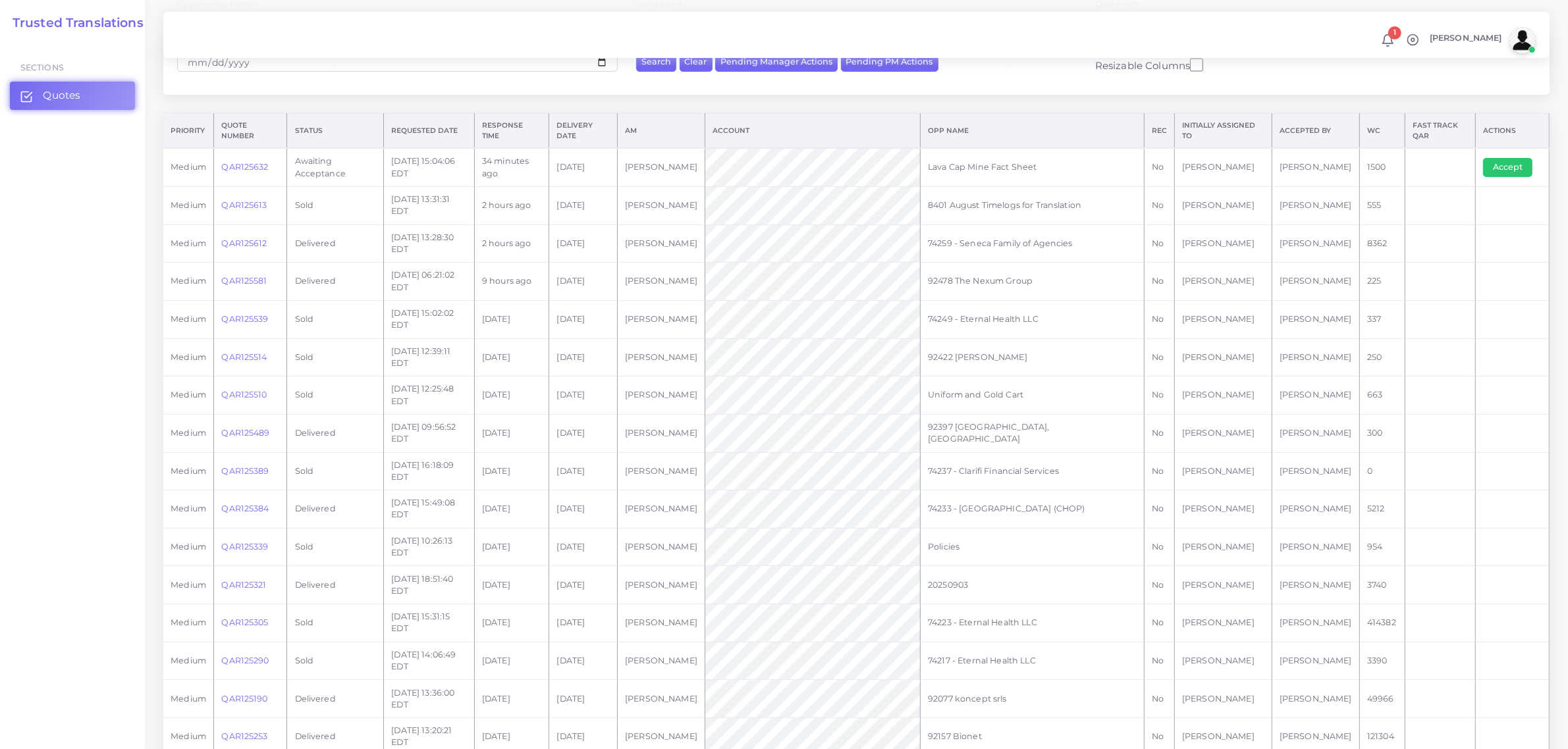
scroll to position [247, 0]
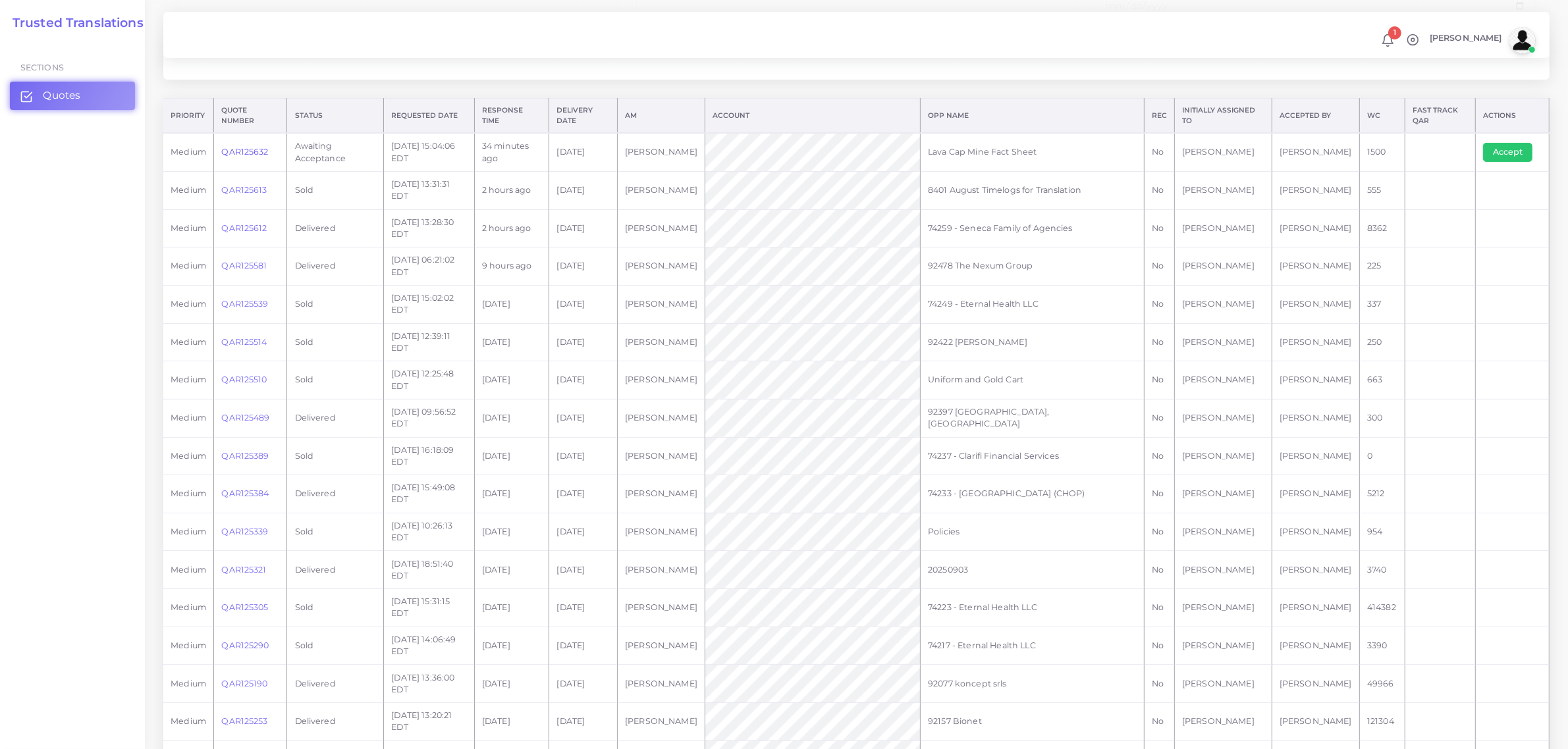
click at [249, 149] on link "QAR125632" at bounding box center [244, 152] width 47 height 10
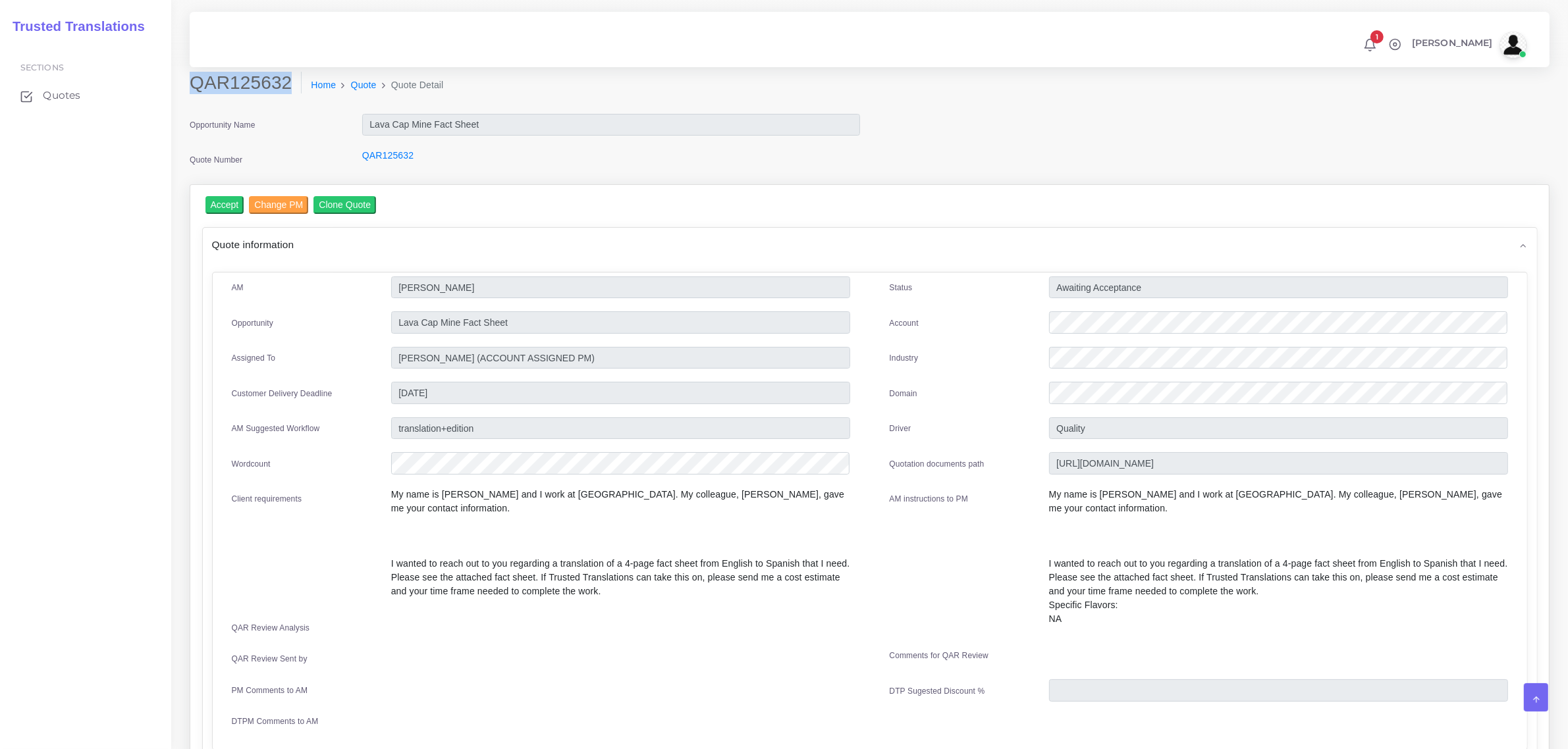
drag, startPoint x: 191, startPoint y: 86, endPoint x: 285, endPoint y: 91, distance: 94.1
click at [285, 91] on h2 "QAR125632" at bounding box center [246, 83] width 112 height 22
copy h2 "QAR125632"
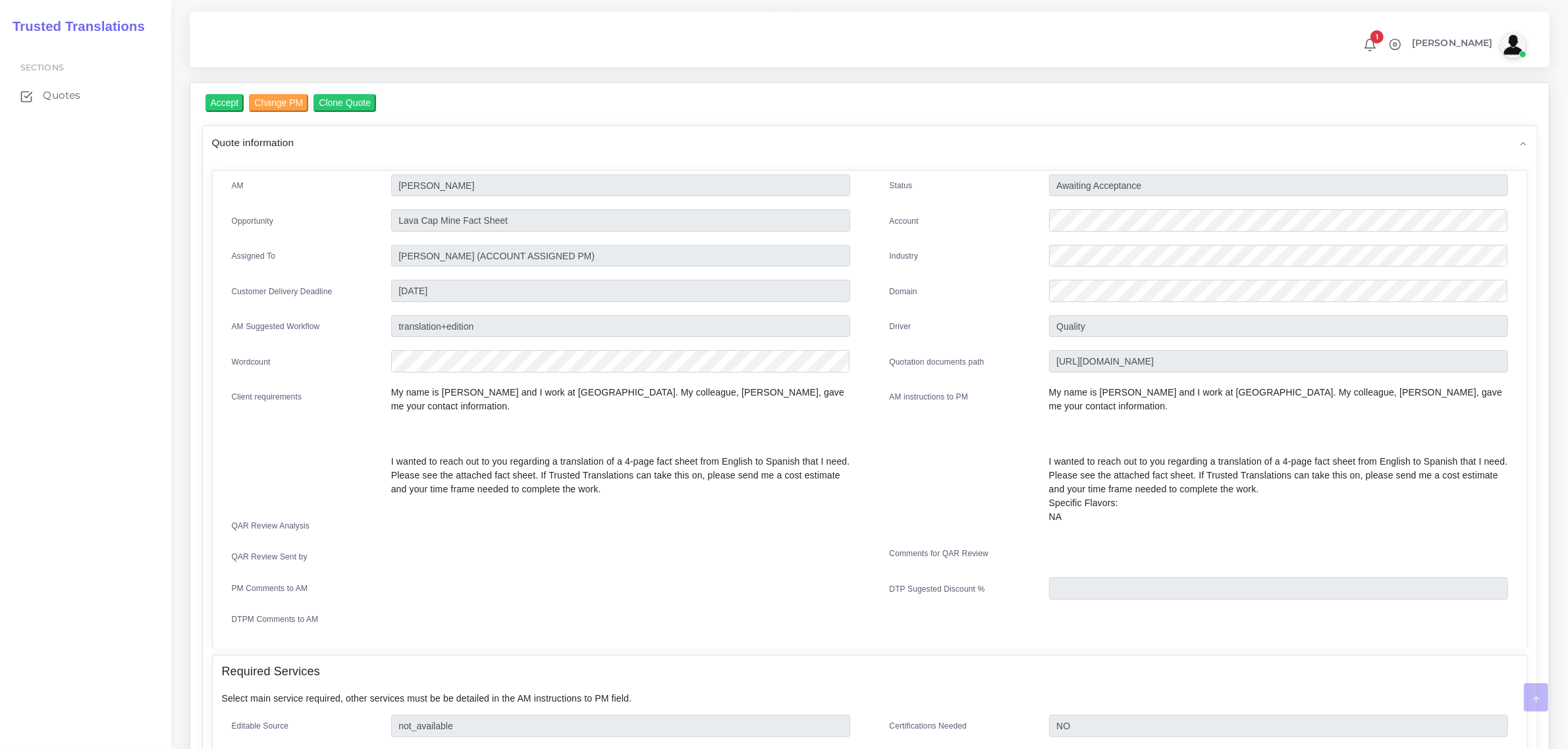
scroll to position [588, 0]
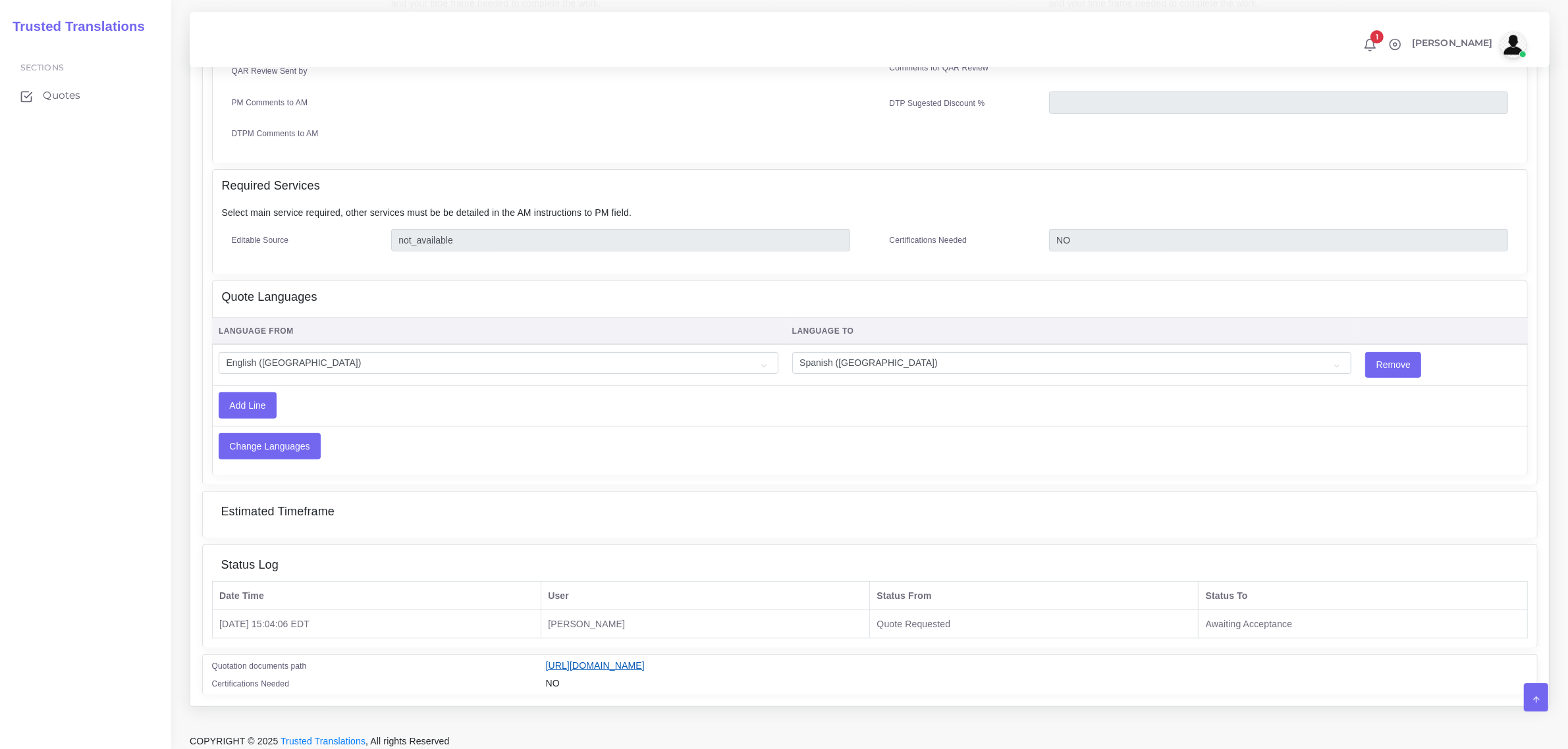
click at [645, 660] on link "[URL][DOMAIN_NAME]" at bounding box center [595, 665] width 99 height 10
